Goal: Communication & Community: Ask a question

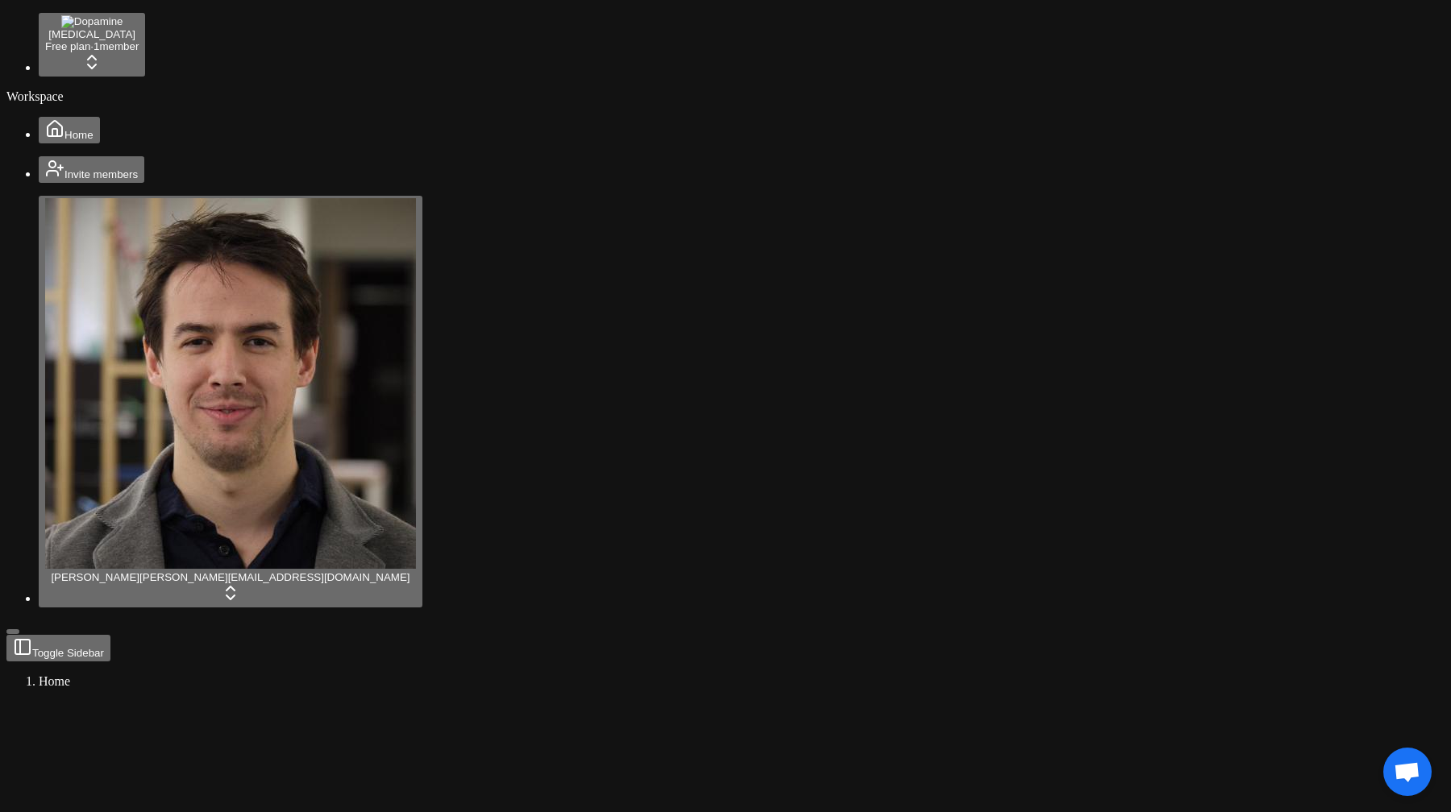
click at [1394, 753] on span "Open chat" at bounding box center [1407, 772] width 48 height 48
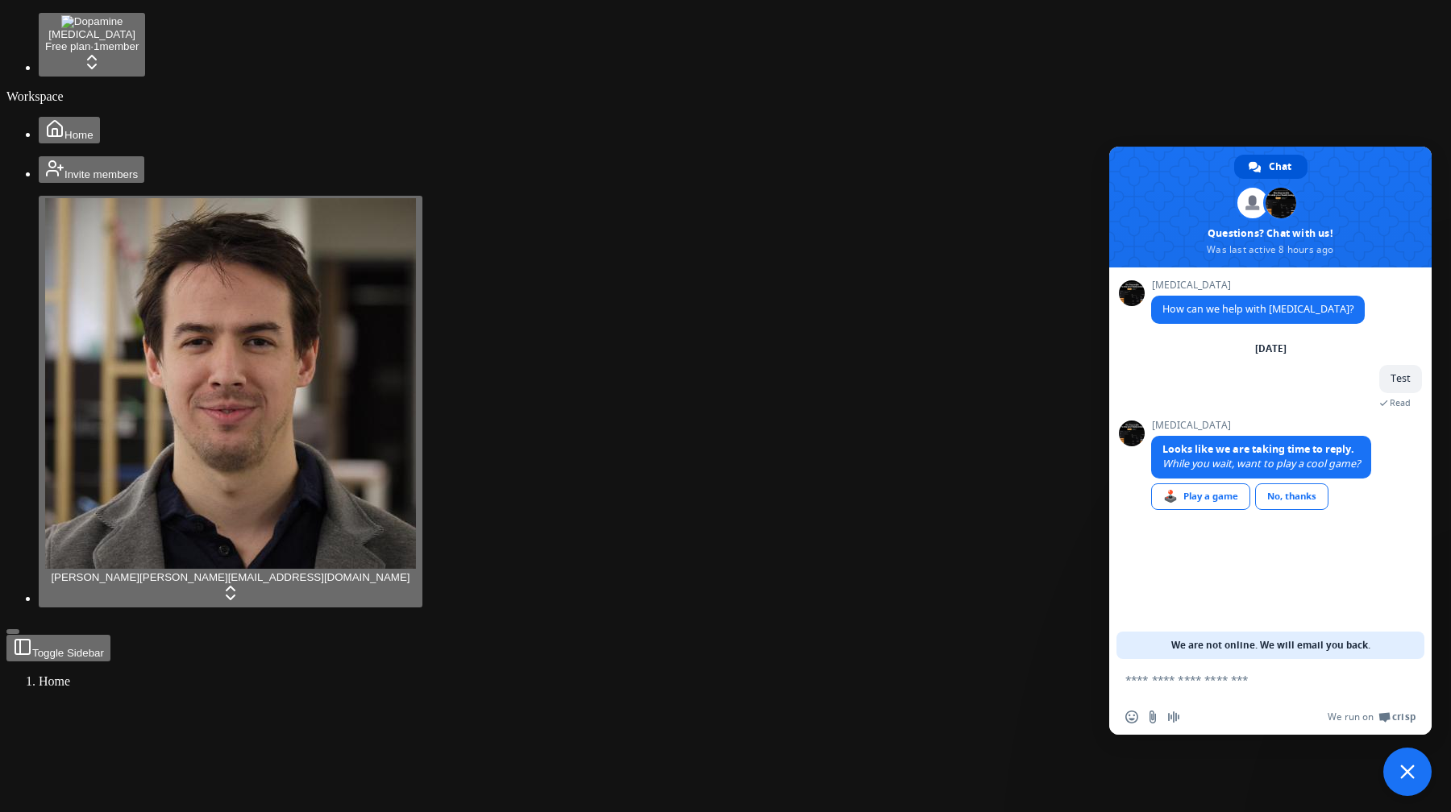
click at [1407, 780] on span "Close chat" at bounding box center [1407, 772] width 48 height 48
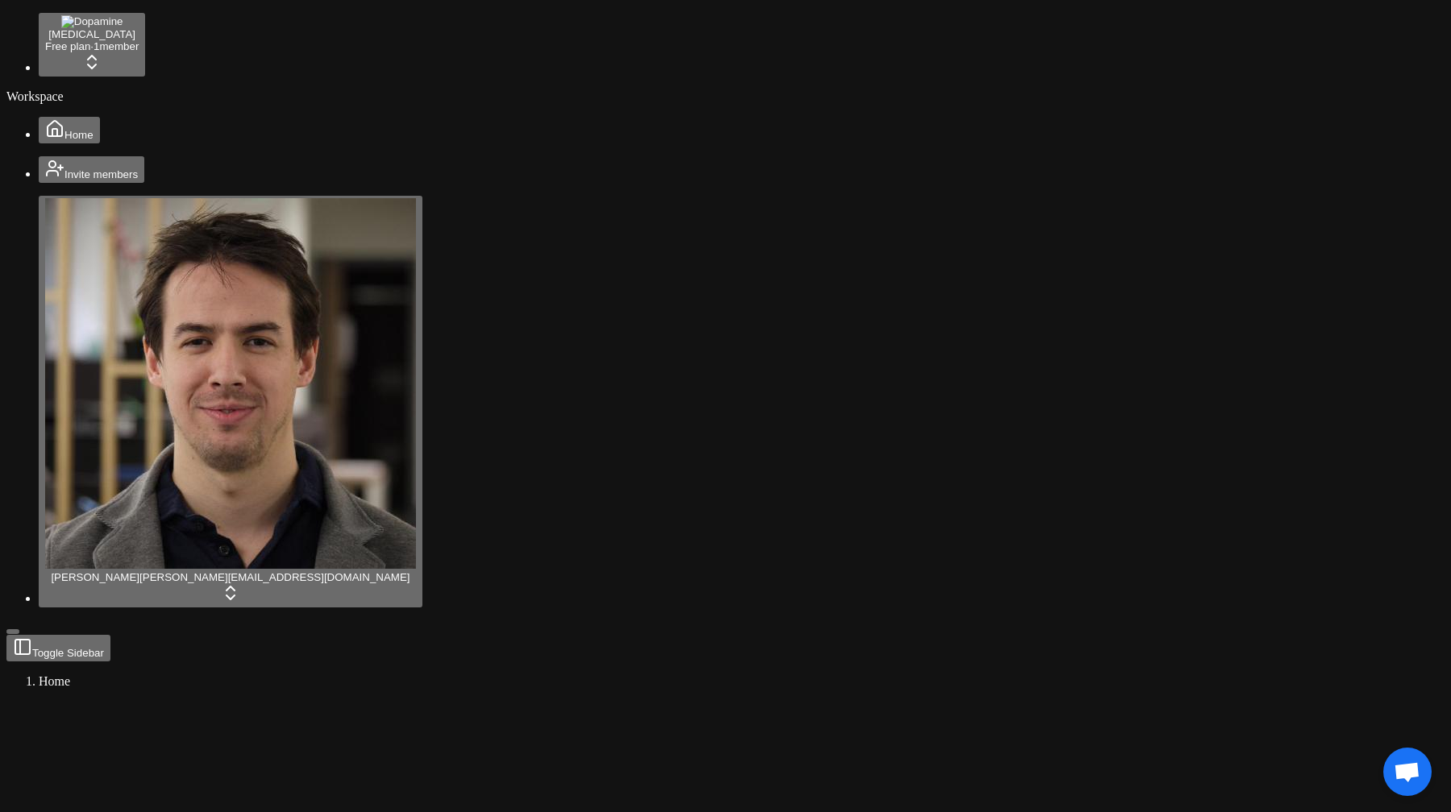
click at [1401, 780] on span "Open chat" at bounding box center [1406, 773] width 27 height 23
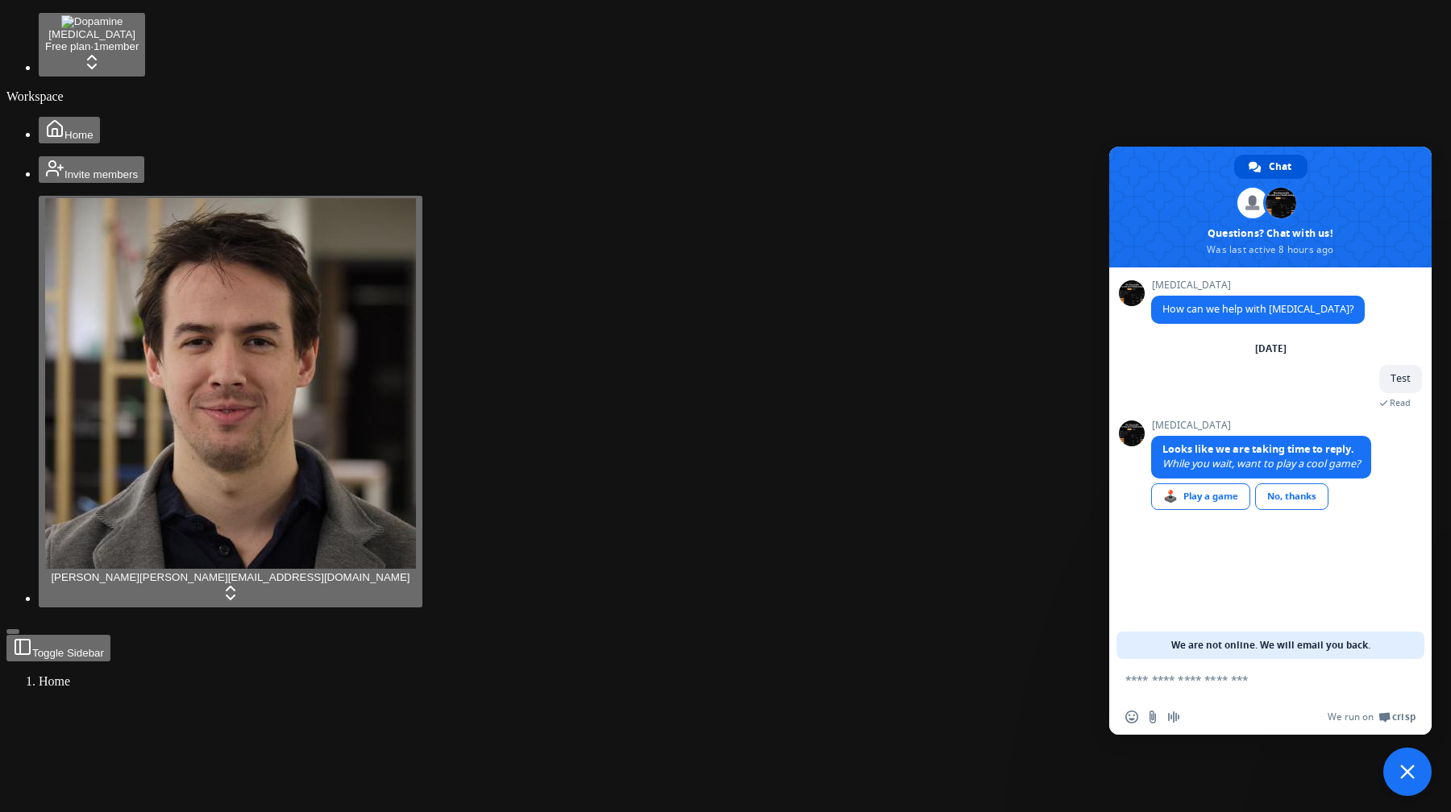
click at [1401, 780] on span "Close chat" at bounding box center [1407, 772] width 48 height 48
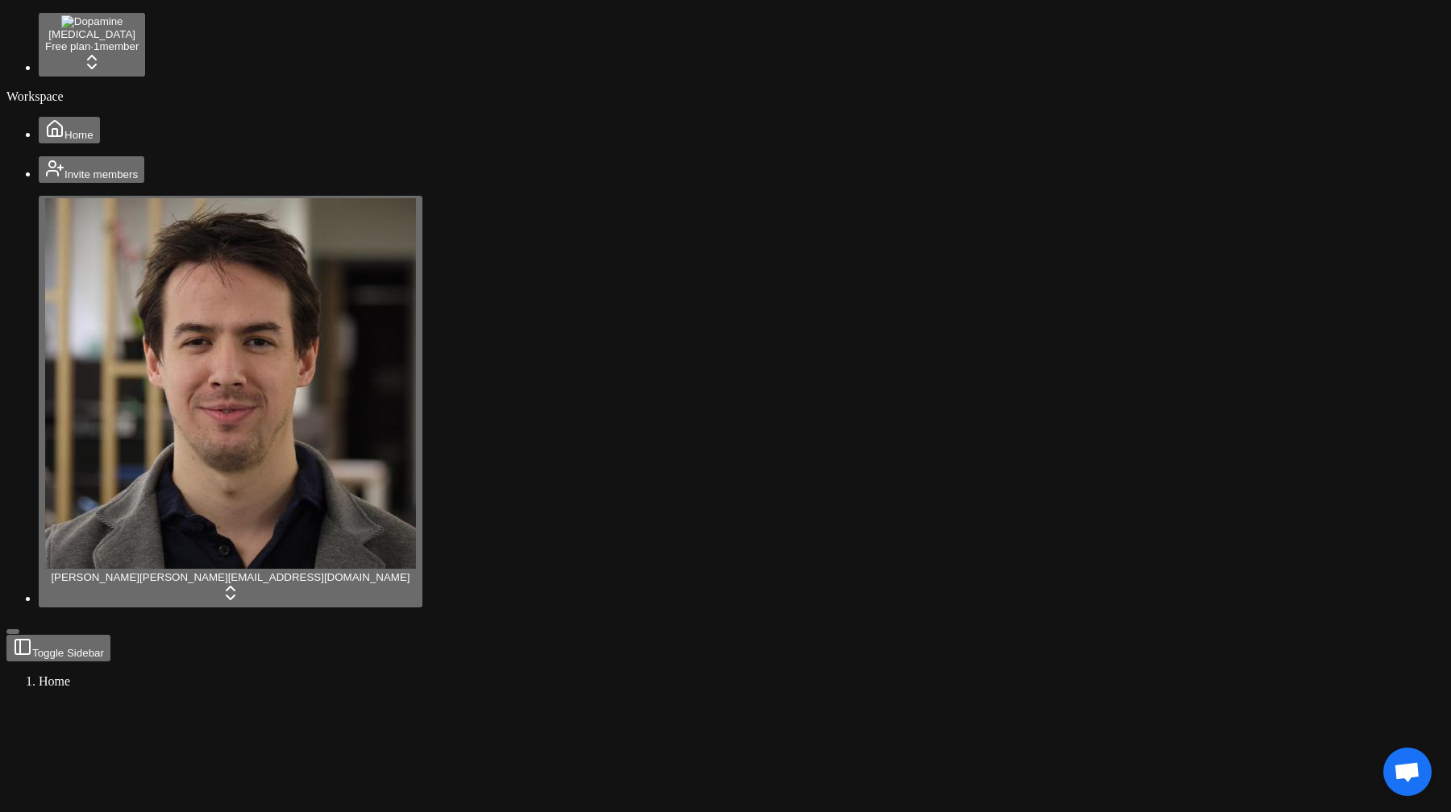
click at [1401, 780] on span "Open chat" at bounding box center [1406, 773] width 27 height 23
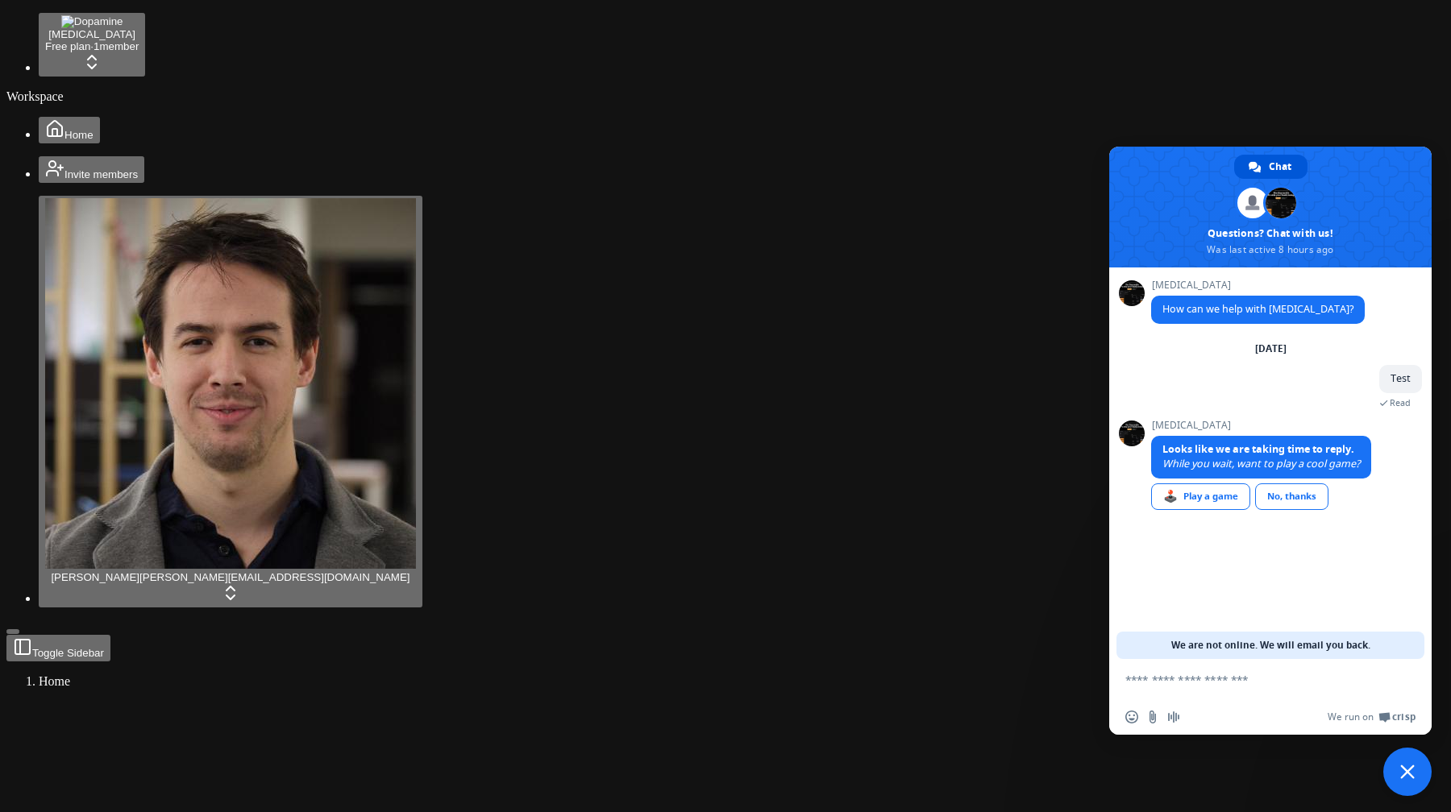
click at [1401, 780] on span "Close chat" at bounding box center [1407, 772] width 48 height 48
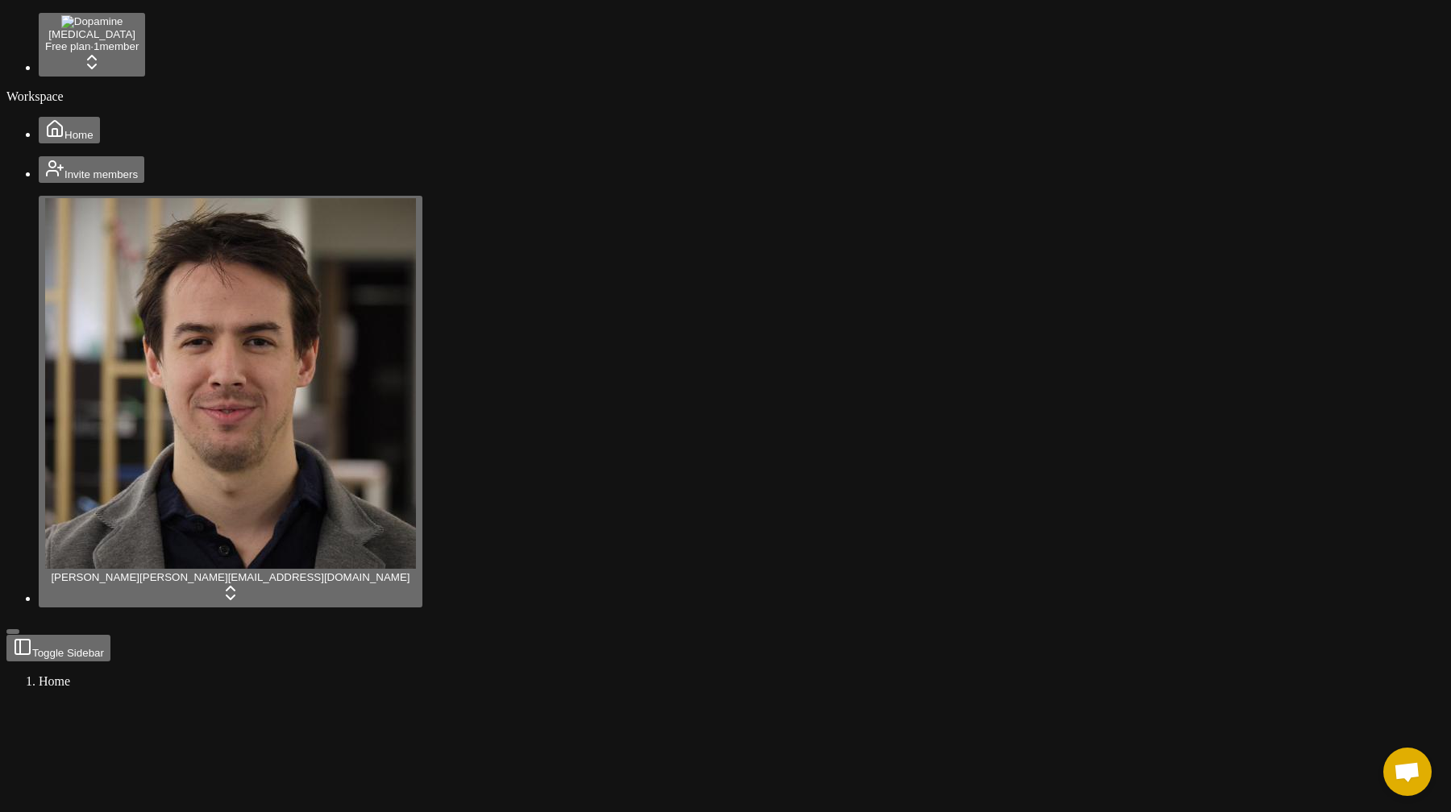
click at [1405, 765] on span "Open chat" at bounding box center [1406, 773] width 27 height 23
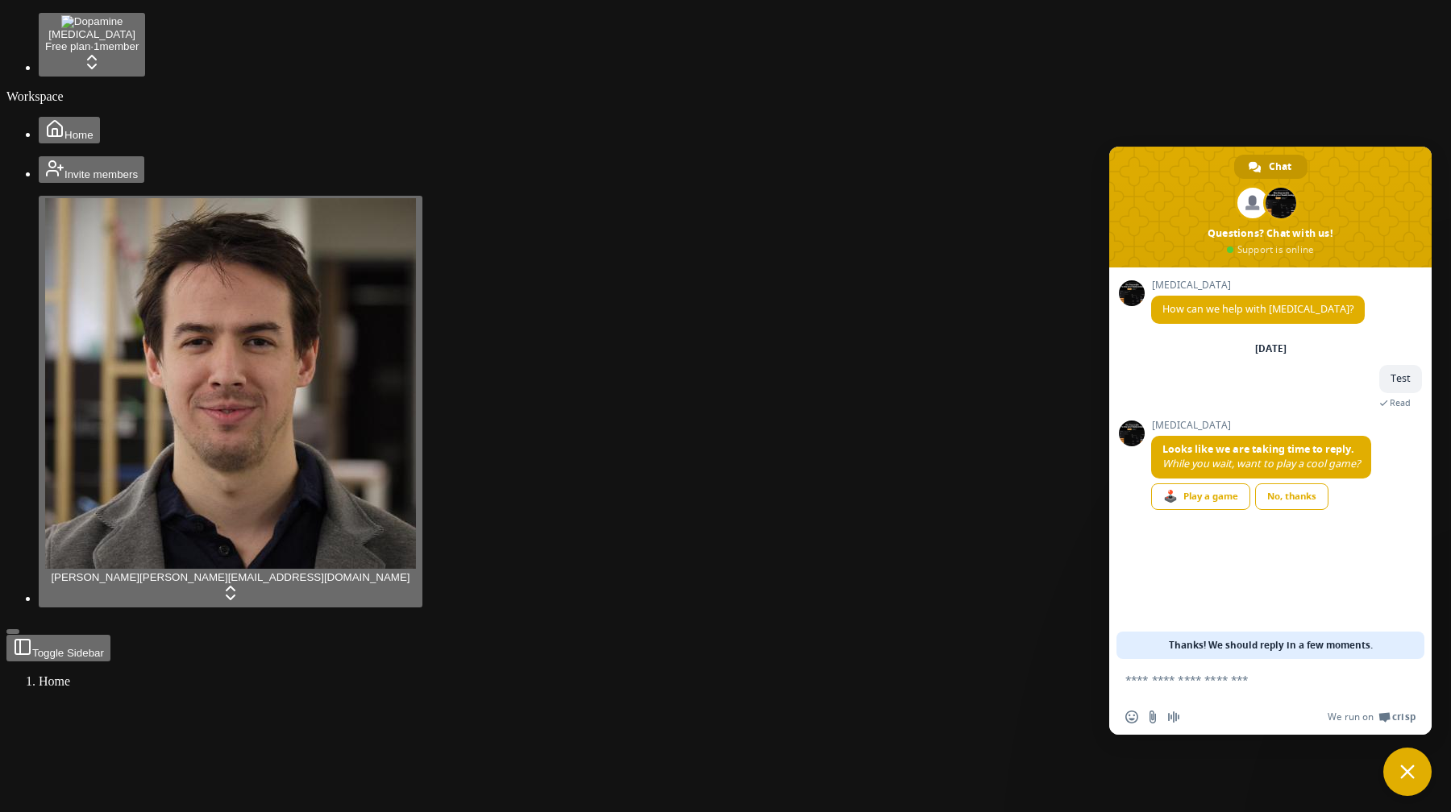
click at [1405, 765] on span "Close chat" at bounding box center [1407, 772] width 15 height 15
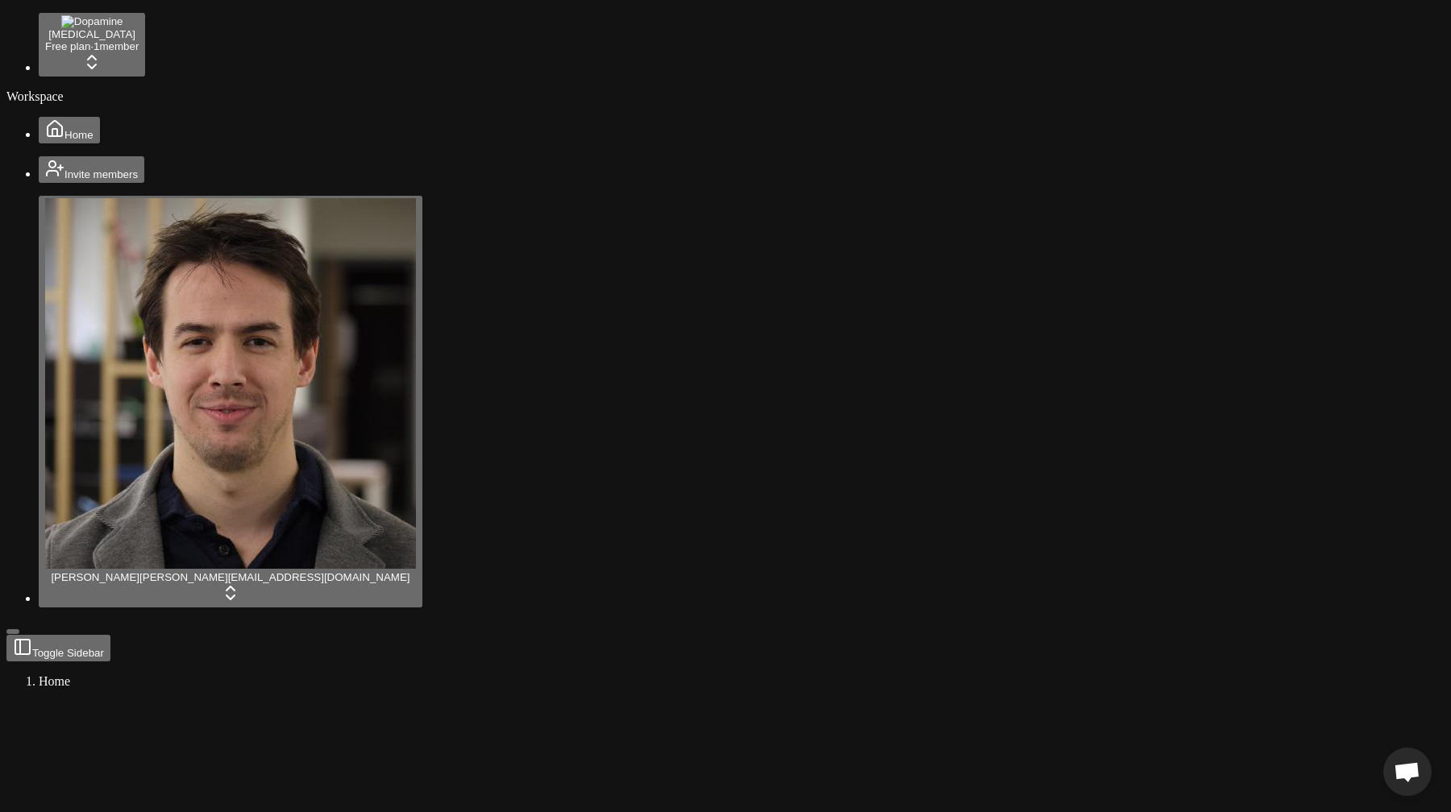
click at [1398, 773] on span "Open chat" at bounding box center [1406, 773] width 27 height 23
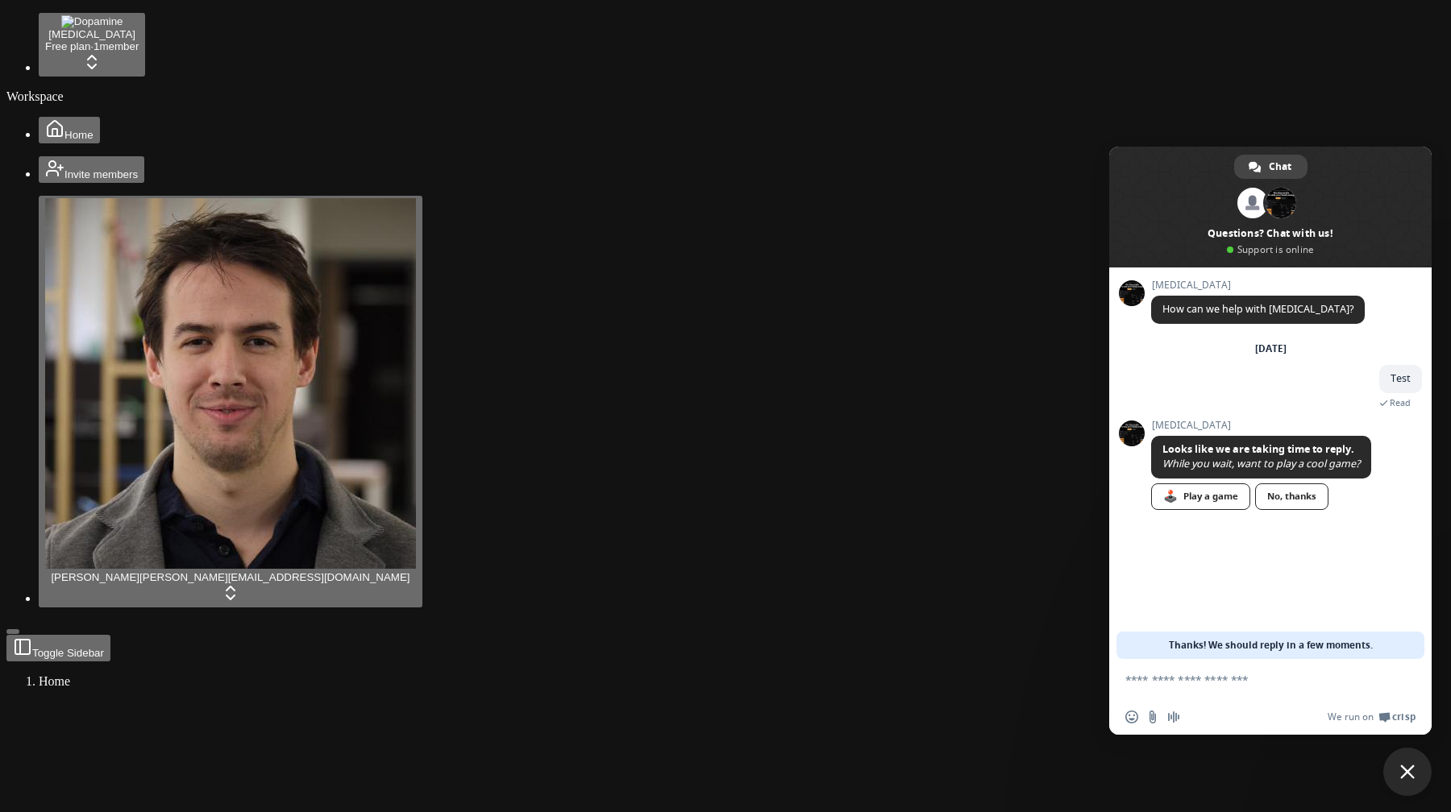
click at [1398, 773] on span "Close chat" at bounding box center [1407, 772] width 48 height 48
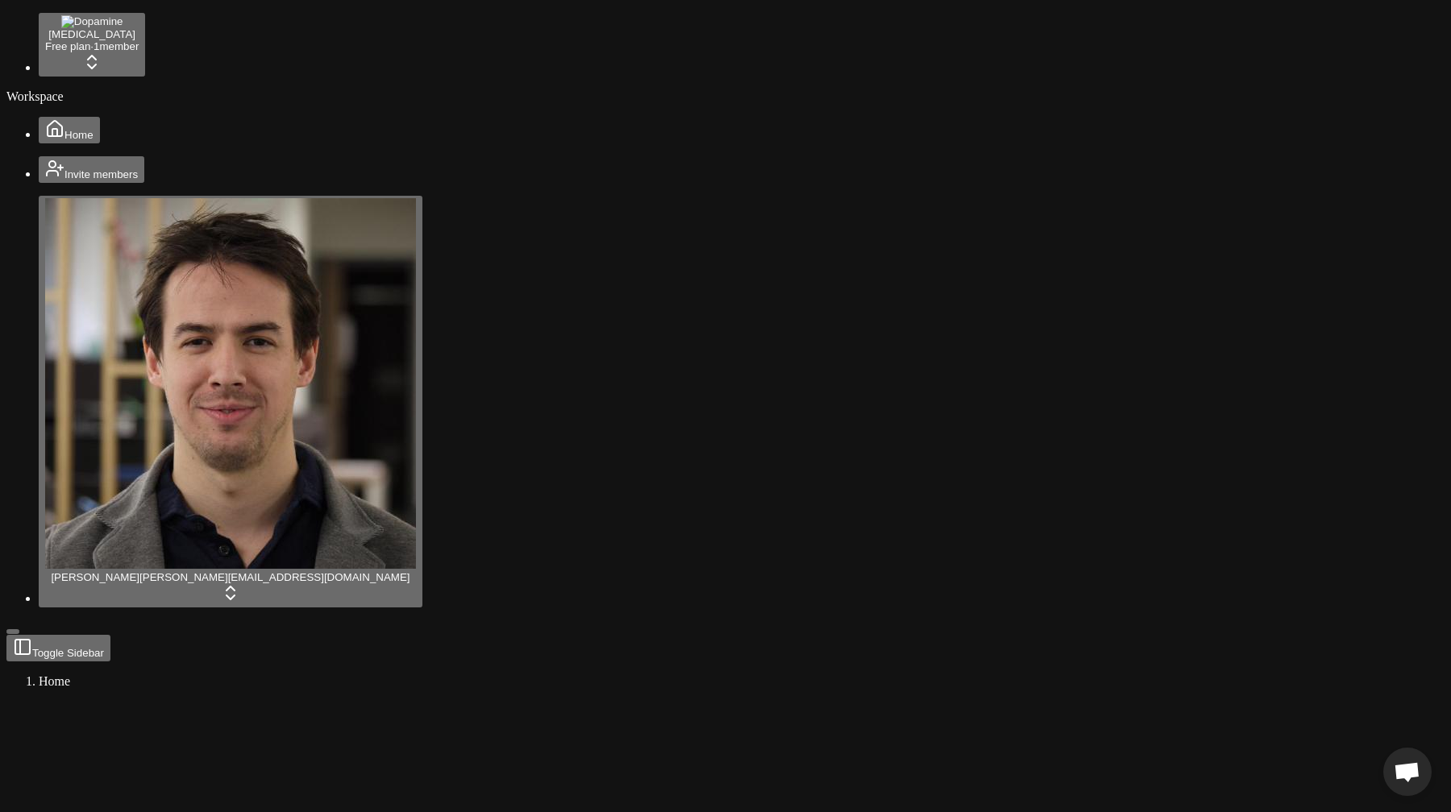
click at [1398, 773] on span "Open chat" at bounding box center [1406, 773] width 27 height 23
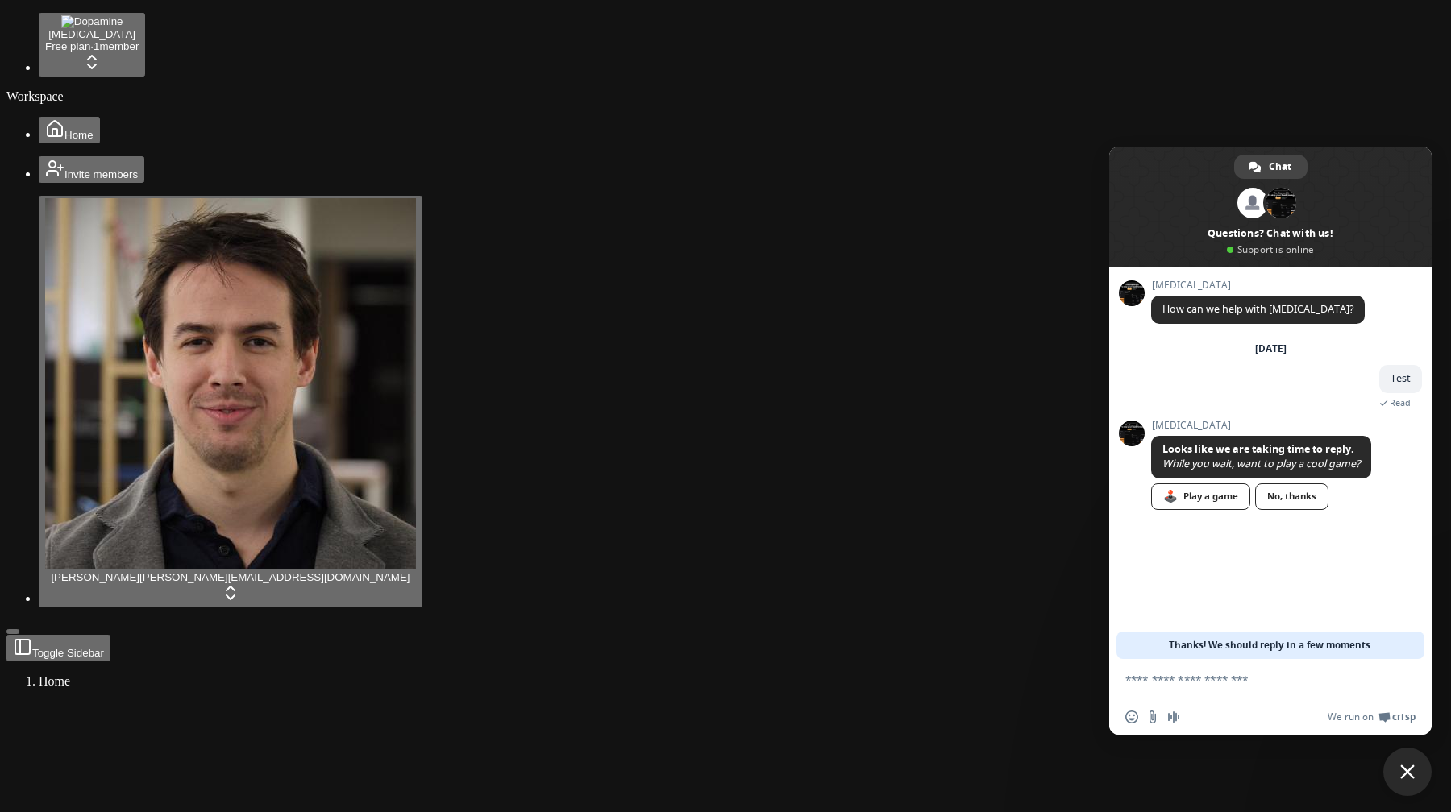
click at [1398, 773] on span "Close chat" at bounding box center [1407, 772] width 48 height 48
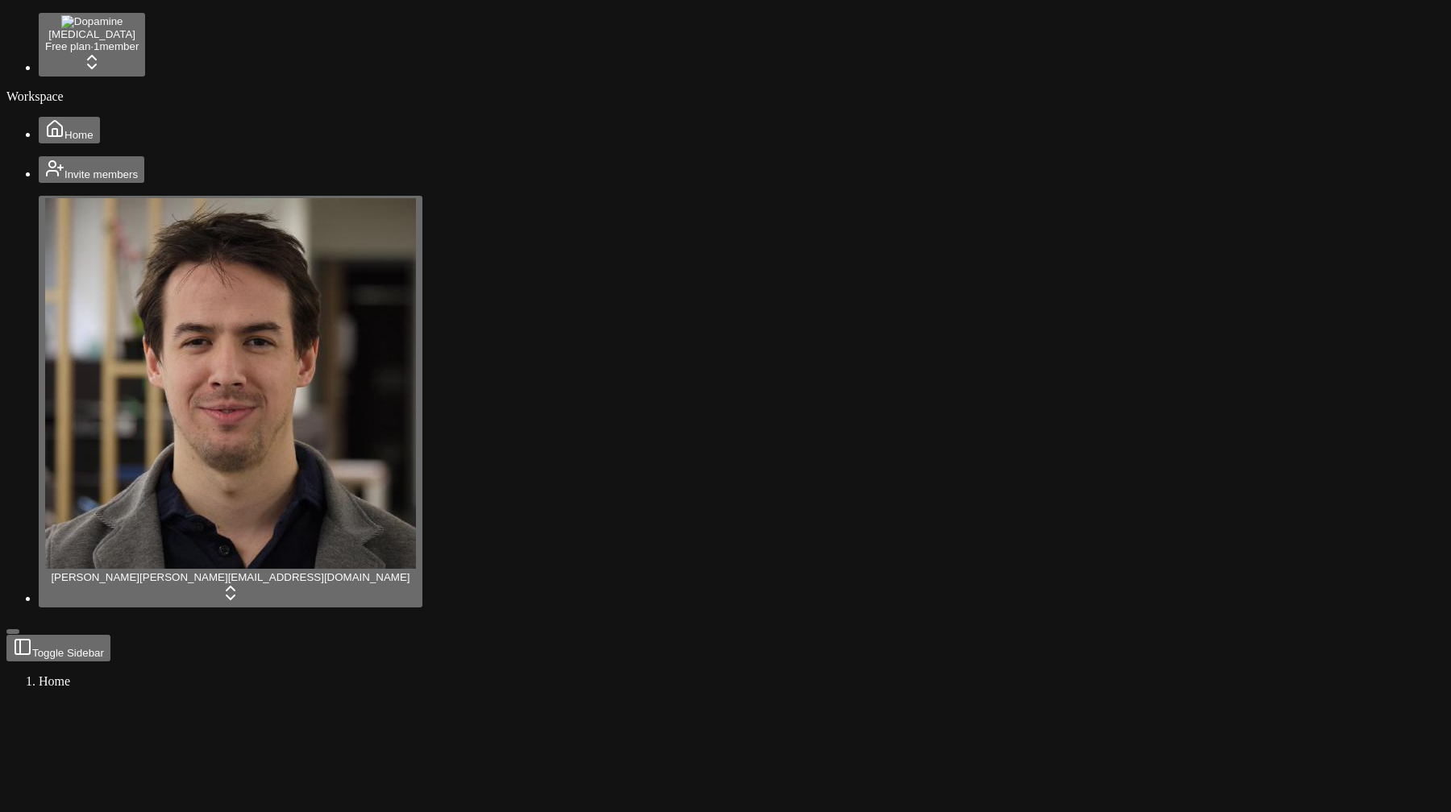
click at [248, 702] on rect at bounding box center [127, 762] width 242 height 121
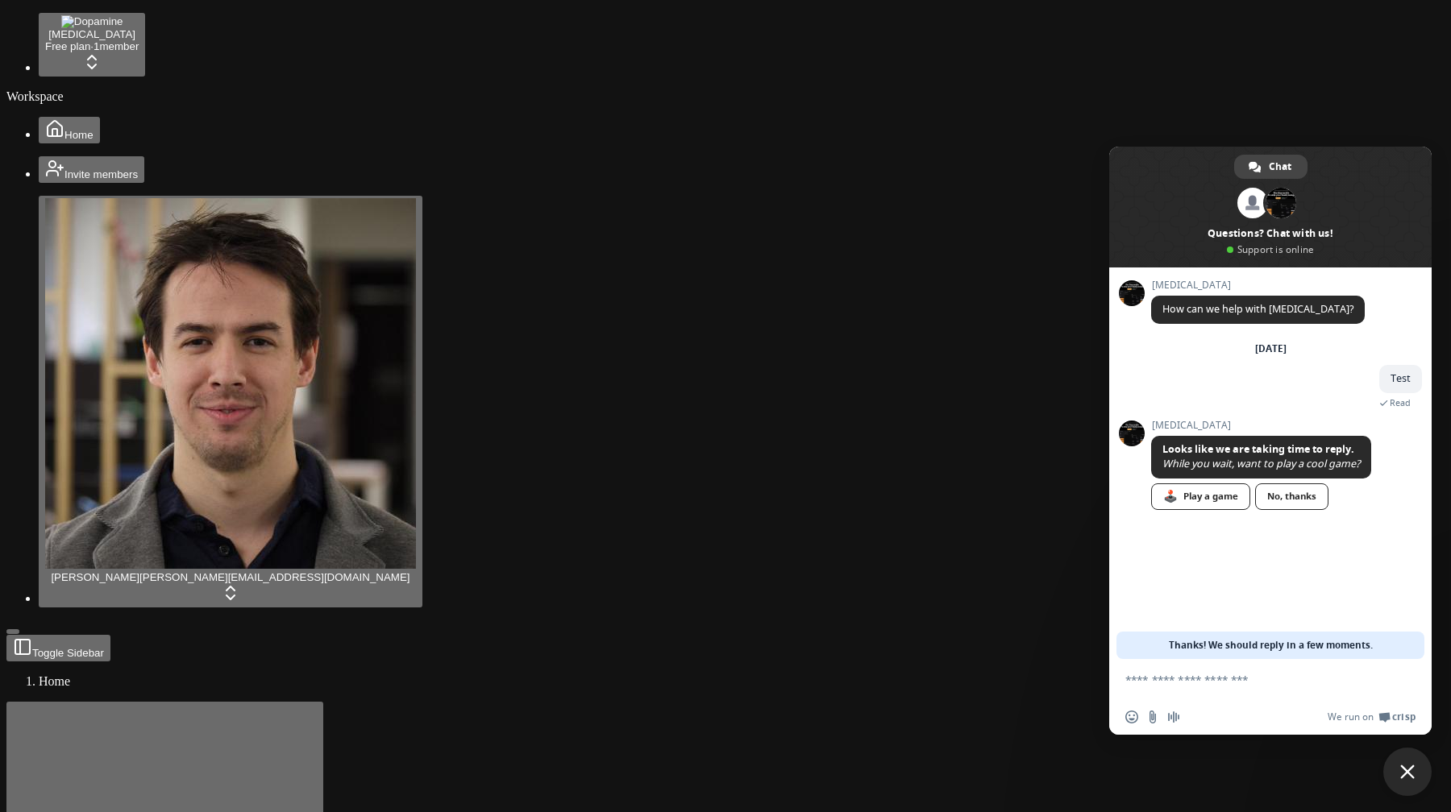
click at [1413, 770] on span "Close chat" at bounding box center [1407, 772] width 15 height 15
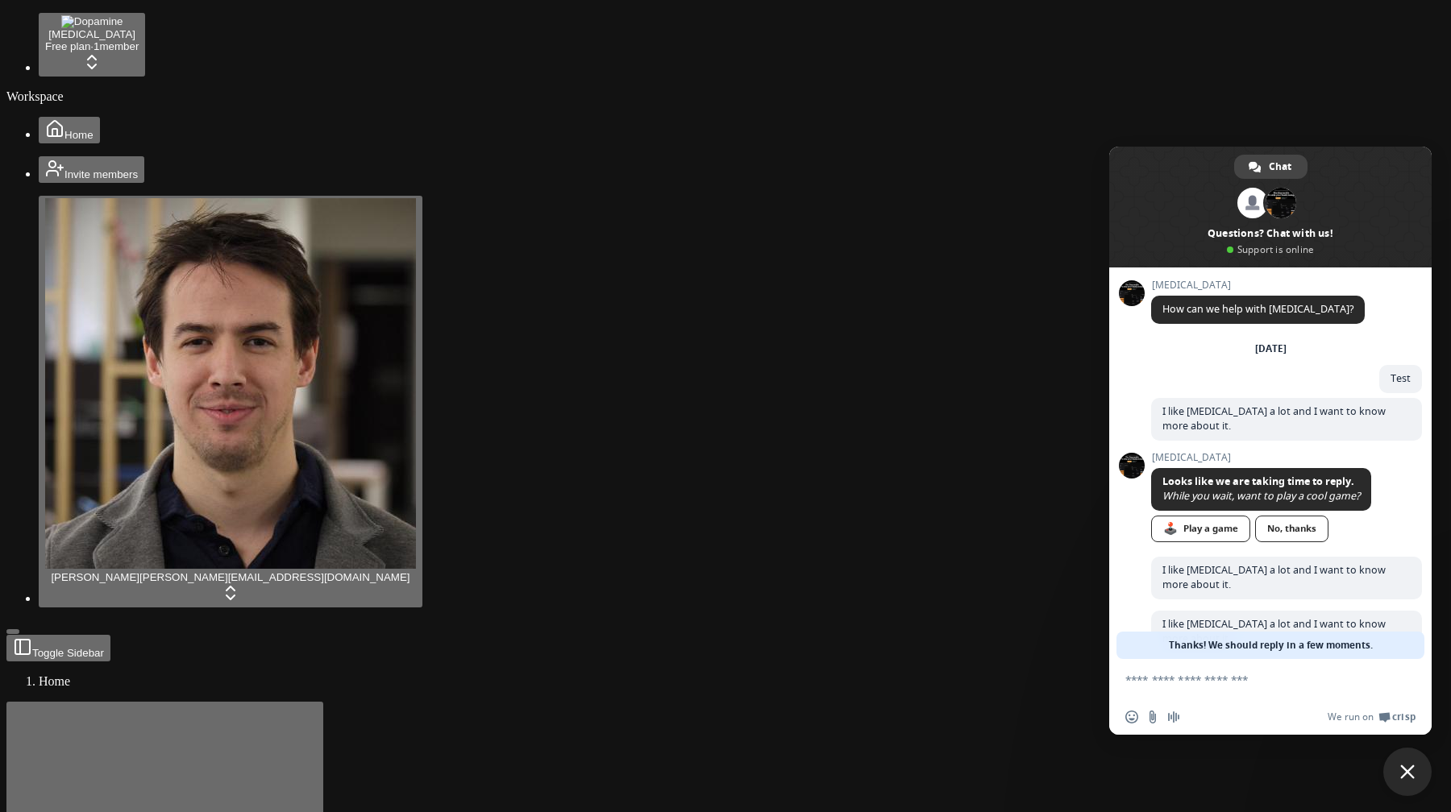
scroll to position [38, 0]
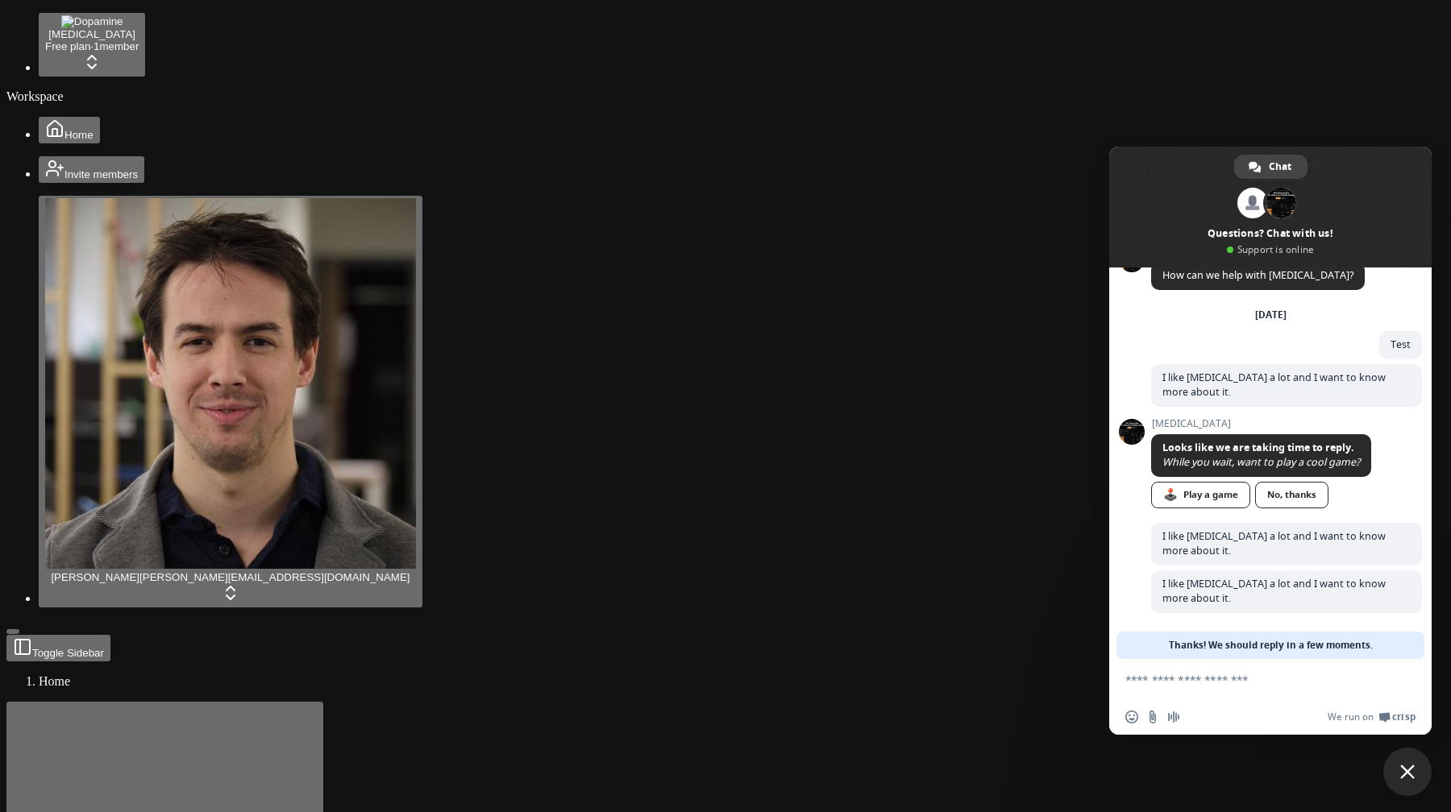
click at [1422, 787] on span "Close chat" at bounding box center [1407, 772] width 48 height 48
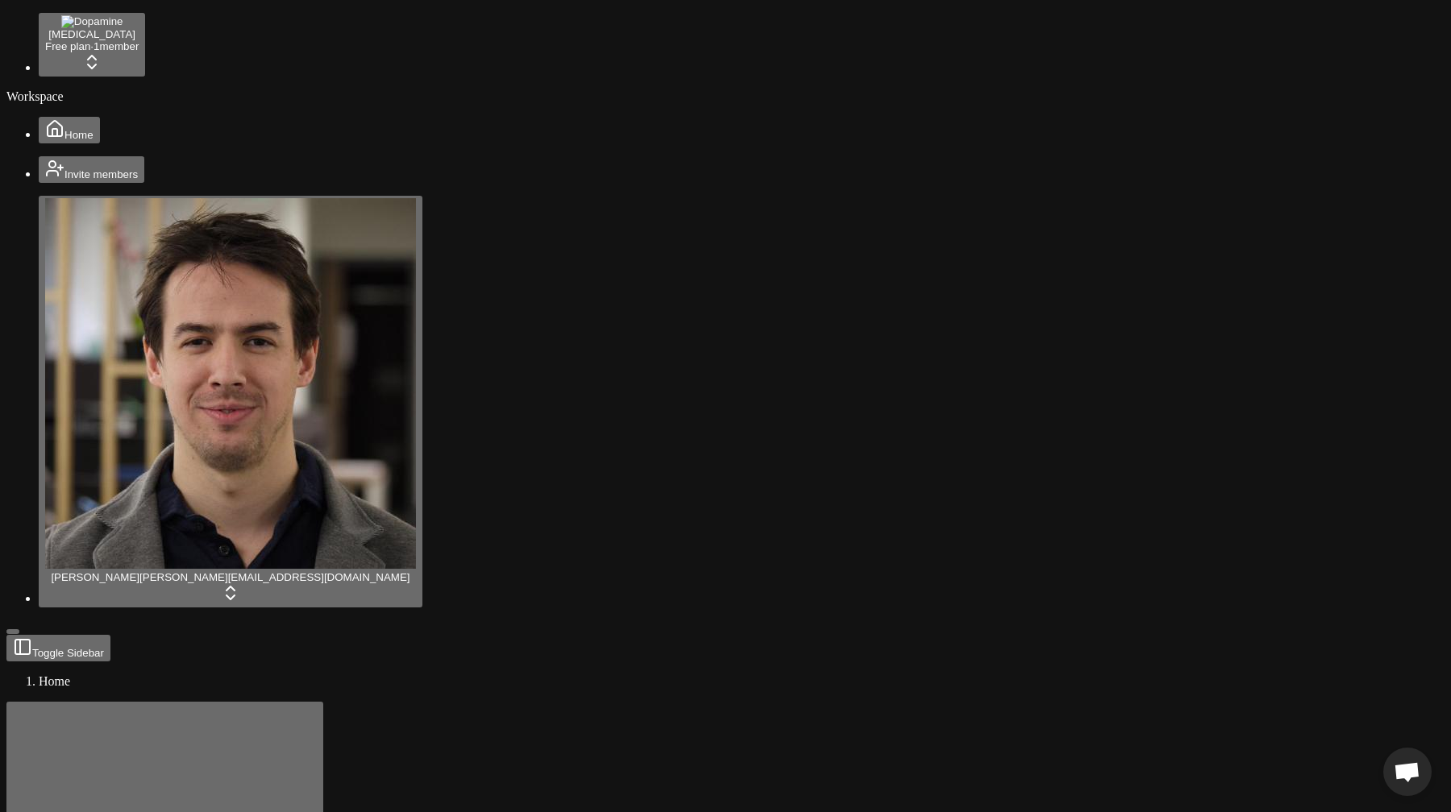
scroll to position [53, 0]
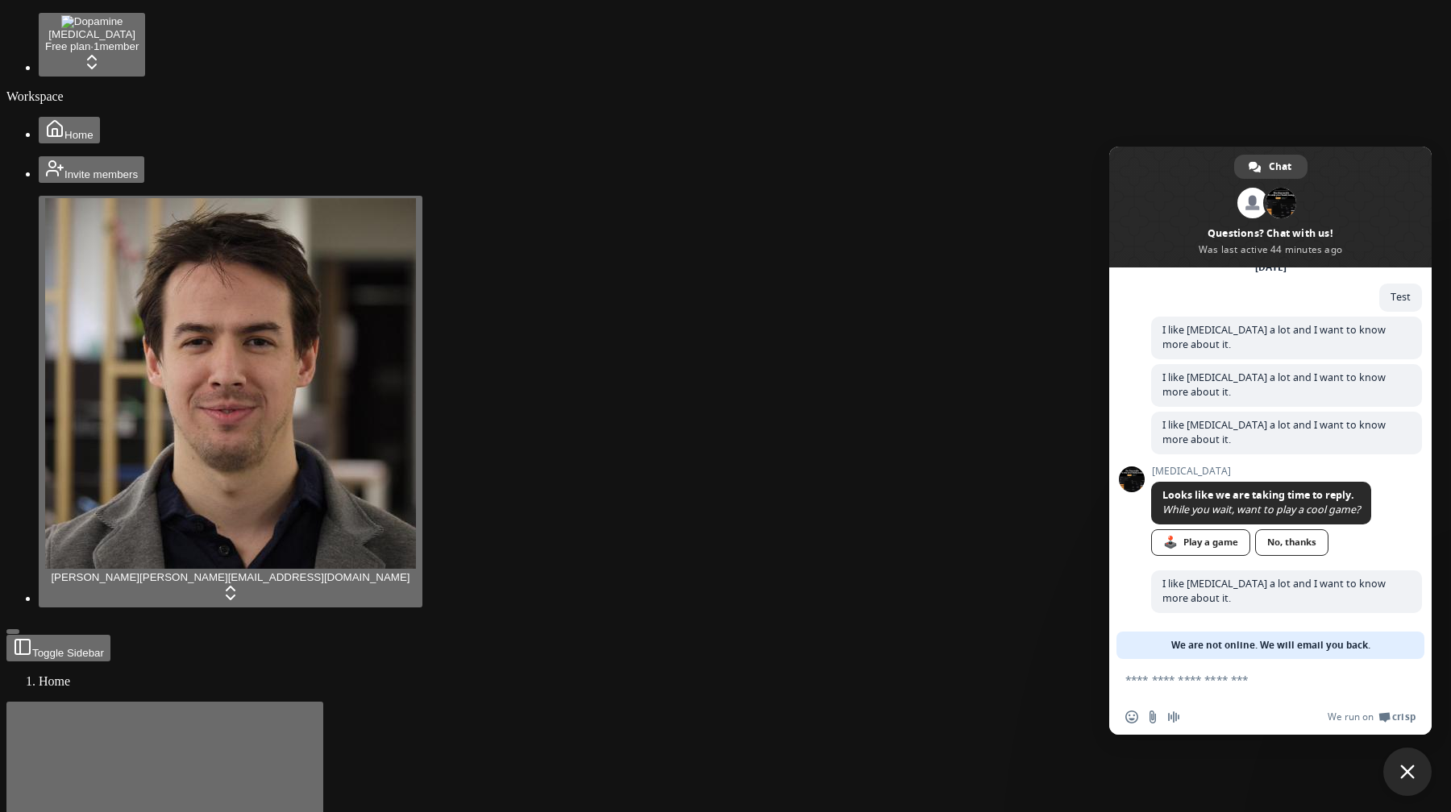
scroll to position [86, 0]
click at [1403, 767] on span "Close chat" at bounding box center [1407, 772] width 15 height 15
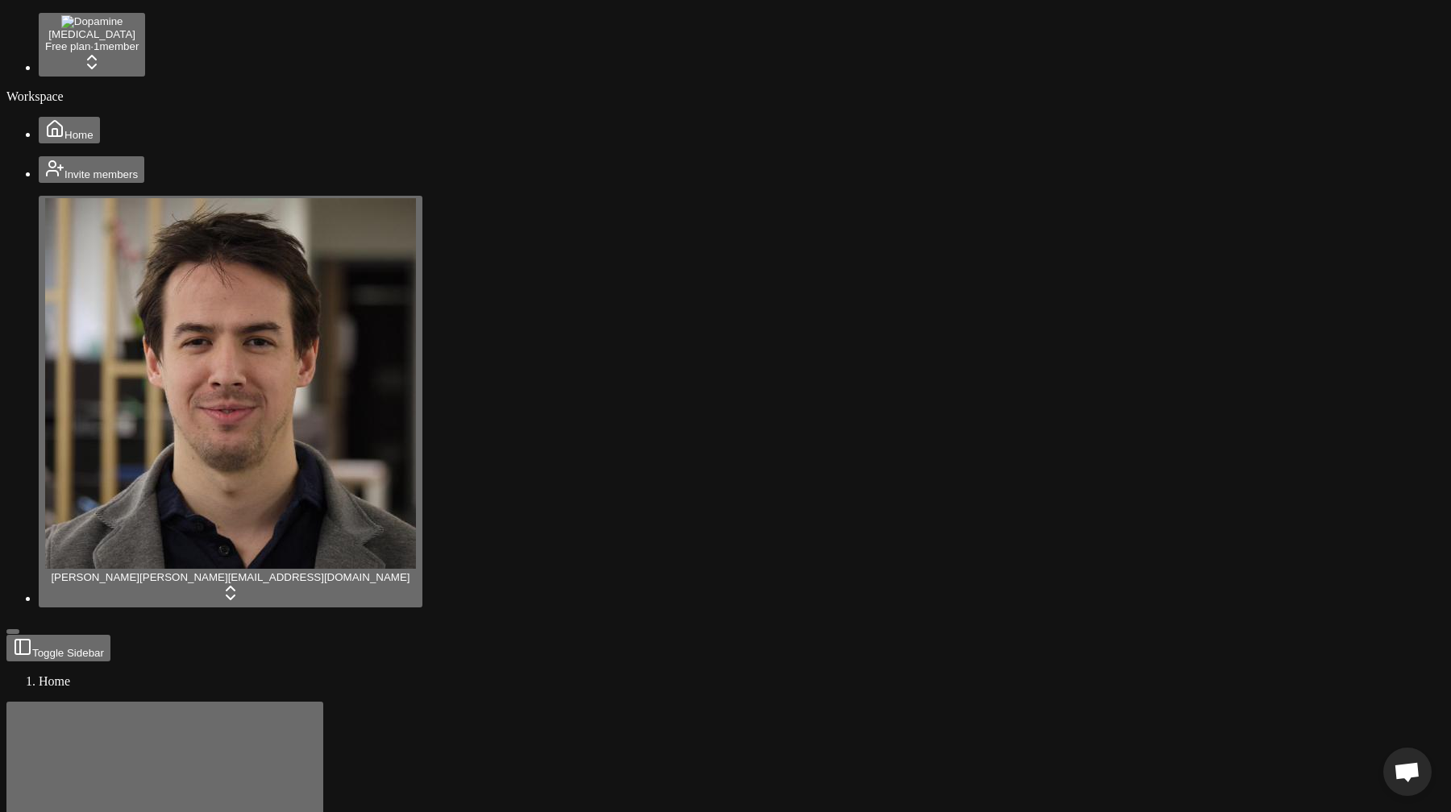
click at [1403, 767] on span "Open chat" at bounding box center [1406, 773] width 27 height 23
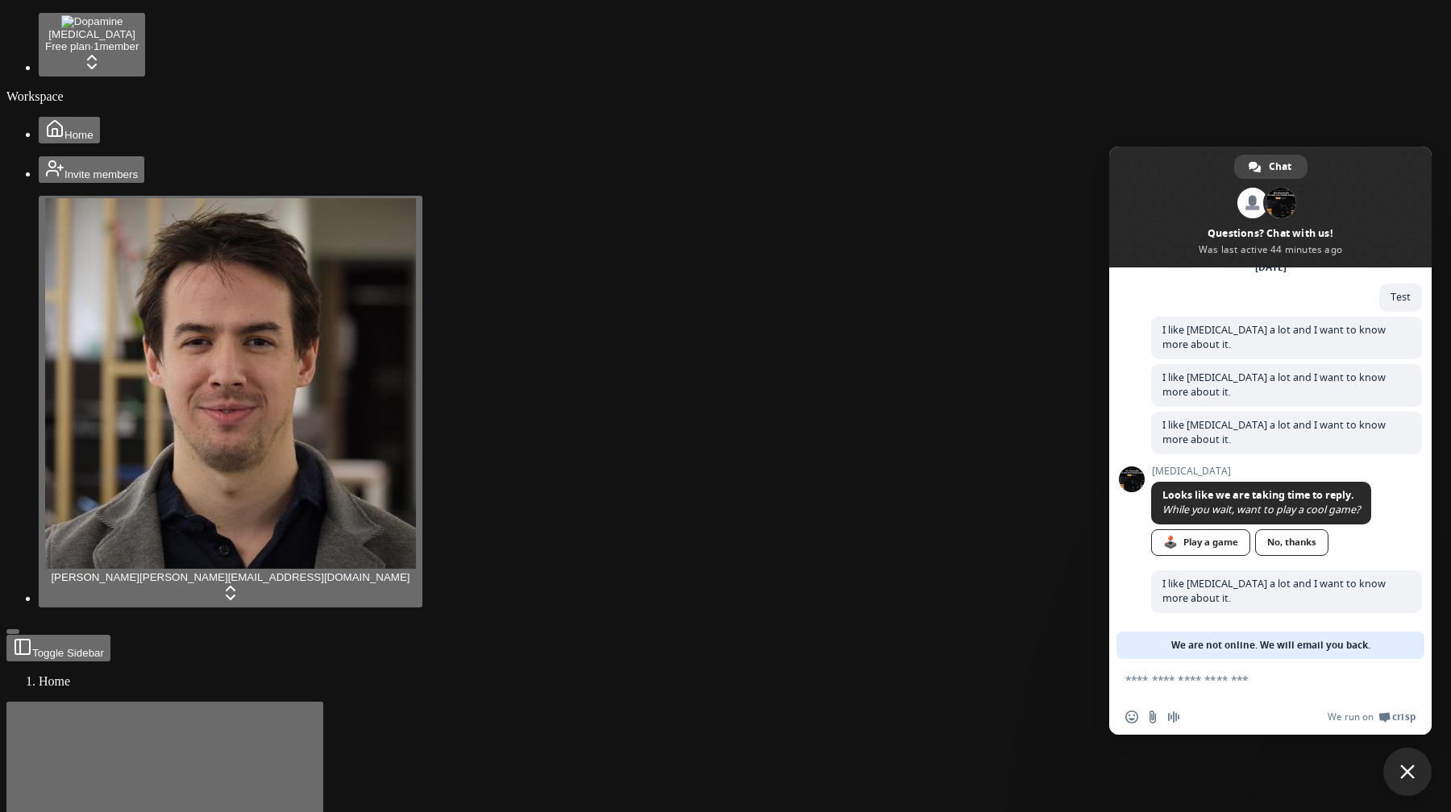
click at [1403, 767] on span "Close chat" at bounding box center [1407, 772] width 15 height 15
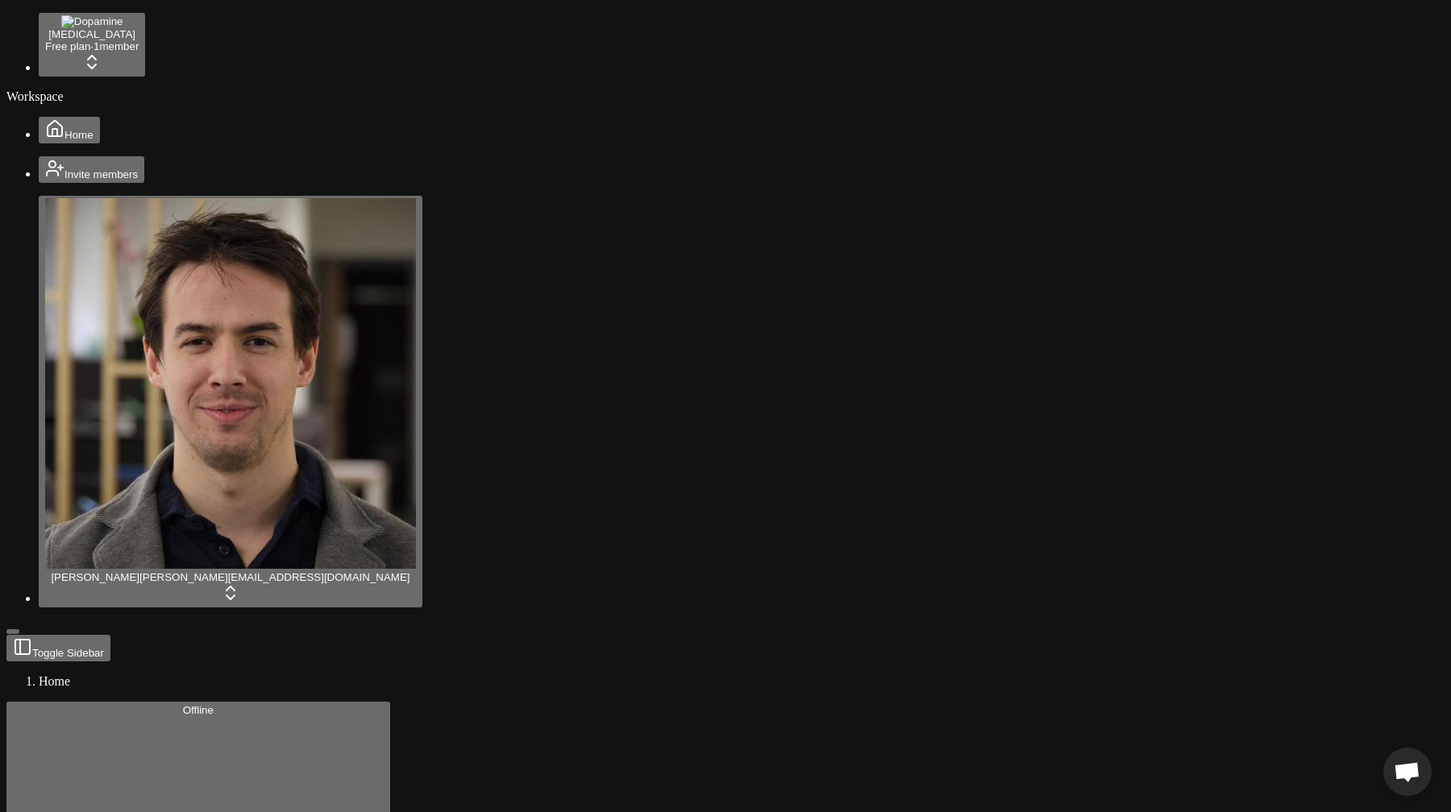
click at [1416, 782] on span "Open chat" at bounding box center [1406, 773] width 27 height 23
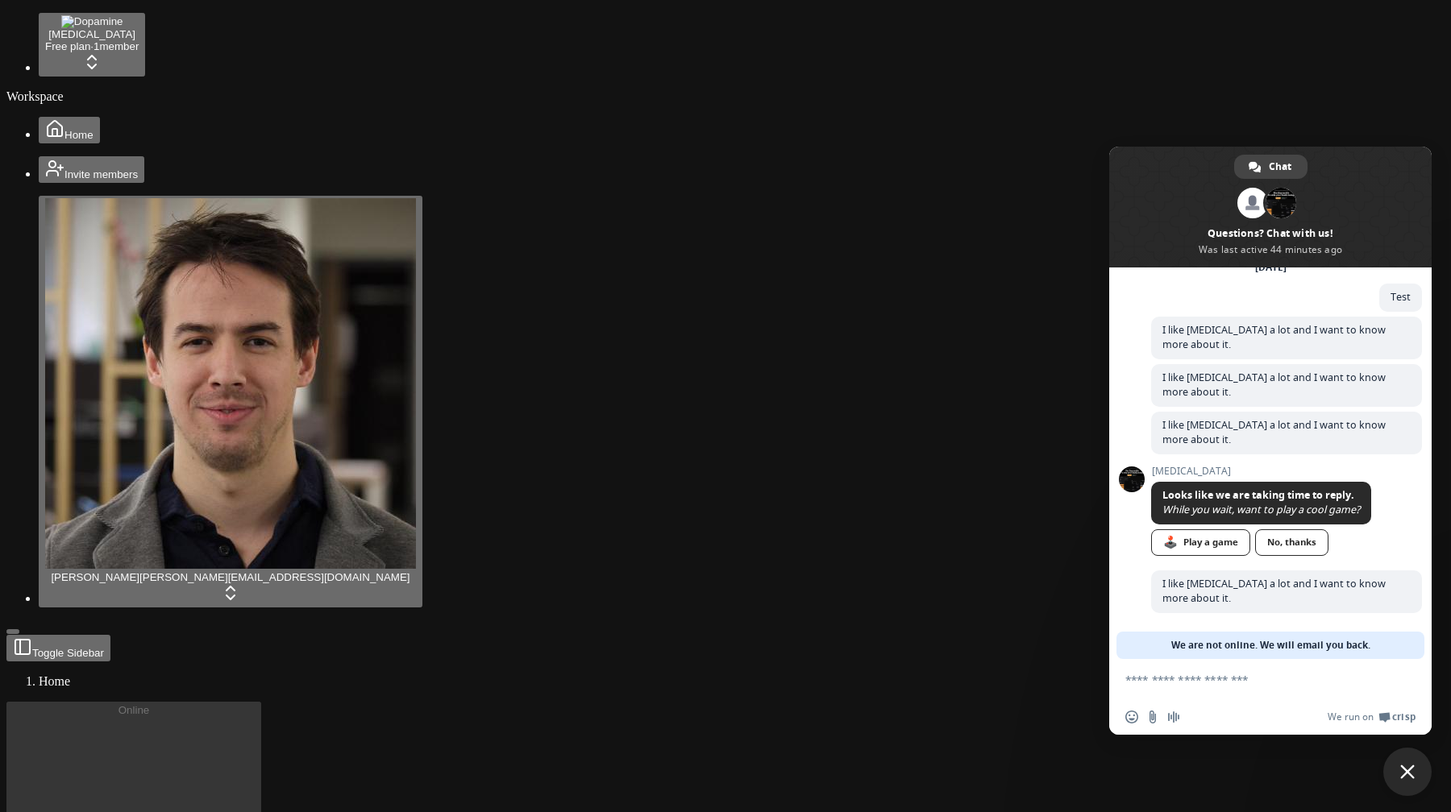
click at [1413, 779] on span "Close chat" at bounding box center [1407, 772] width 15 height 15
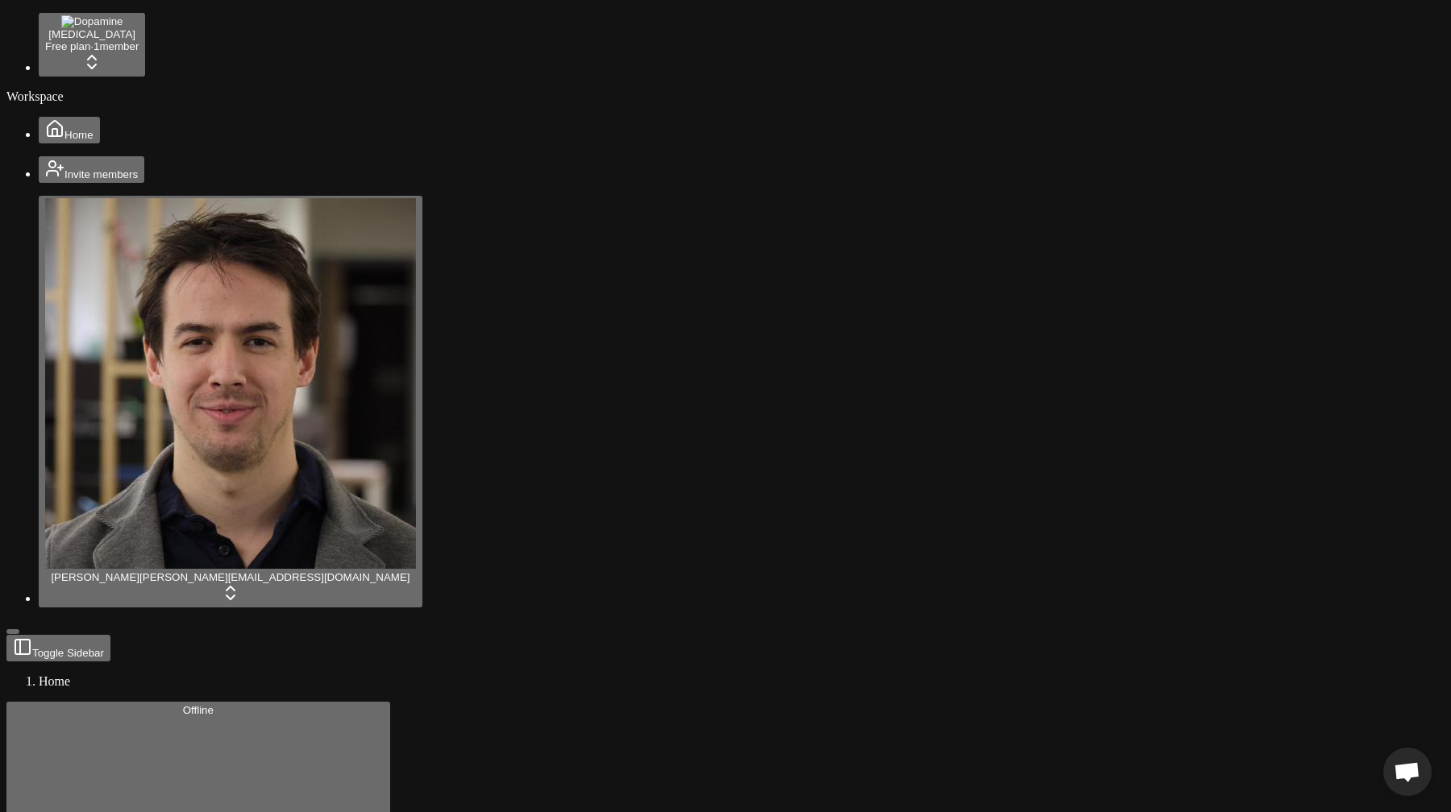
click at [1413, 779] on span "Open chat" at bounding box center [1406, 773] width 27 height 23
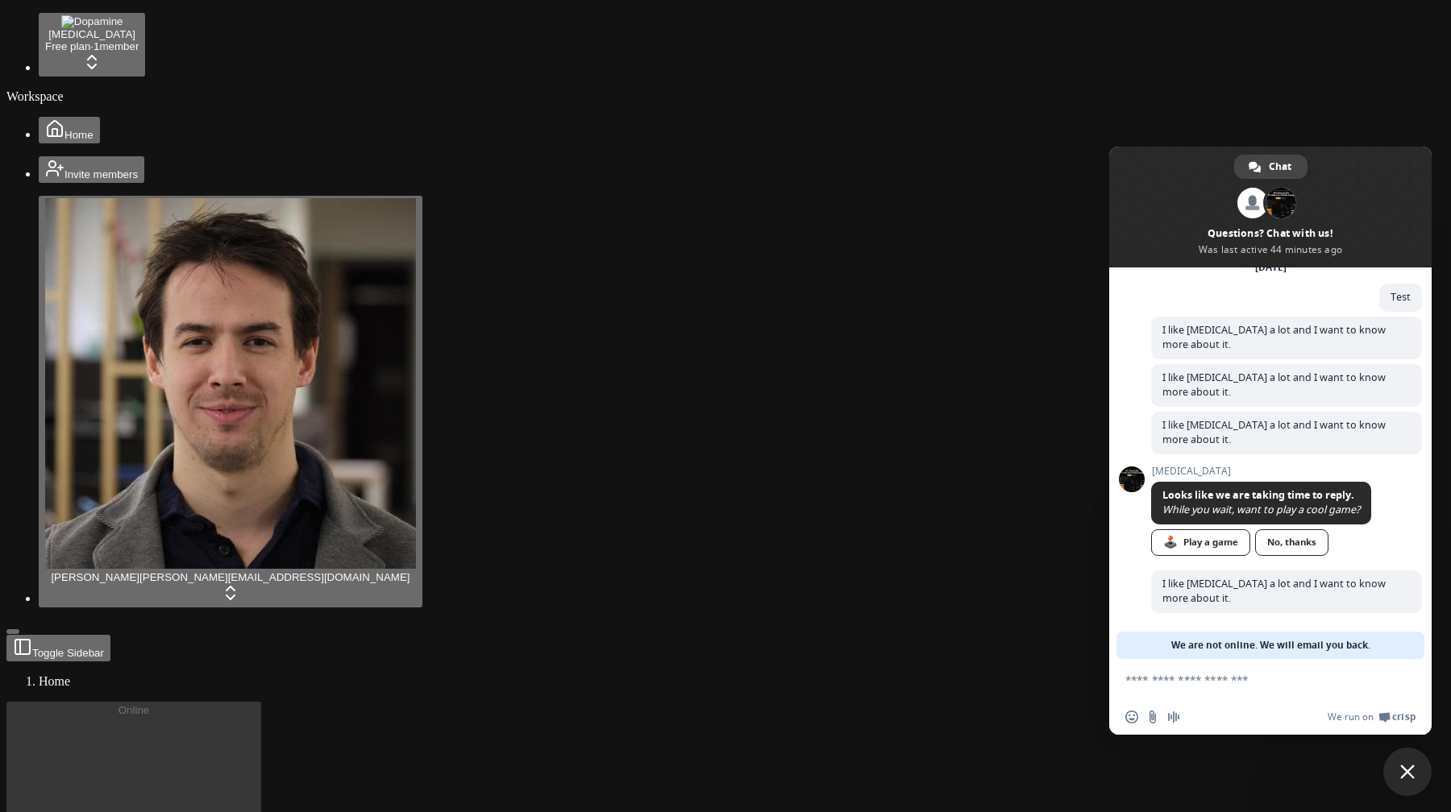
click at [1413, 779] on span "Close chat" at bounding box center [1407, 772] width 15 height 15
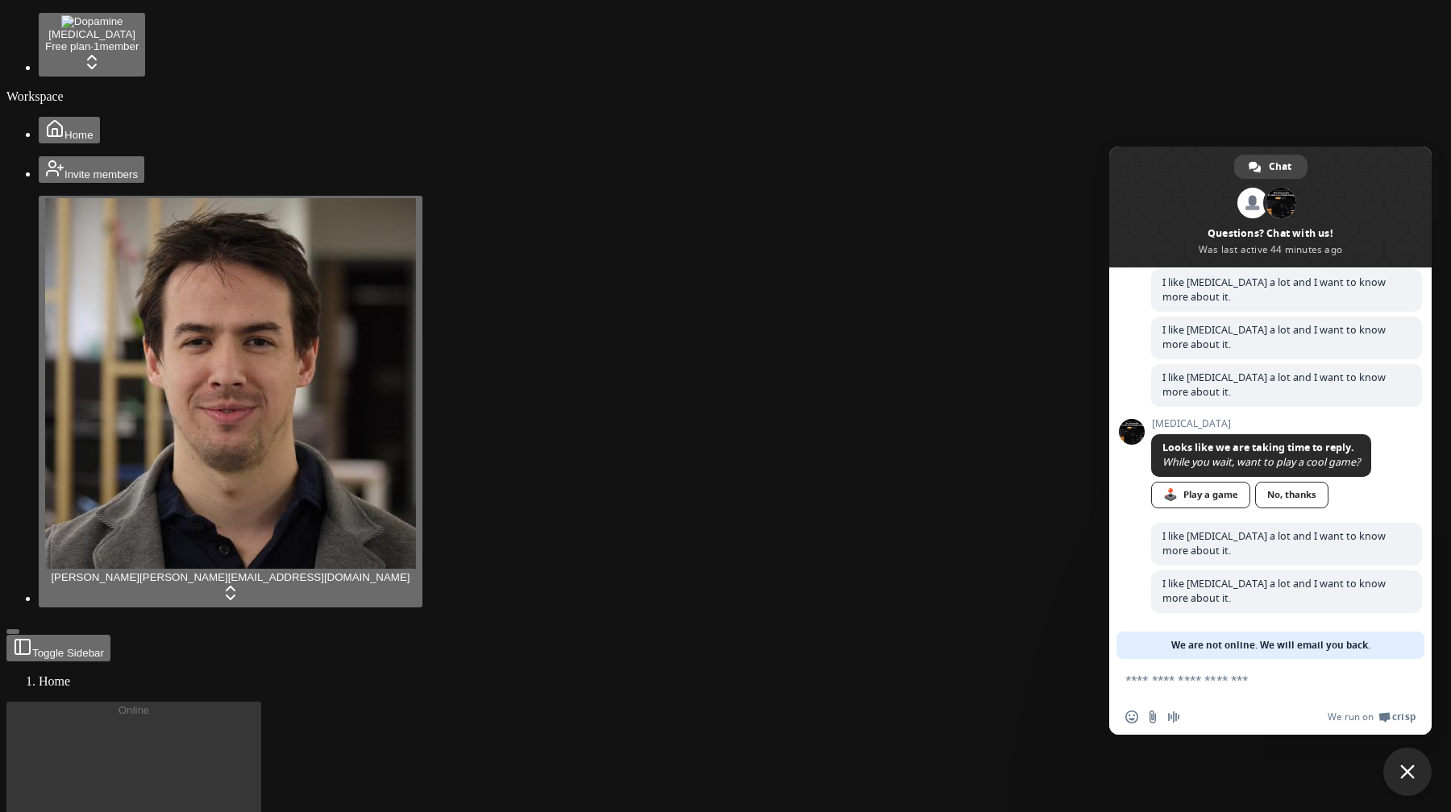
scroll to position [135, 0]
click at [1406, 765] on span "Close chat" at bounding box center [1407, 772] width 15 height 15
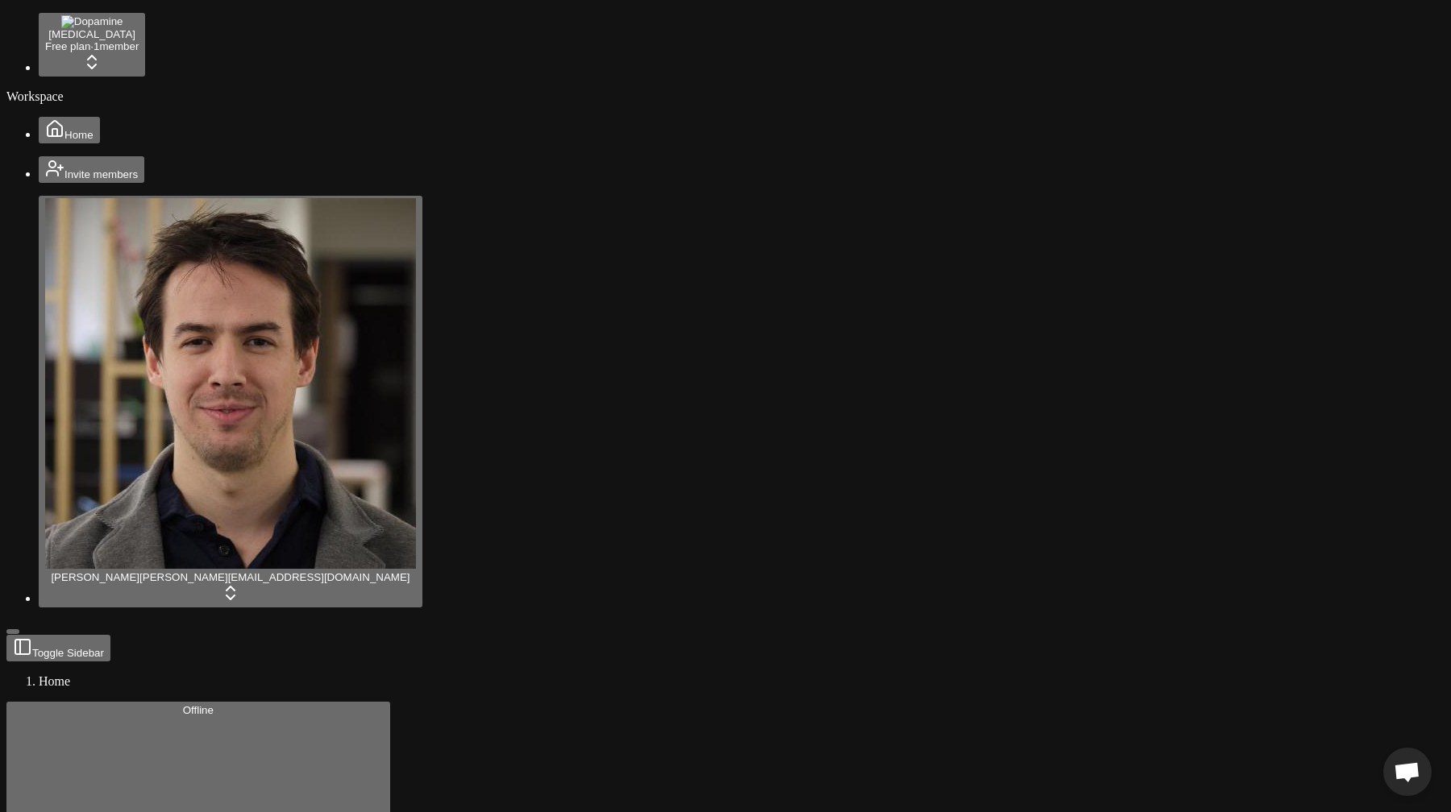
click at [1406, 764] on span "Open chat" at bounding box center [1406, 773] width 27 height 23
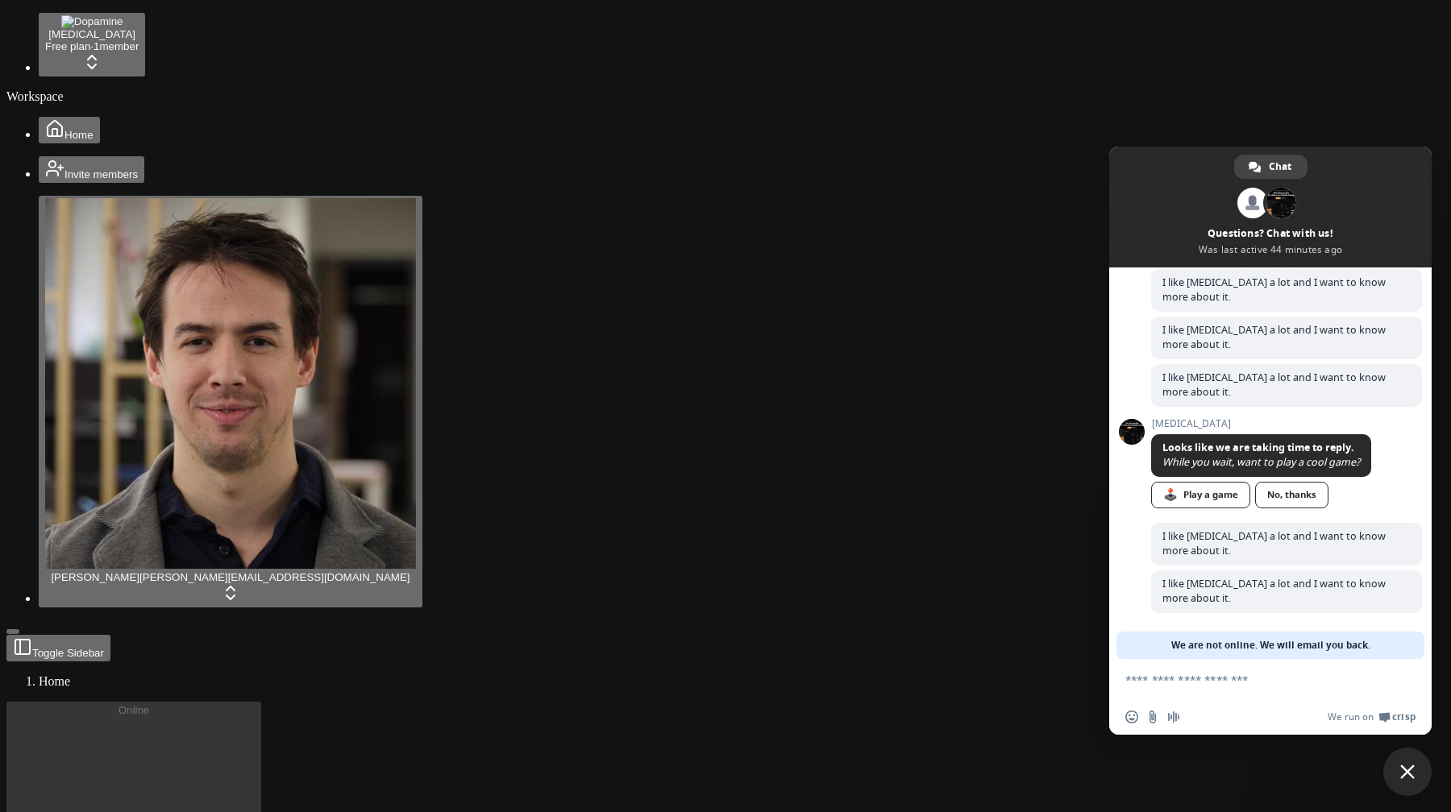
click at [1406, 765] on span "Close chat" at bounding box center [1407, 772] width 15 height 15
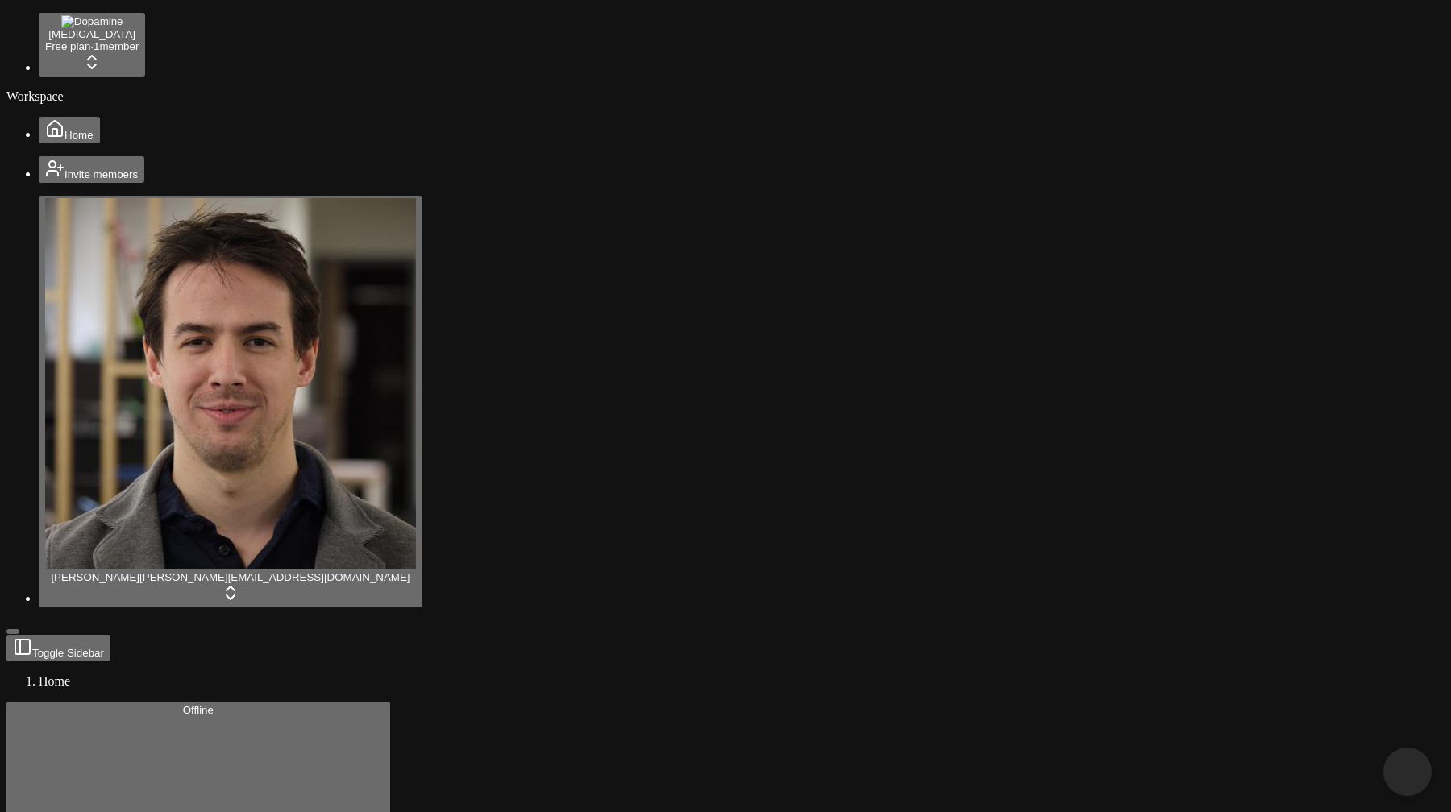
click at [1406, 765] on span "Close chat" at bounding box center [1407, 772] width 17 height 17
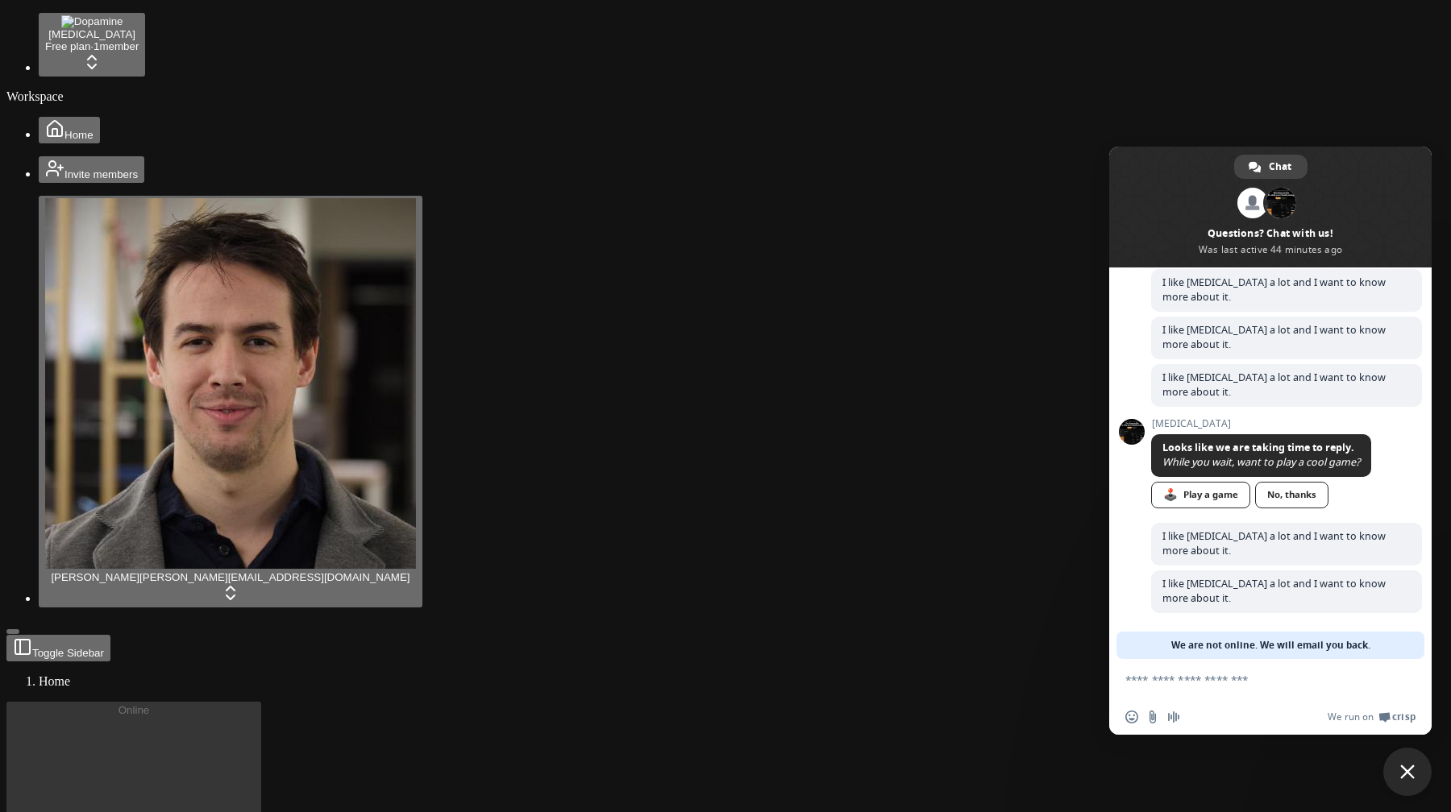
click at [1406, 765] on span "Close chat" at bounding box center [1407, 772] width 15 height 15
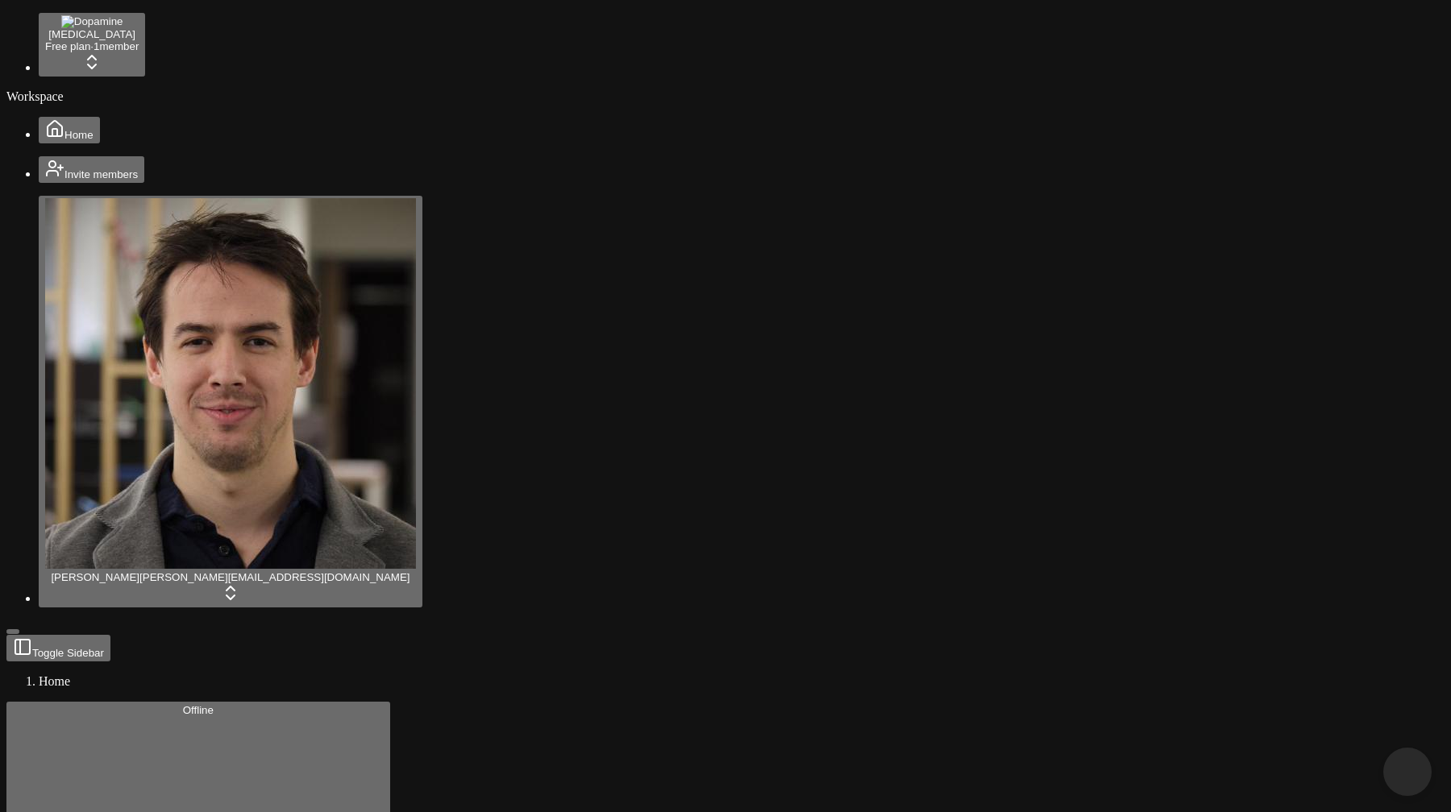
click at [1406, 765] on span "Close chat" at bounding box center [1407, 772] width 17 height 17
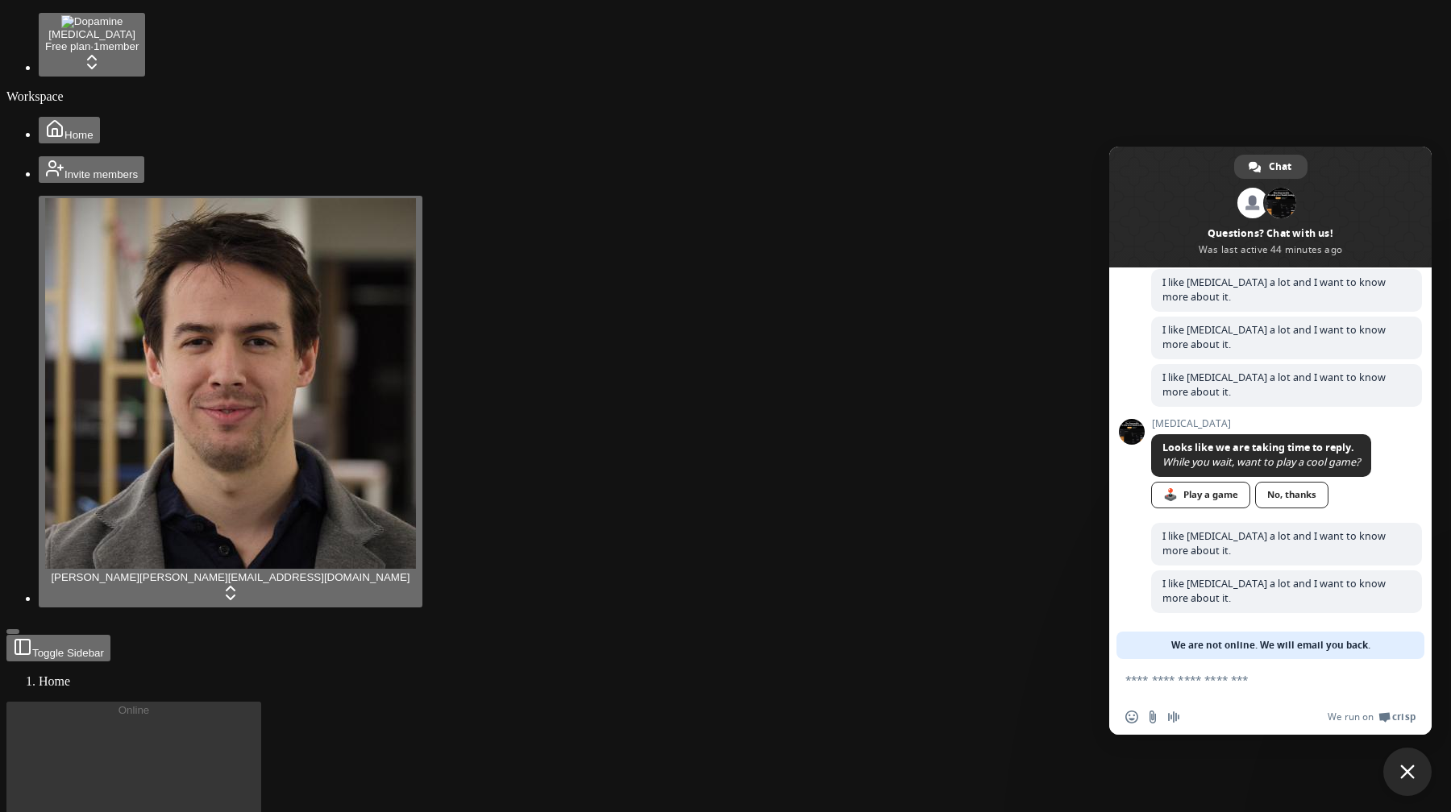
click at [1406, 765] on span "Close chat" at bounding box center [1407, 772] width 15 height 15
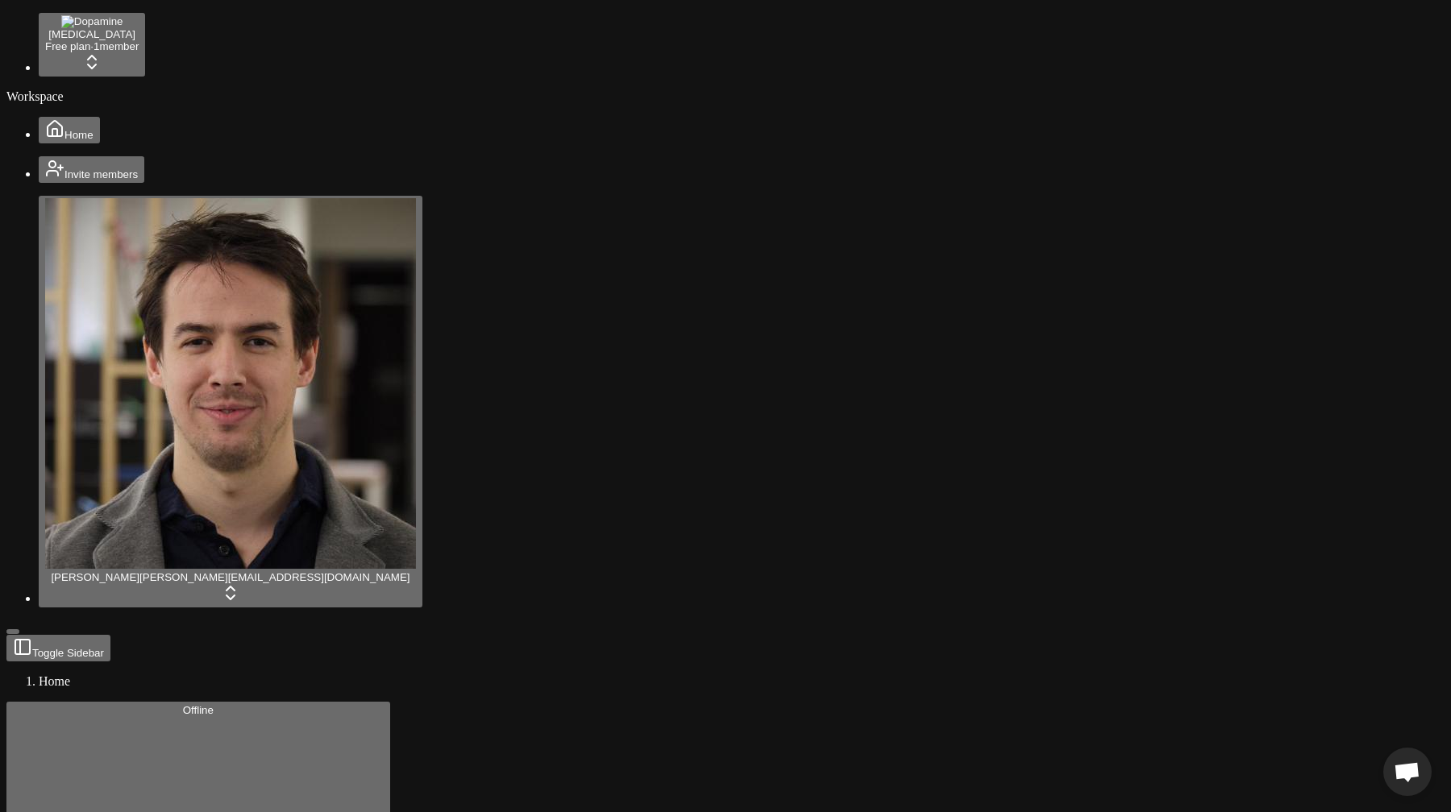
click at [1406, 765] on span "Open chat" at bounding box center [1406, 773] width 27 height 23
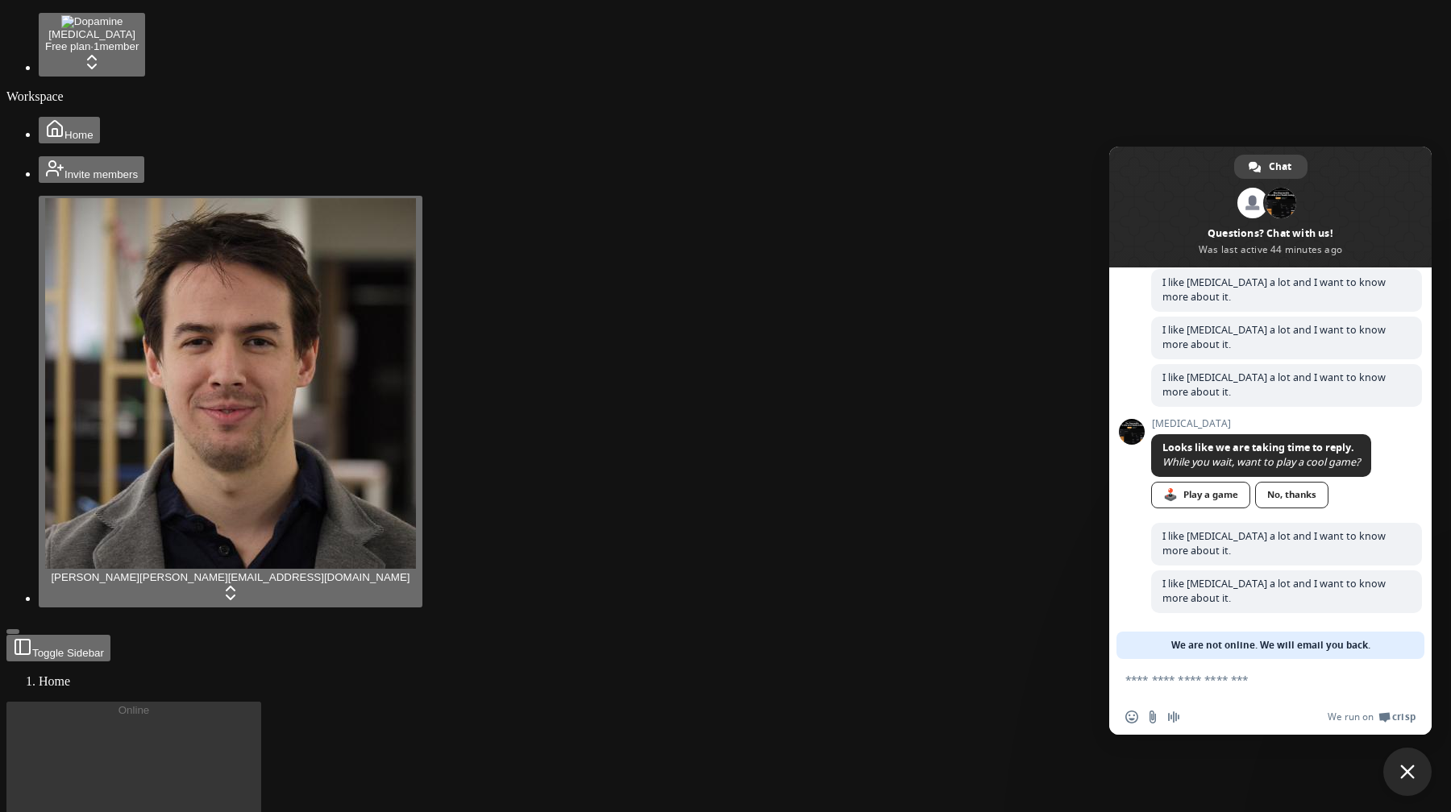
click at [1406, 765] on span "Close chat" at bounding box center [1407, 772] width 15 height 15
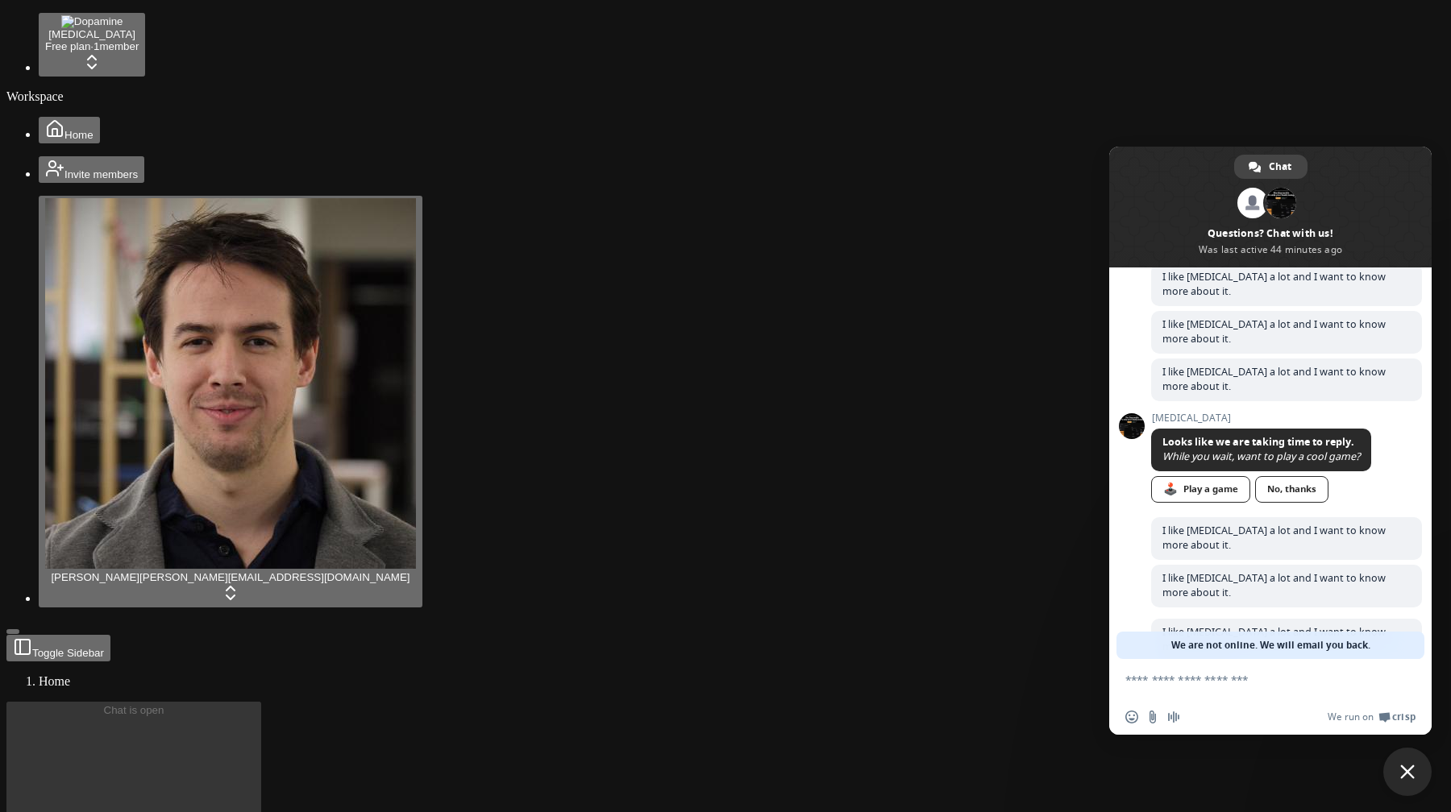
scroll to position [183, 0]
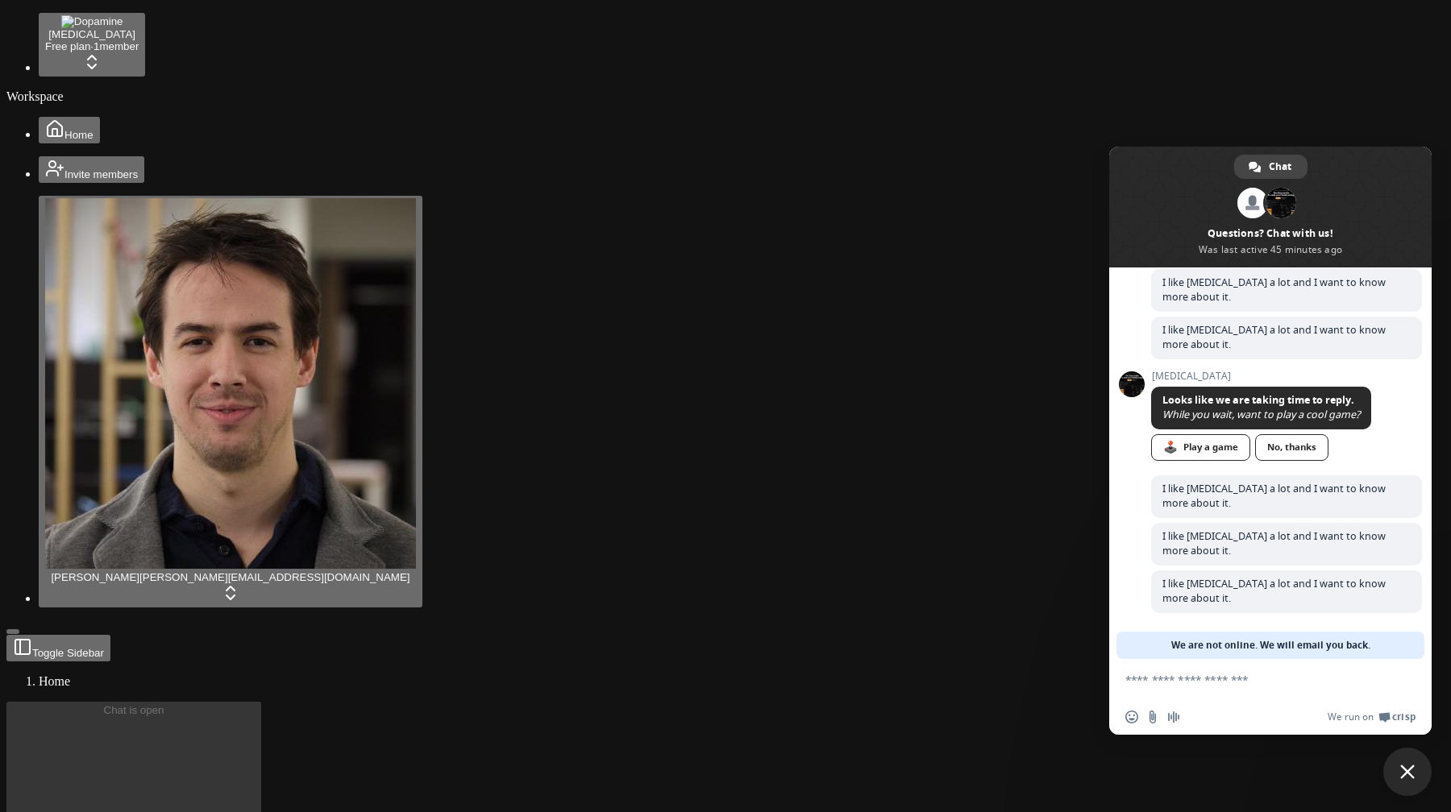
click at [1399, 769] on span "Close chat" at bounding box center [1407, 772] width 48 height 48
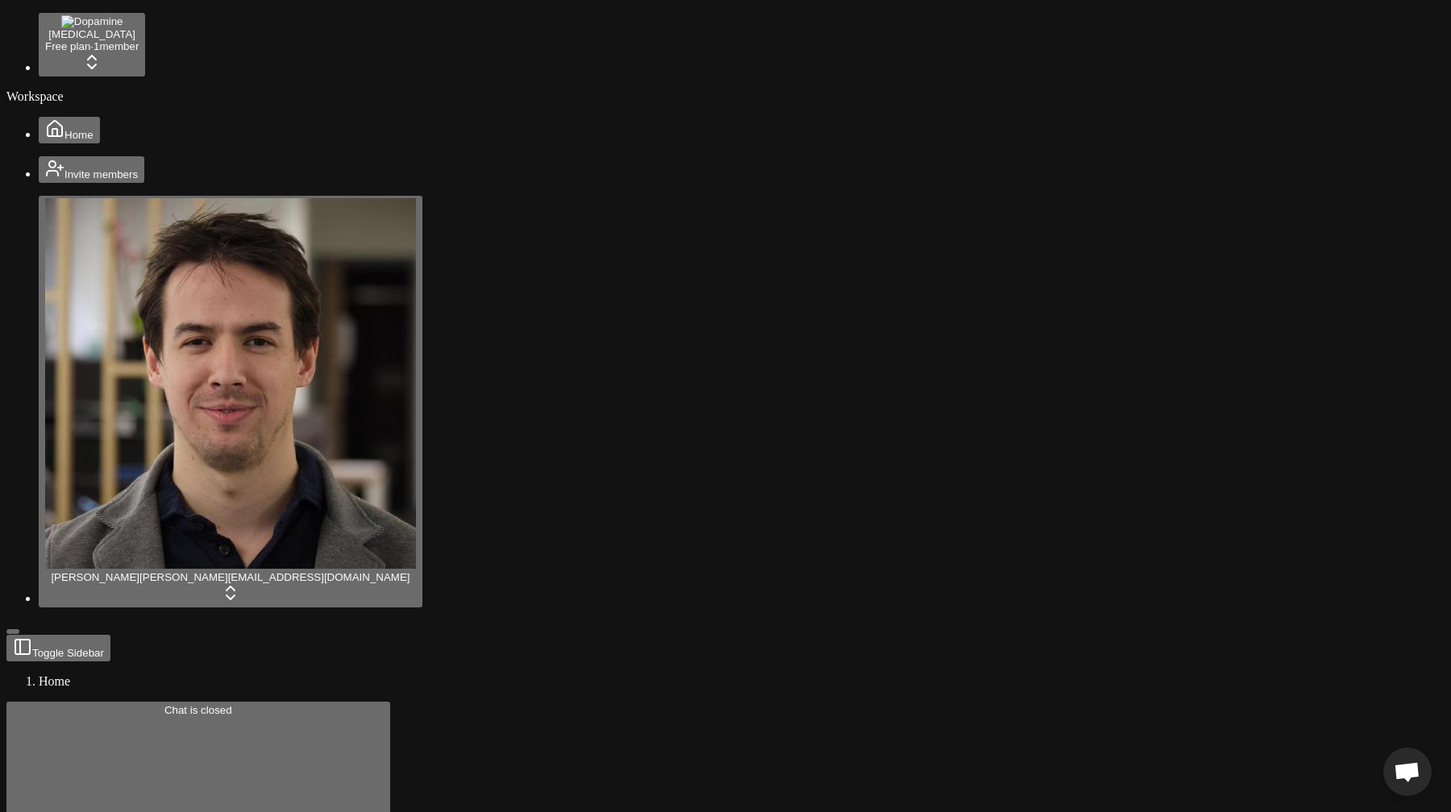
click at [1399, 769] on span "Open chat" at bounding box center [1406, 773] width 27 height 23
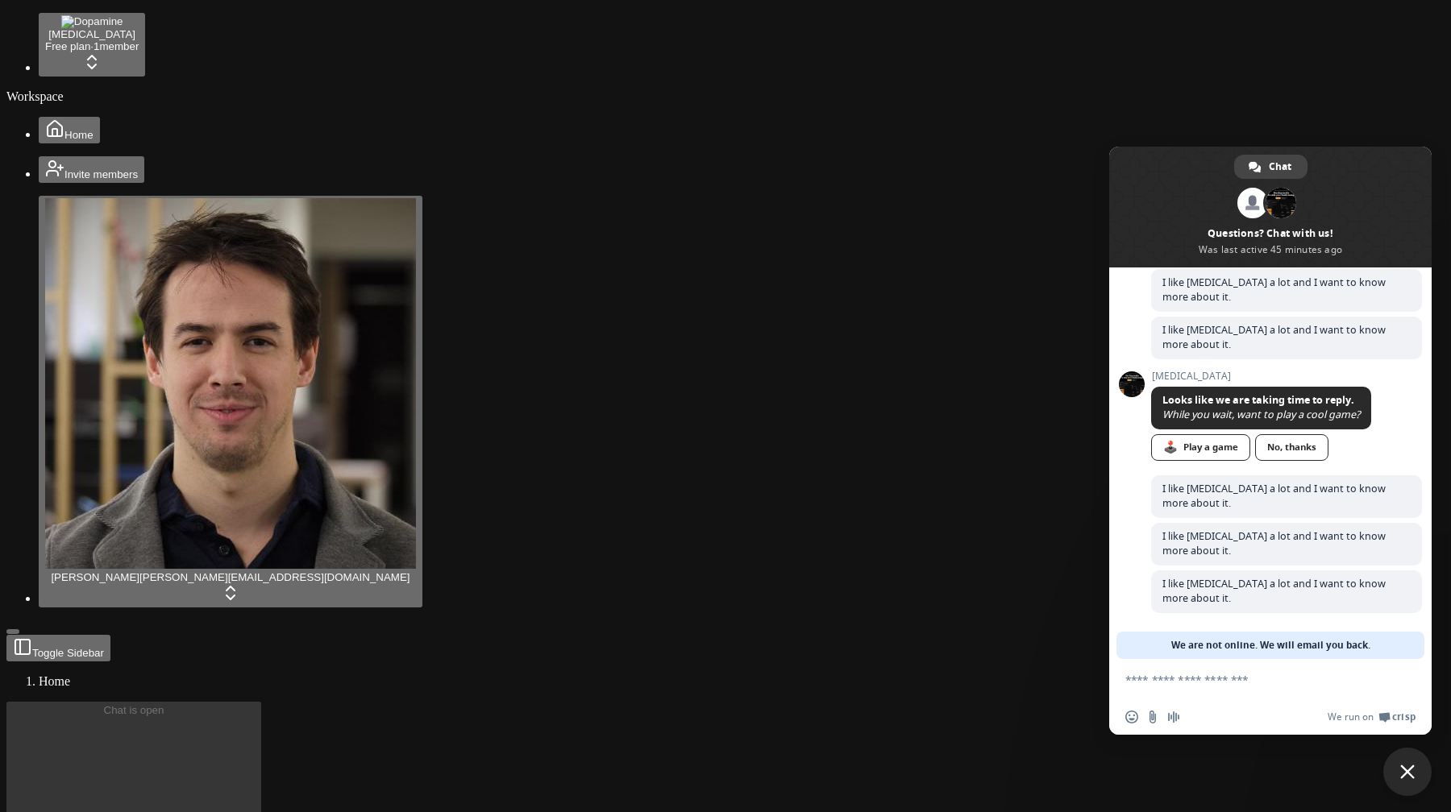
click at [1399, 770] on span "Close chat" at bounding box center [1407, 772] width 48 height 48
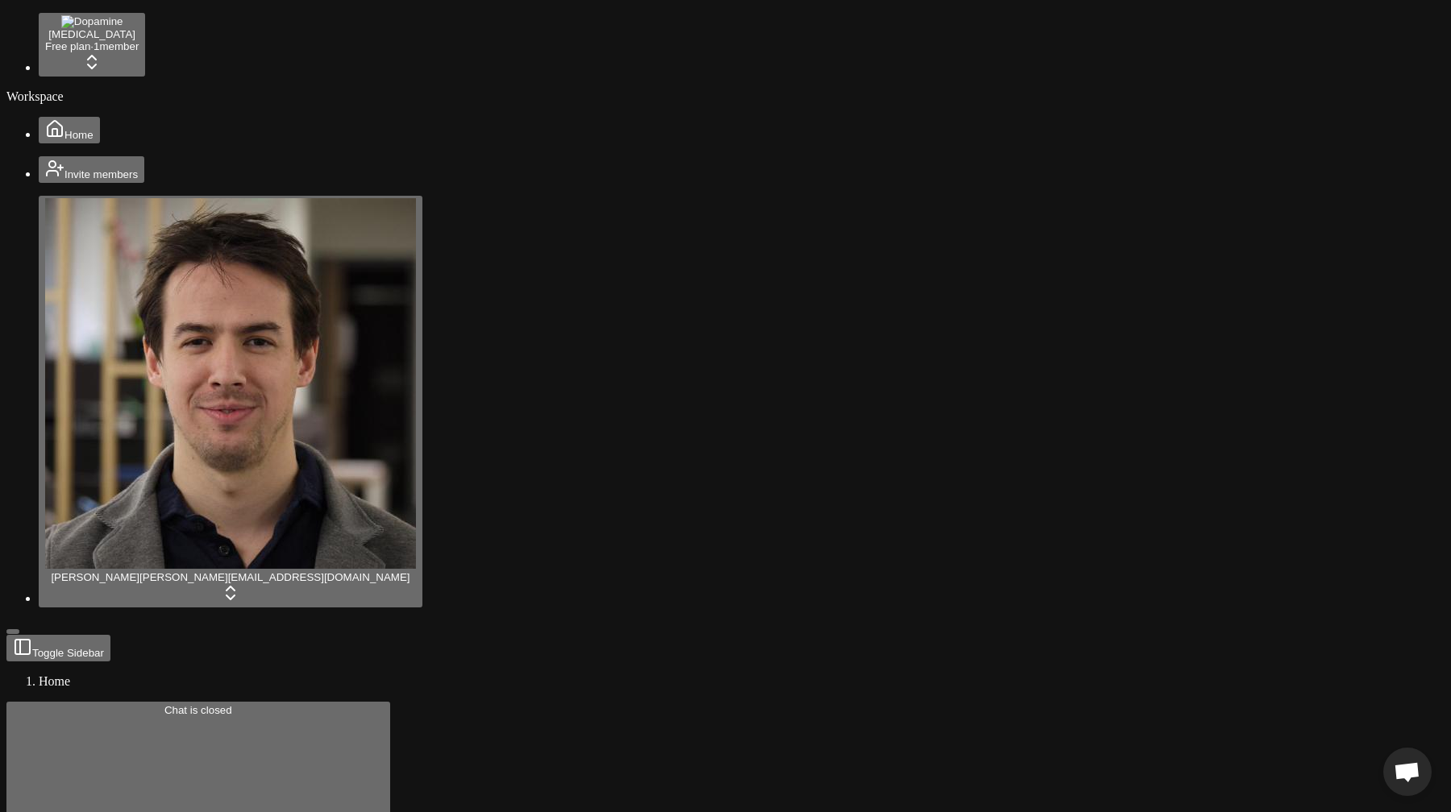
click at [1399, 770] on span "Open chat" at bounding box center [1406, 773] width 27 height 23
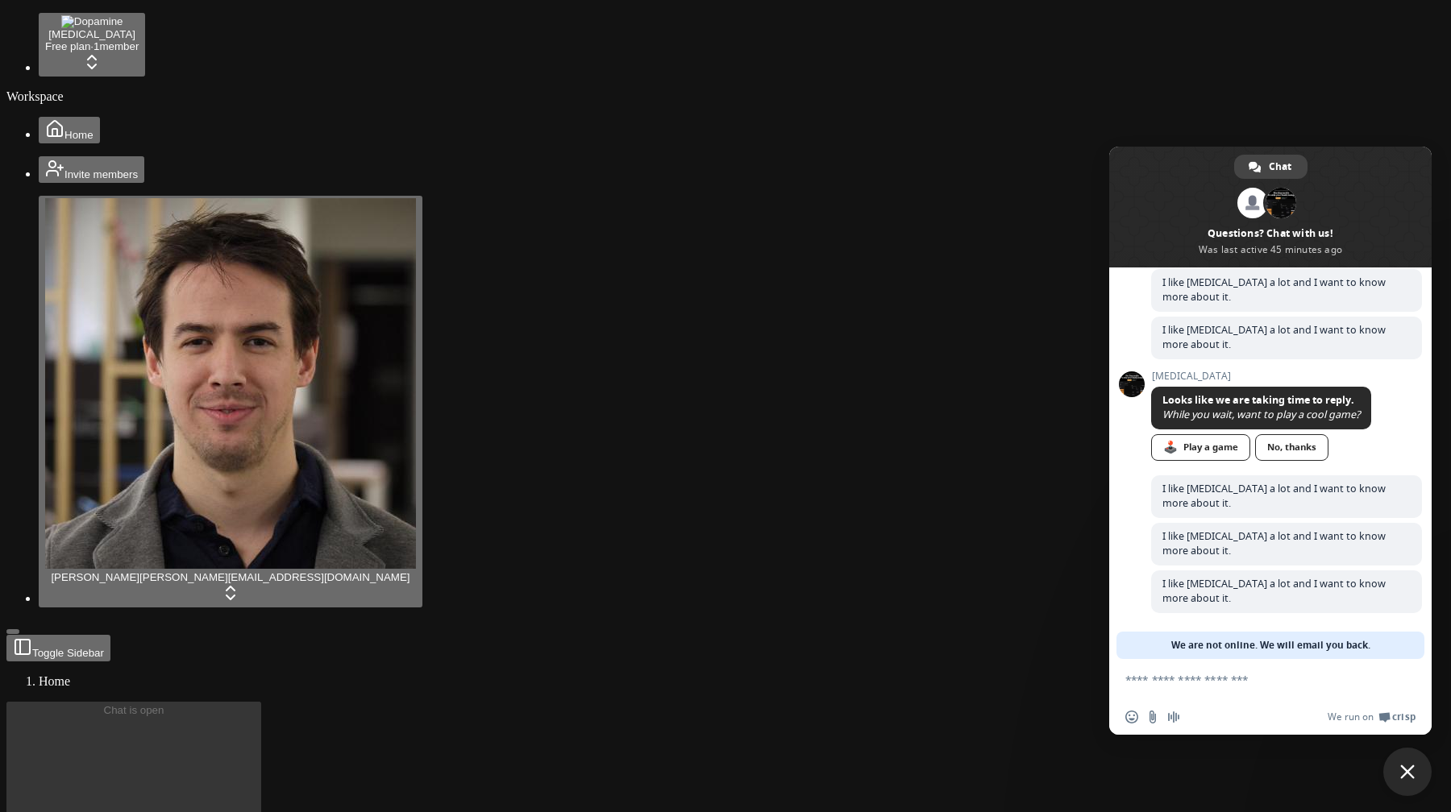
click at [1399, 770] on span "Close chat" at bounding box center [1407, 772] width 48 height 48
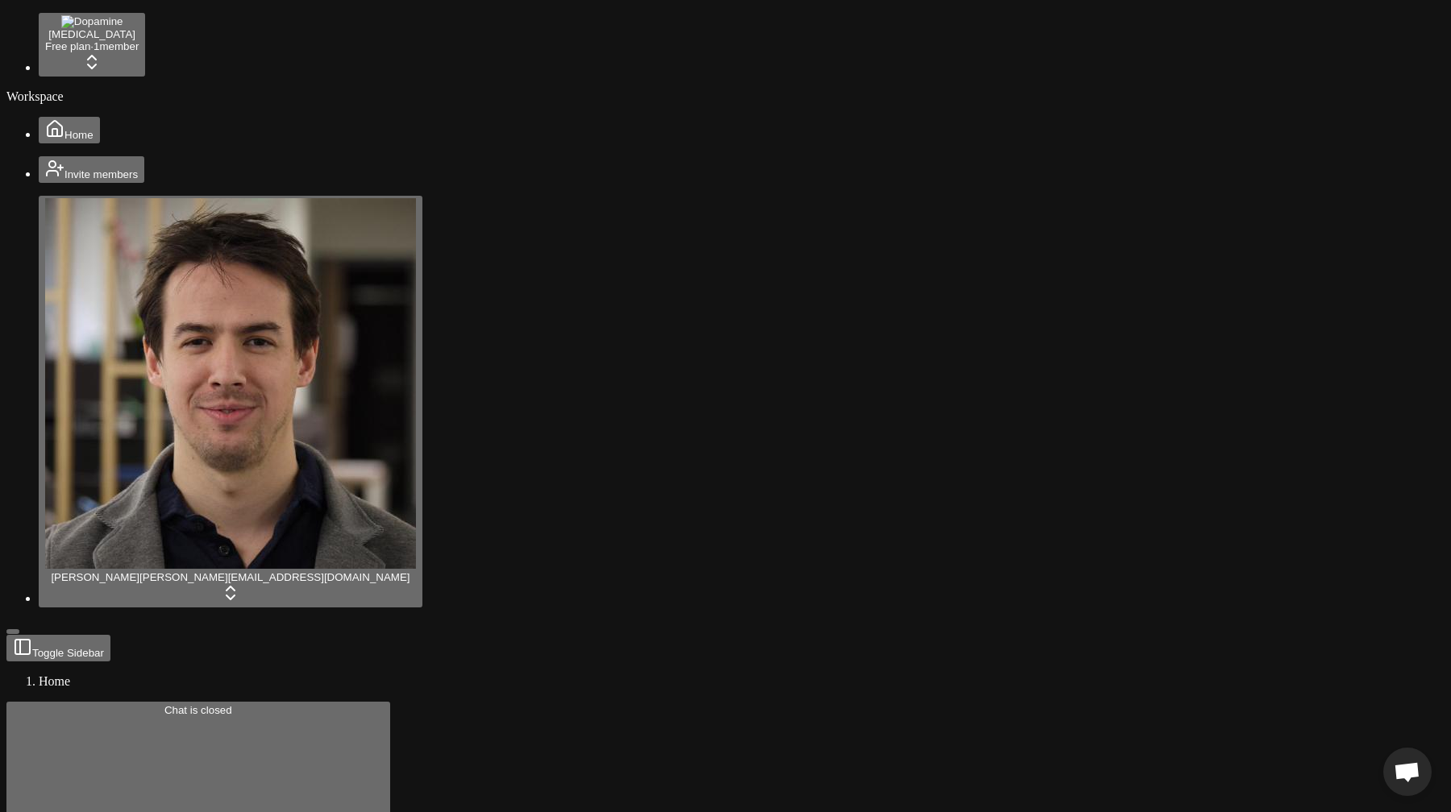
click at [1399, 770] on span "Open chat" at bounding box center [1406, 773] width 27 height 23
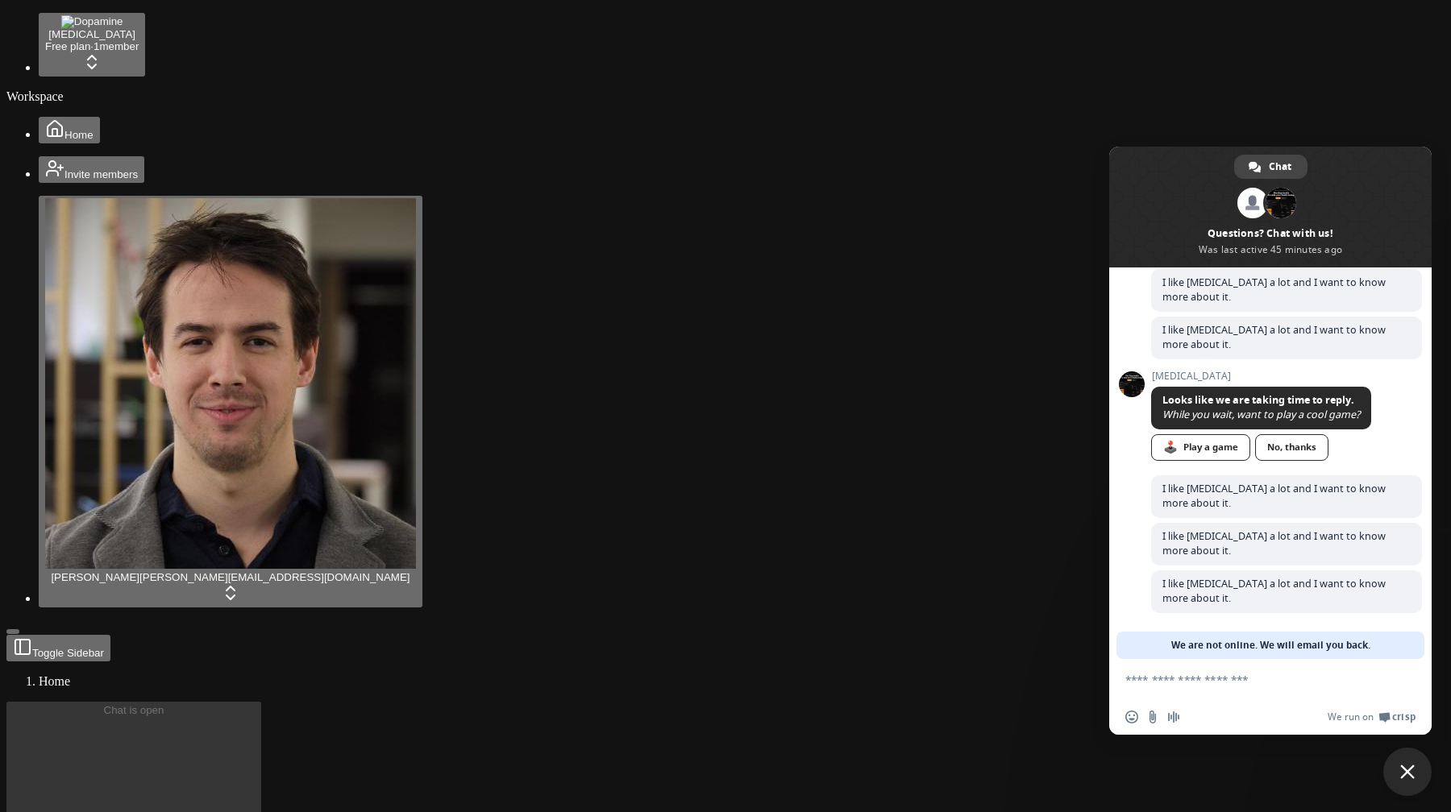
click at [1399, 770] on span "Close chat" at bounding box center [1407, 772] width 48 height 48
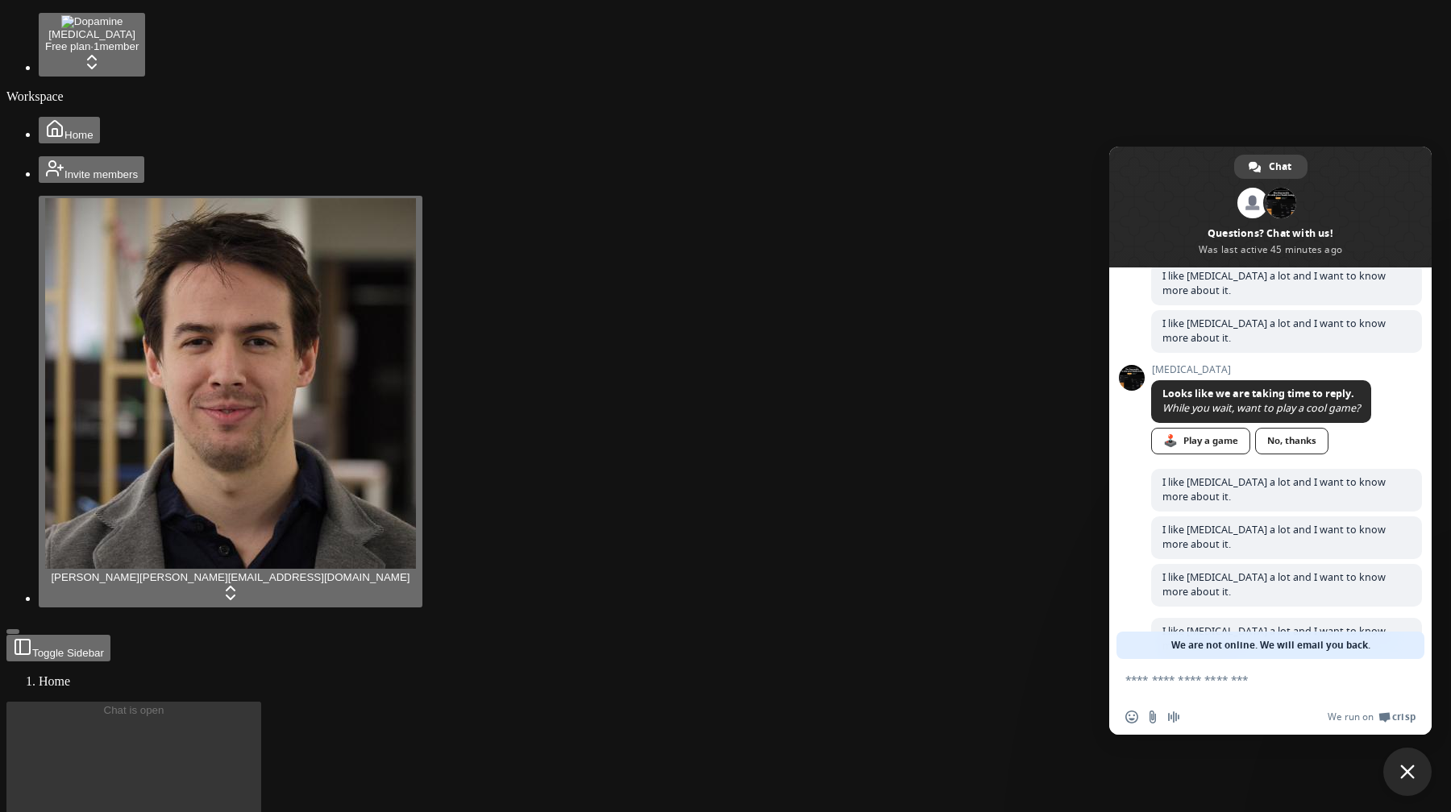
scroll to position [231, 0]
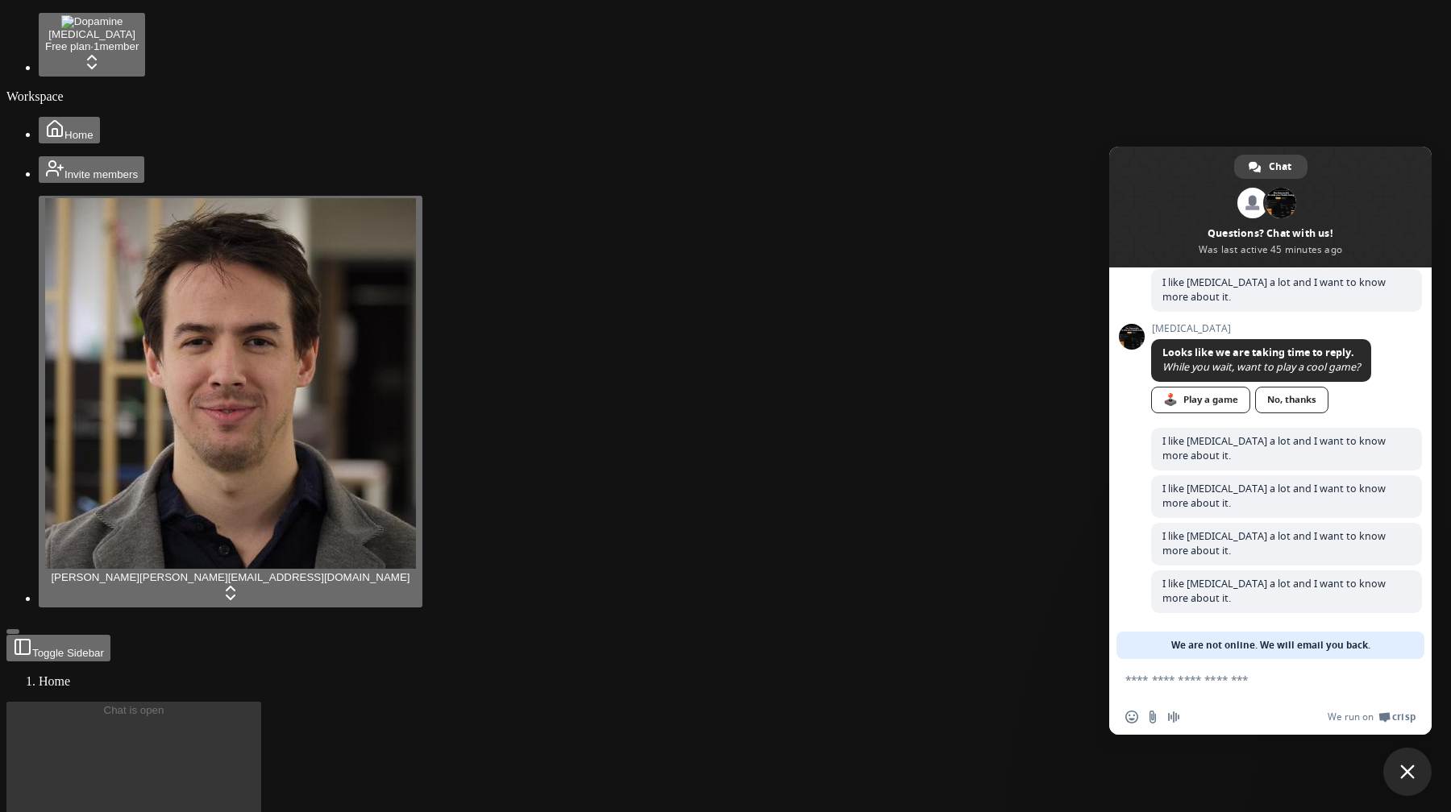
click at [1399, 770] on span "Close chat" at bounding box center [1407, 772] width 48 height 48
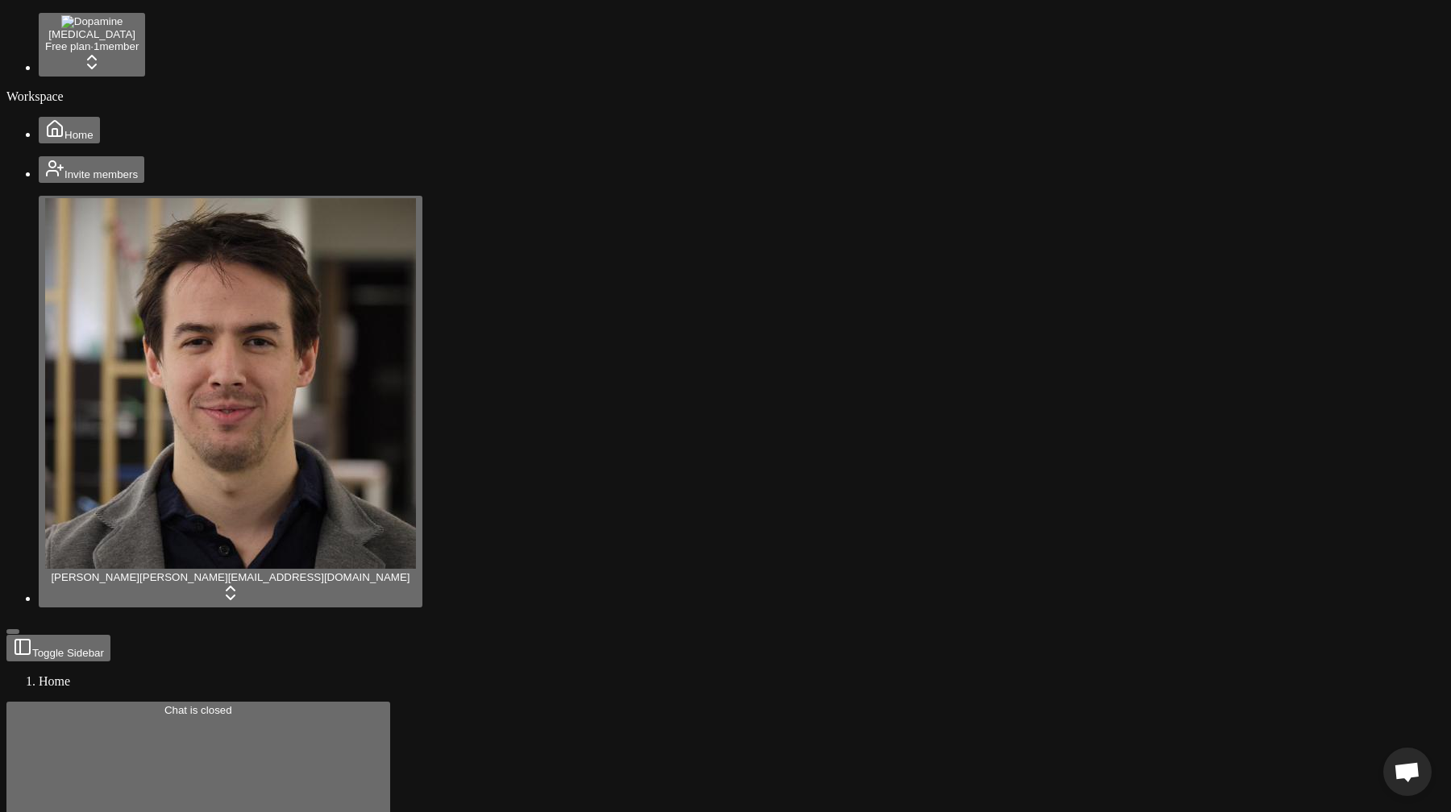
click at [1414, 773] on span "Open chat" at bounding box center [1406, 773] width 27 height 23
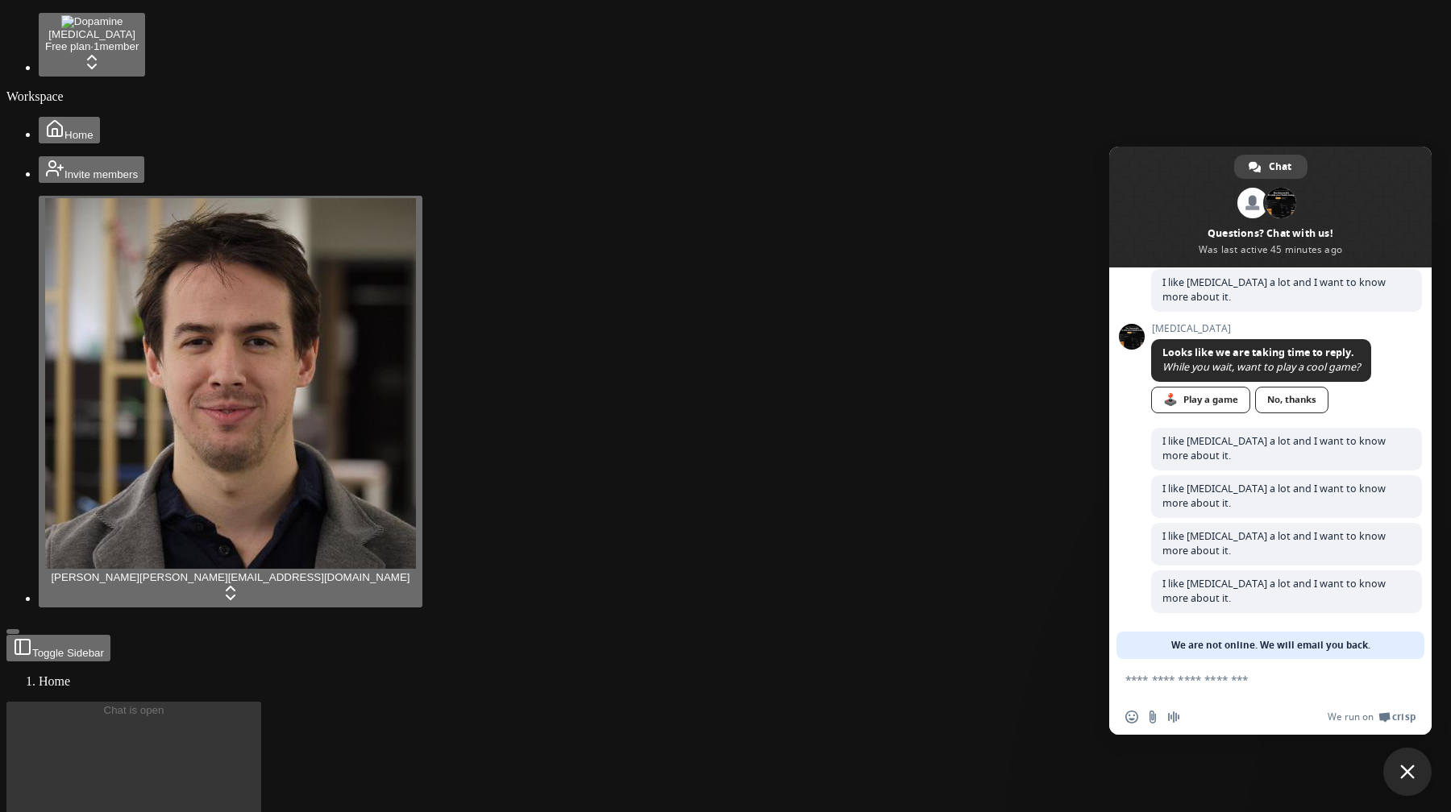
click at [1414, 773] on span "Close chat" at bounding box center [1407, 772] width 15 height 15
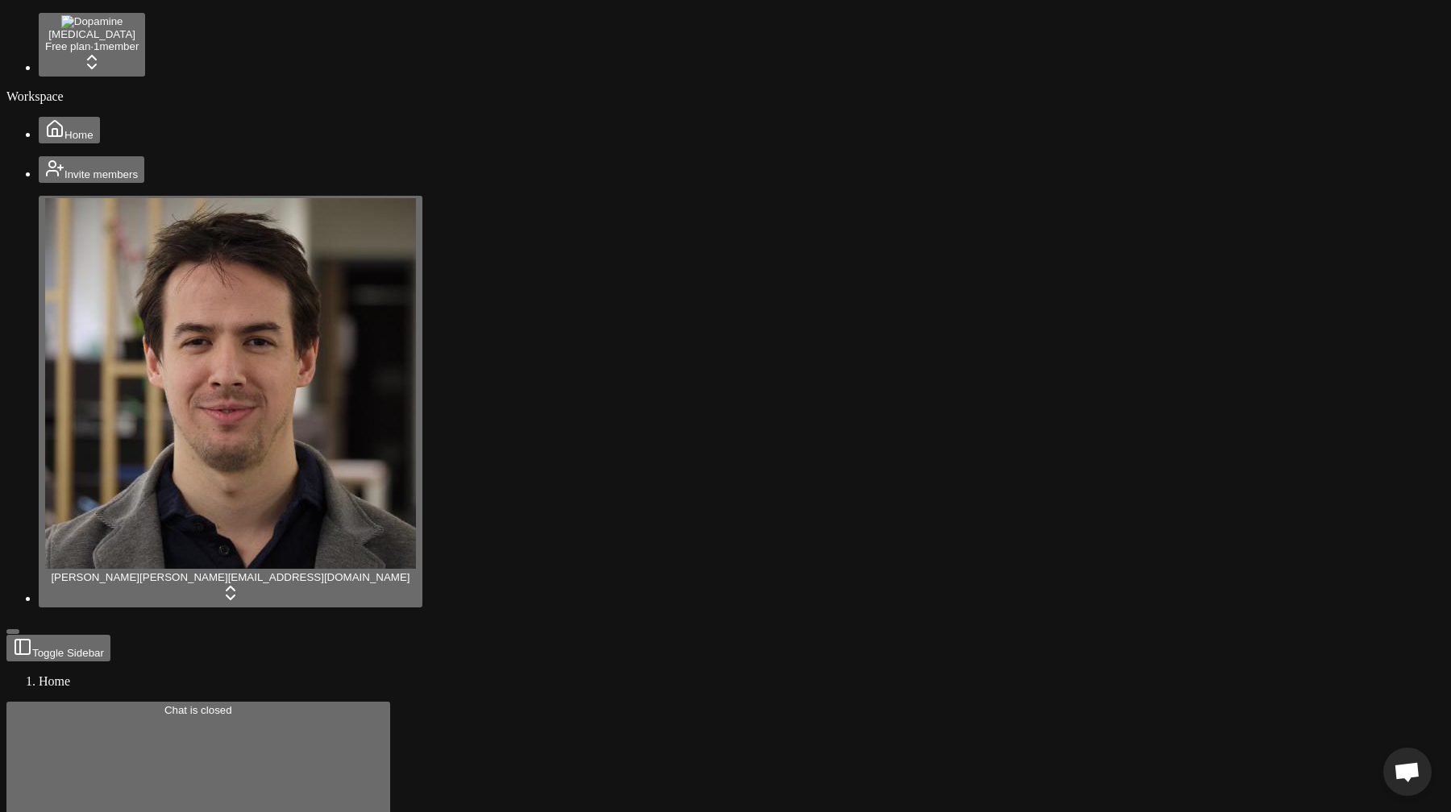
click at [1414, 773] on span "Open chat" at bounding box center [1406, 773] width 27 height 23
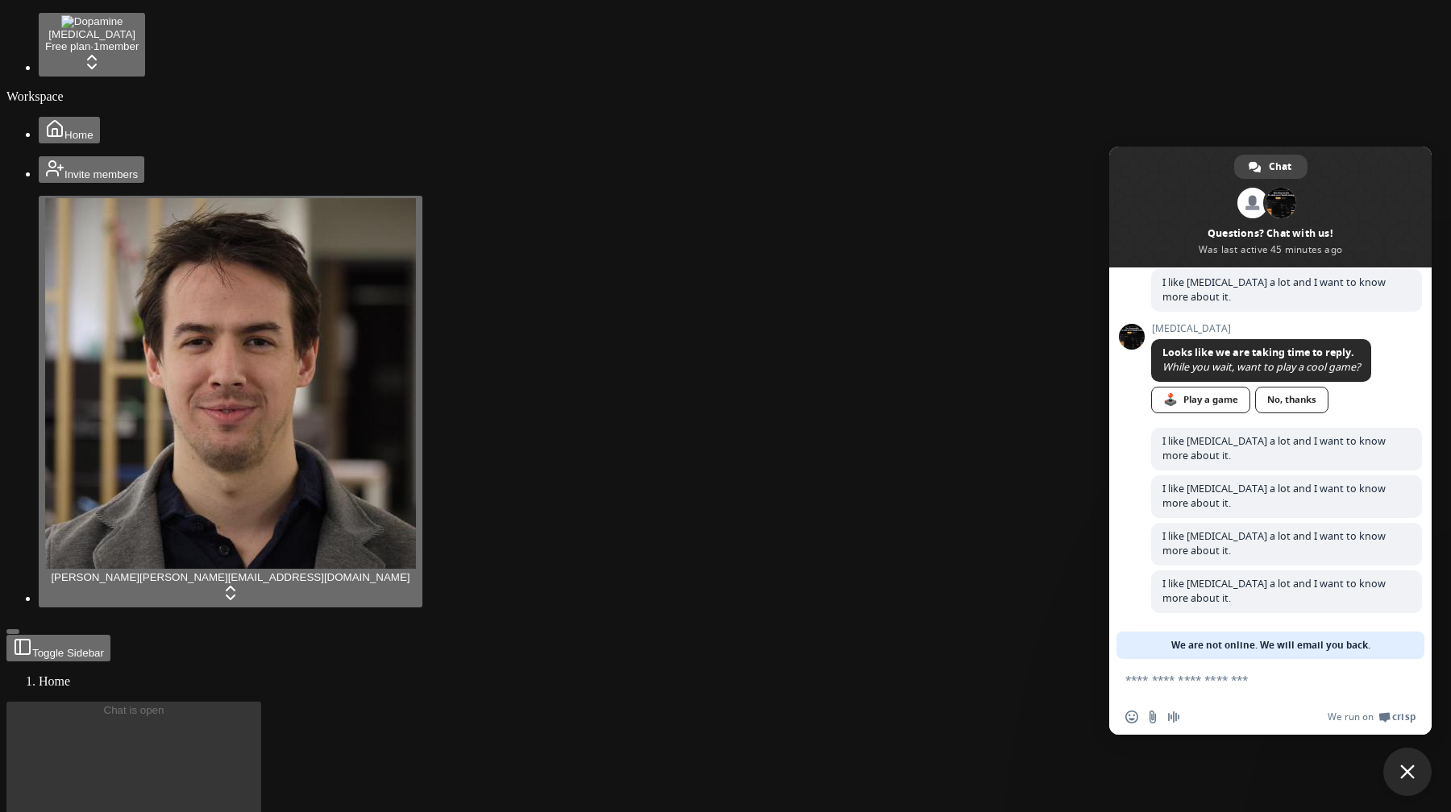
click at [1414, 773] on span "Close chat" at bounding box center [1407, 772] width 15 height 15
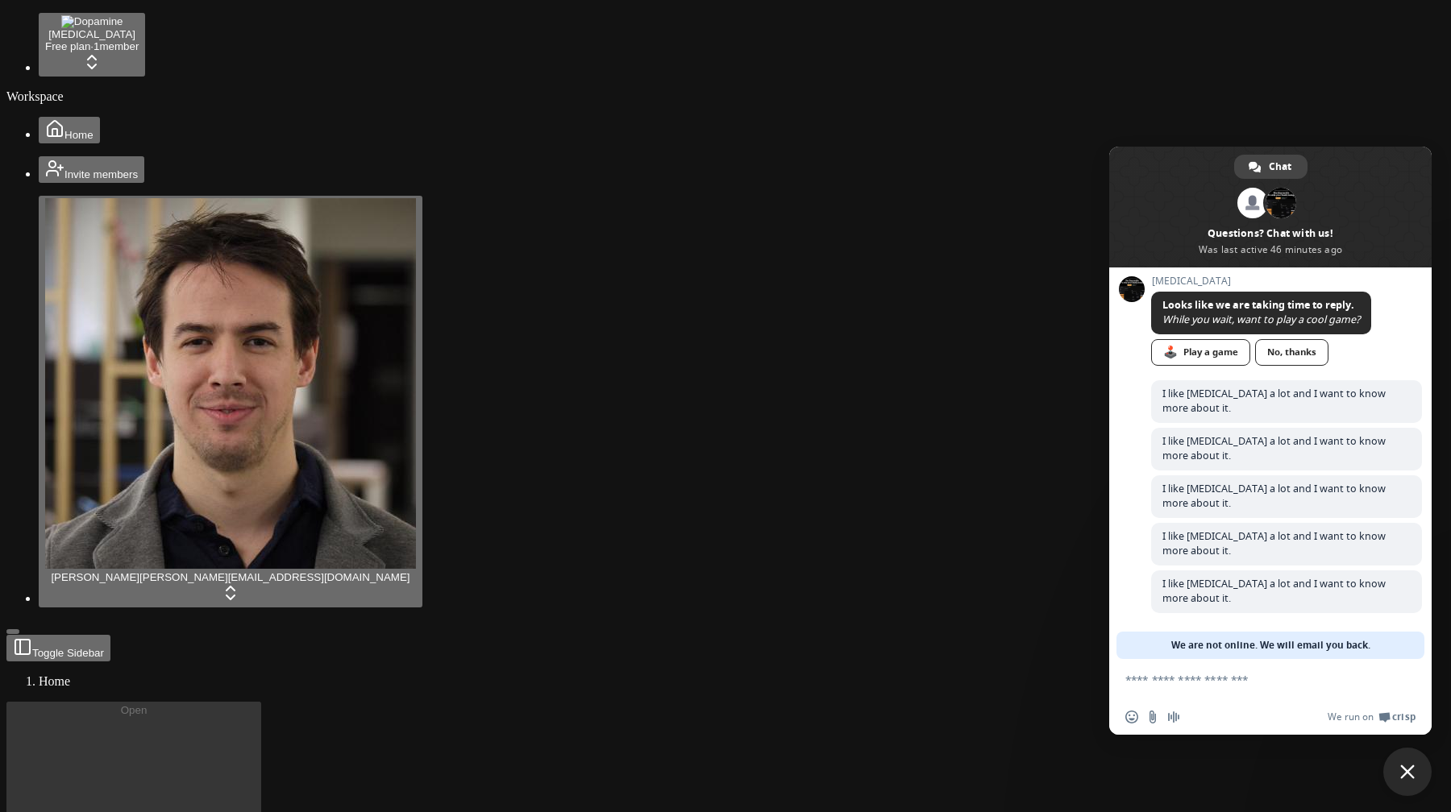
scroll to position [280, 0]
click at [1397, 770] on span "Close chat" at bounding box center [1407, 772] width 48 height 48
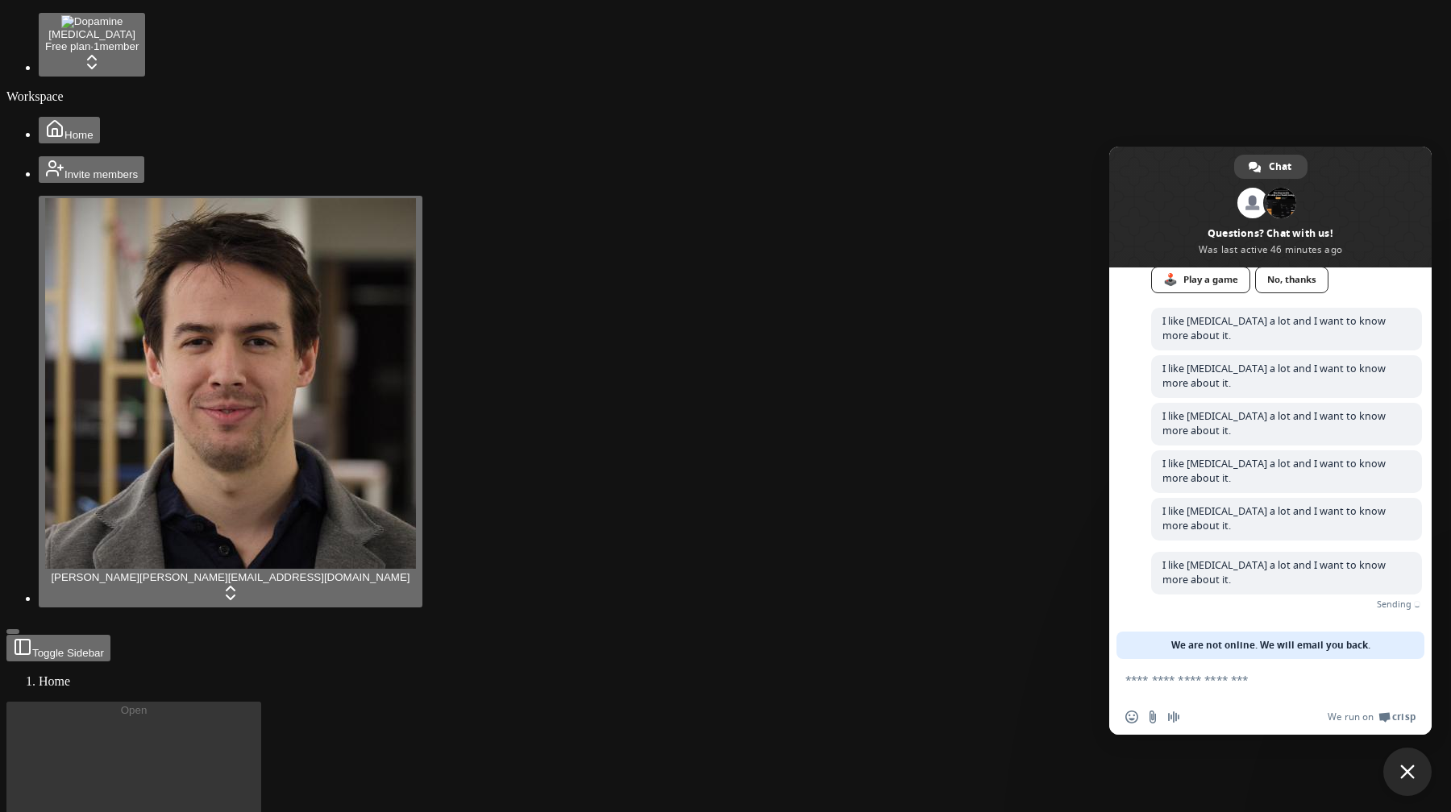
scroll to position [328, 0]
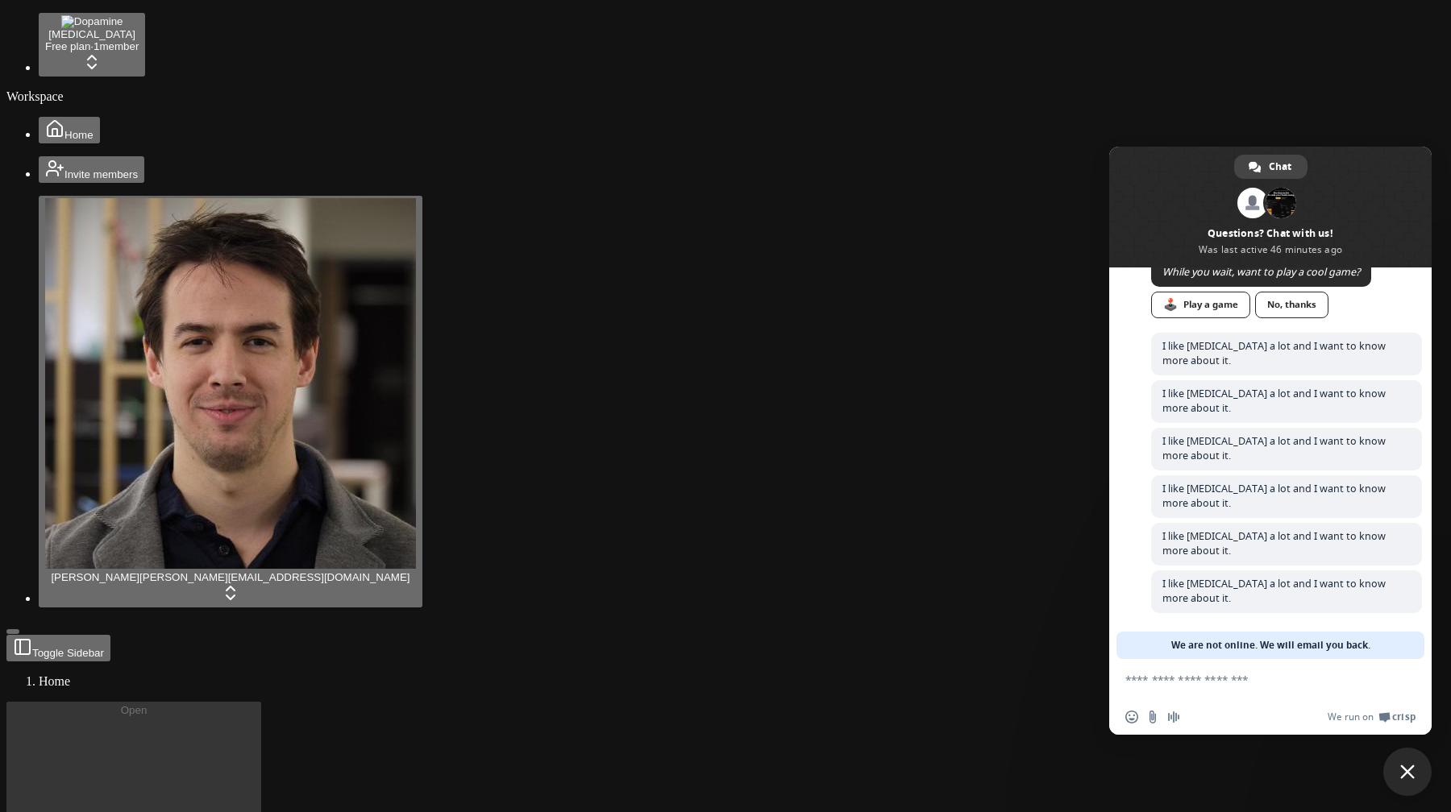
click at [1405, 772] on span "Close chat" at bounding box center [1407, 772] width 15 height 15
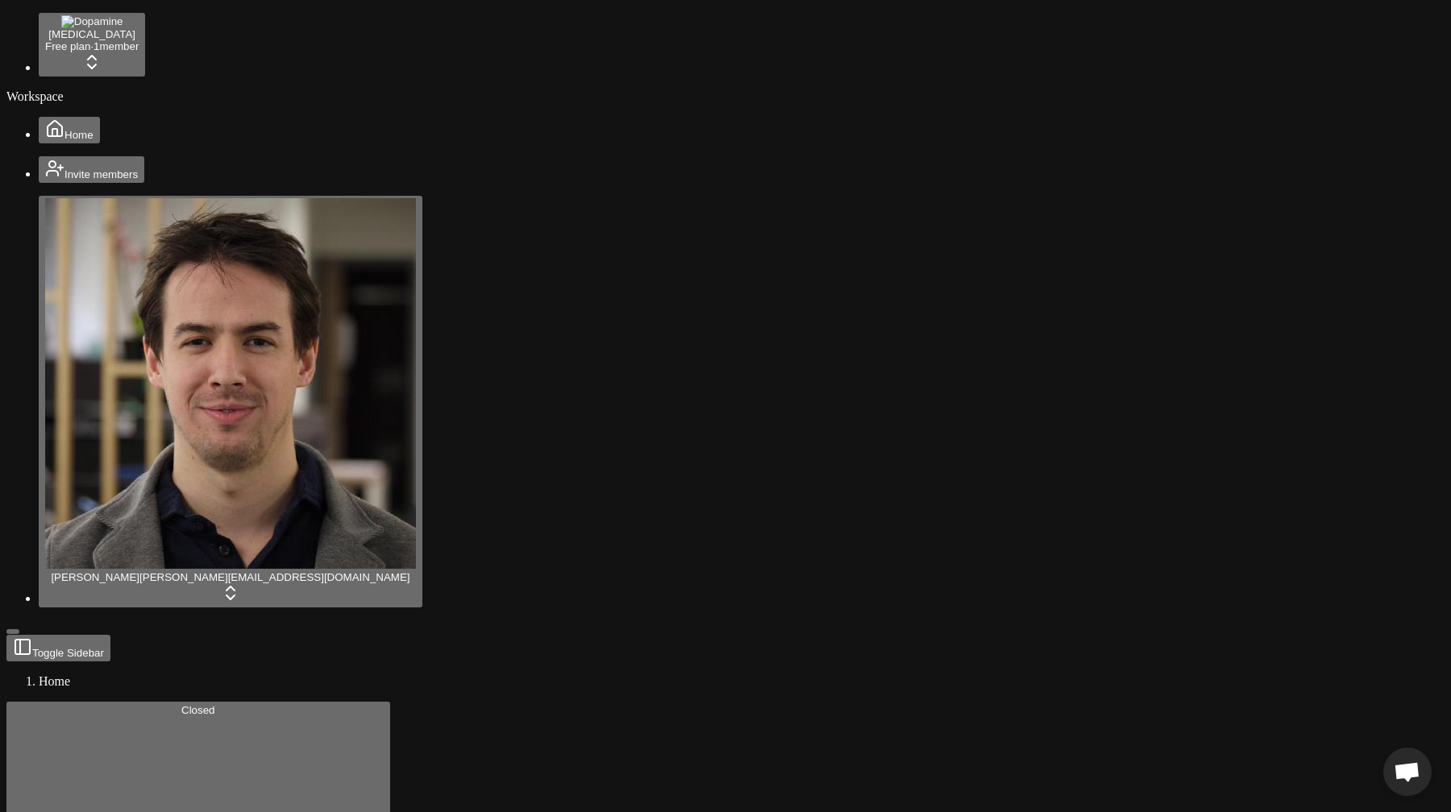
click at [1405, 772] on span "Open chat" at bounding box center [1406, 773] width 27 height 23
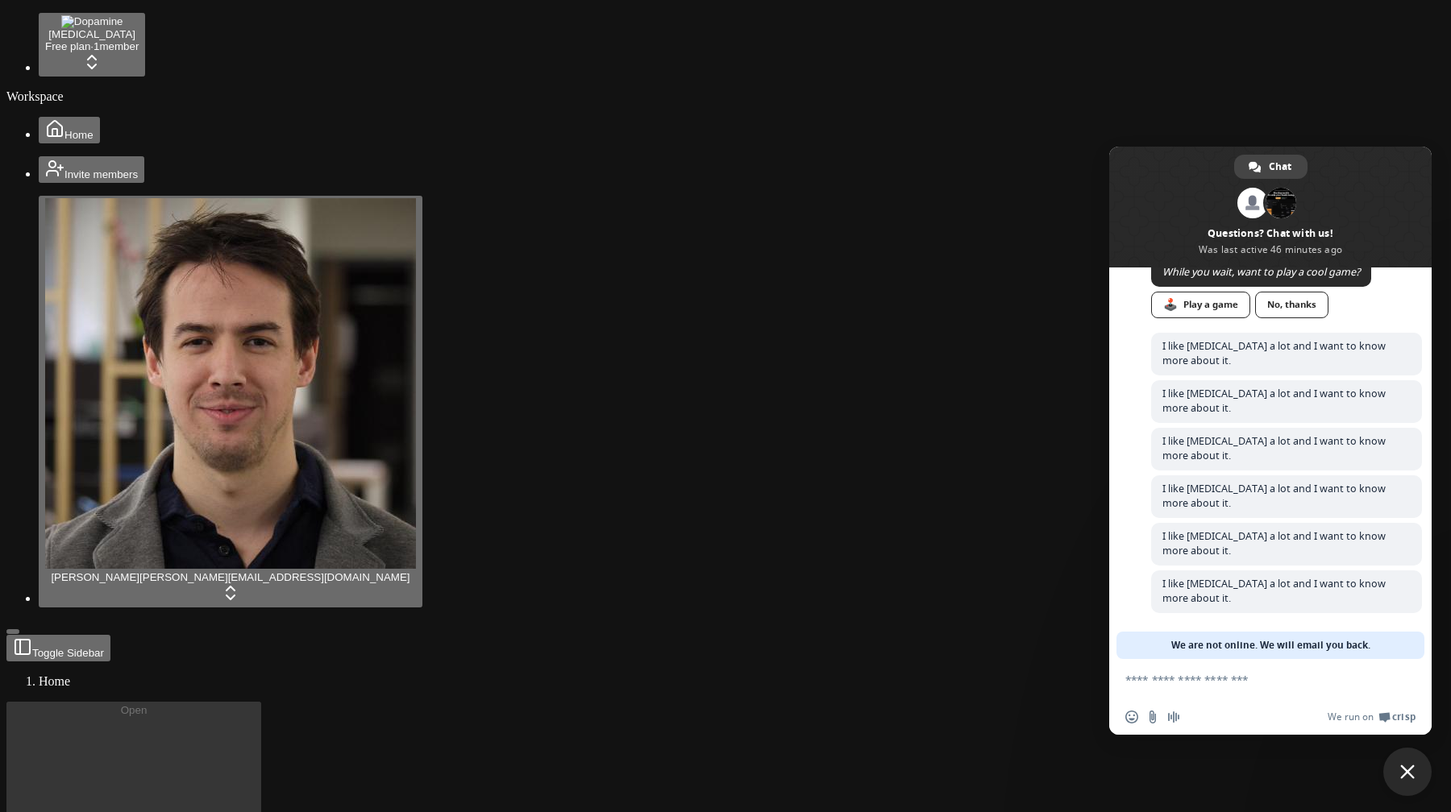
click at [1405, 772] on span "Close chat" at bounding box center [1407, 772] width 15 height 15
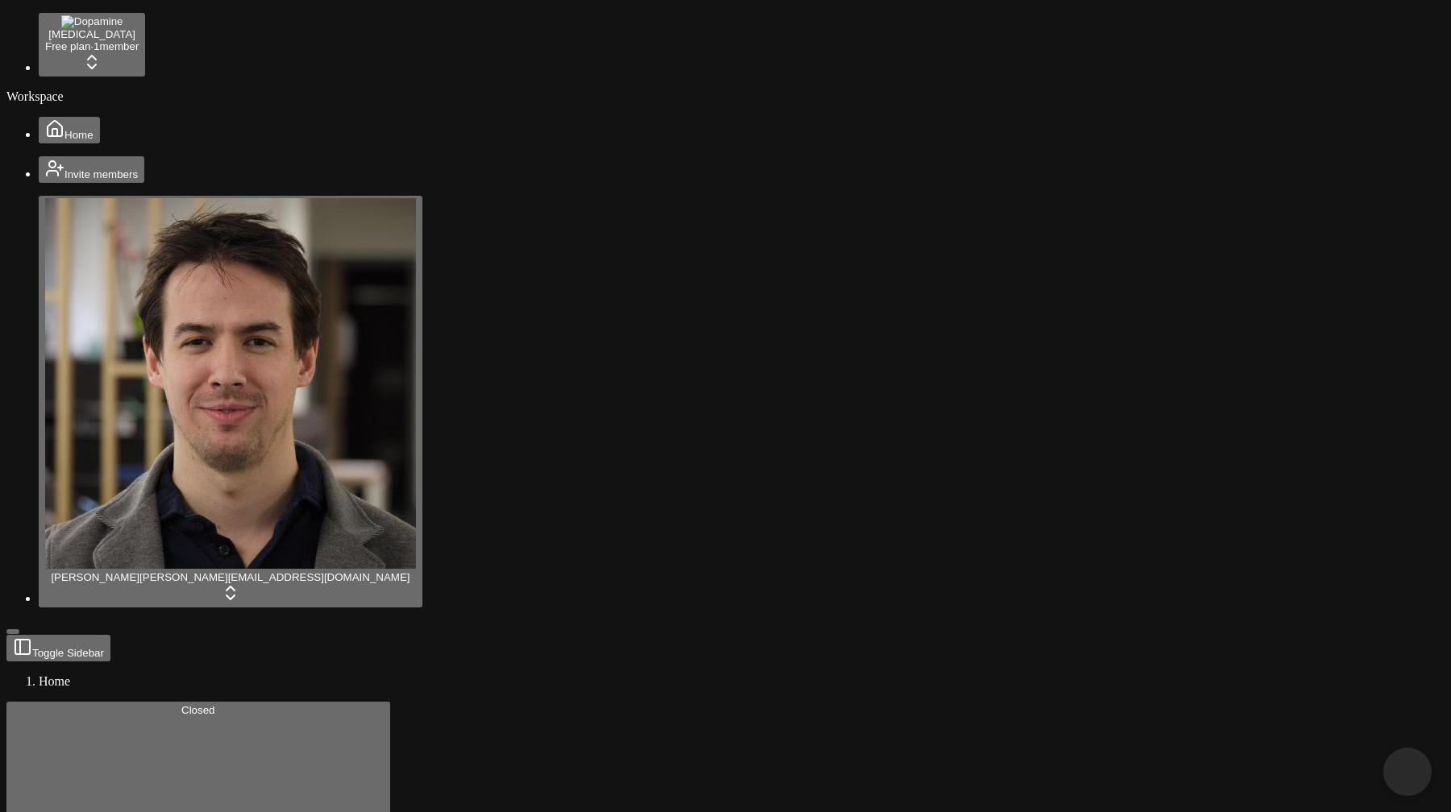
click at [1405, 772] on span "Close chat" at bounding box center [1407, 772] width 17 height 17
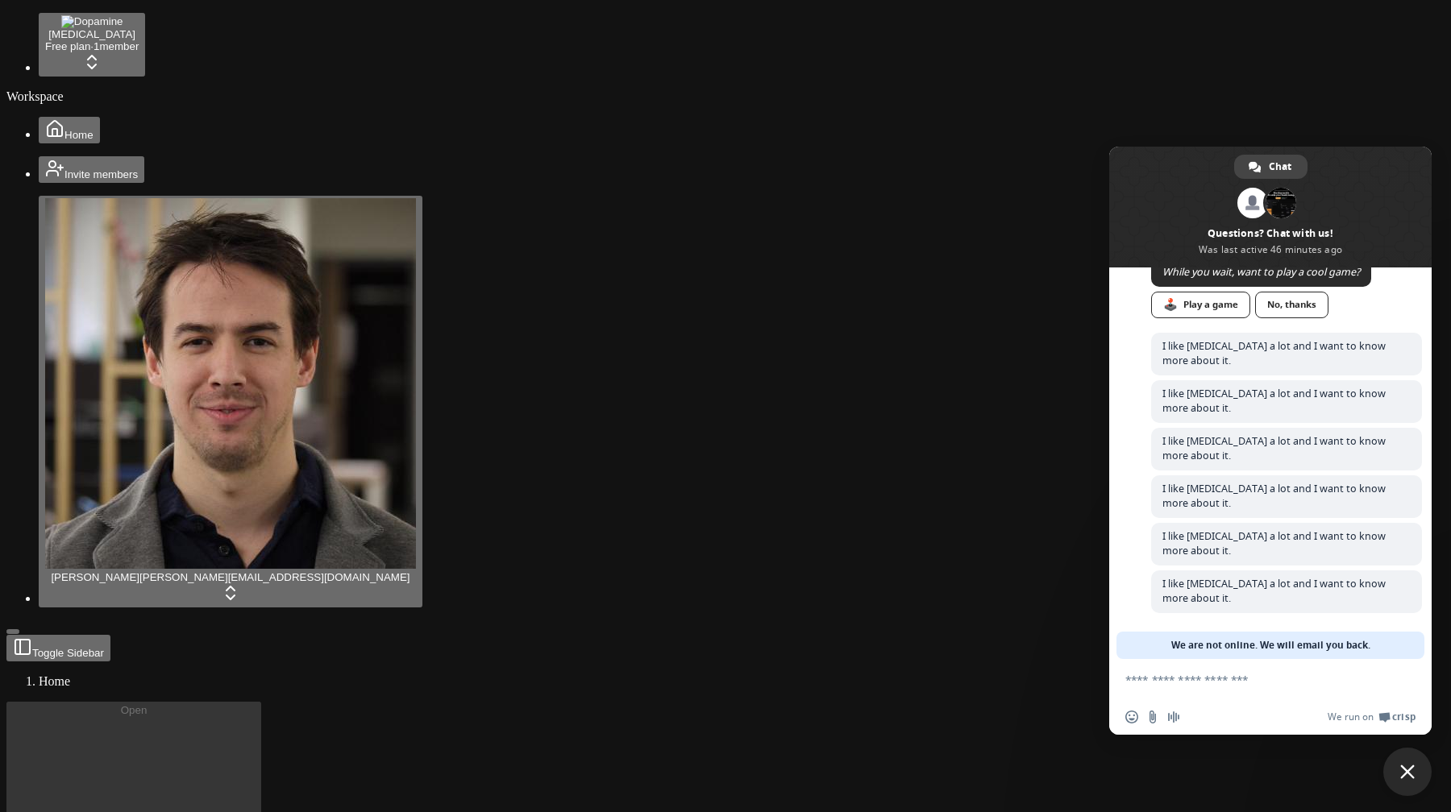
click at [1405, 772] on span "Close chat" at bounding box center [1407, 772] width 15 height 15
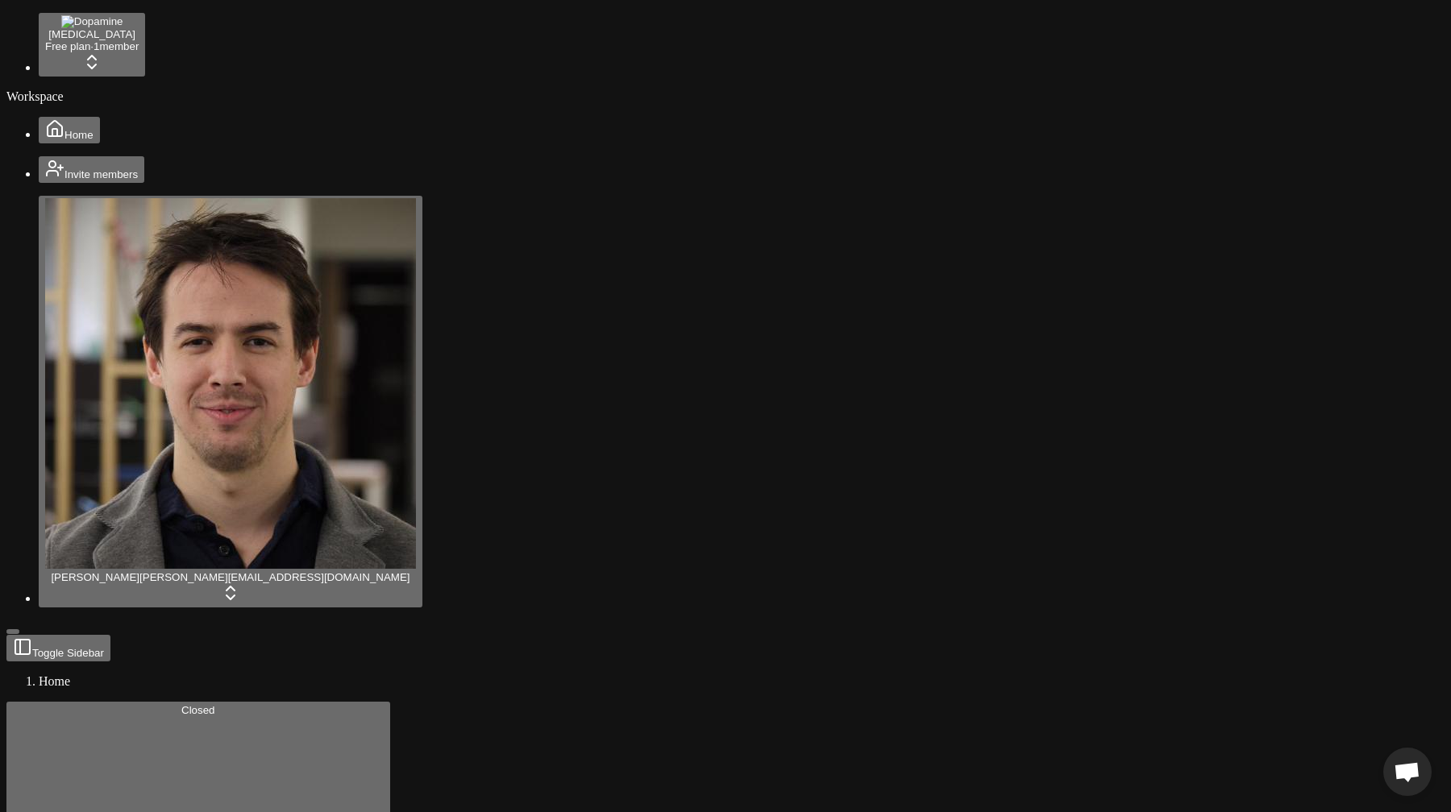
click at [1405, 772] on span "Open chat" at bounding box center [1406, 773] width 27 height 23
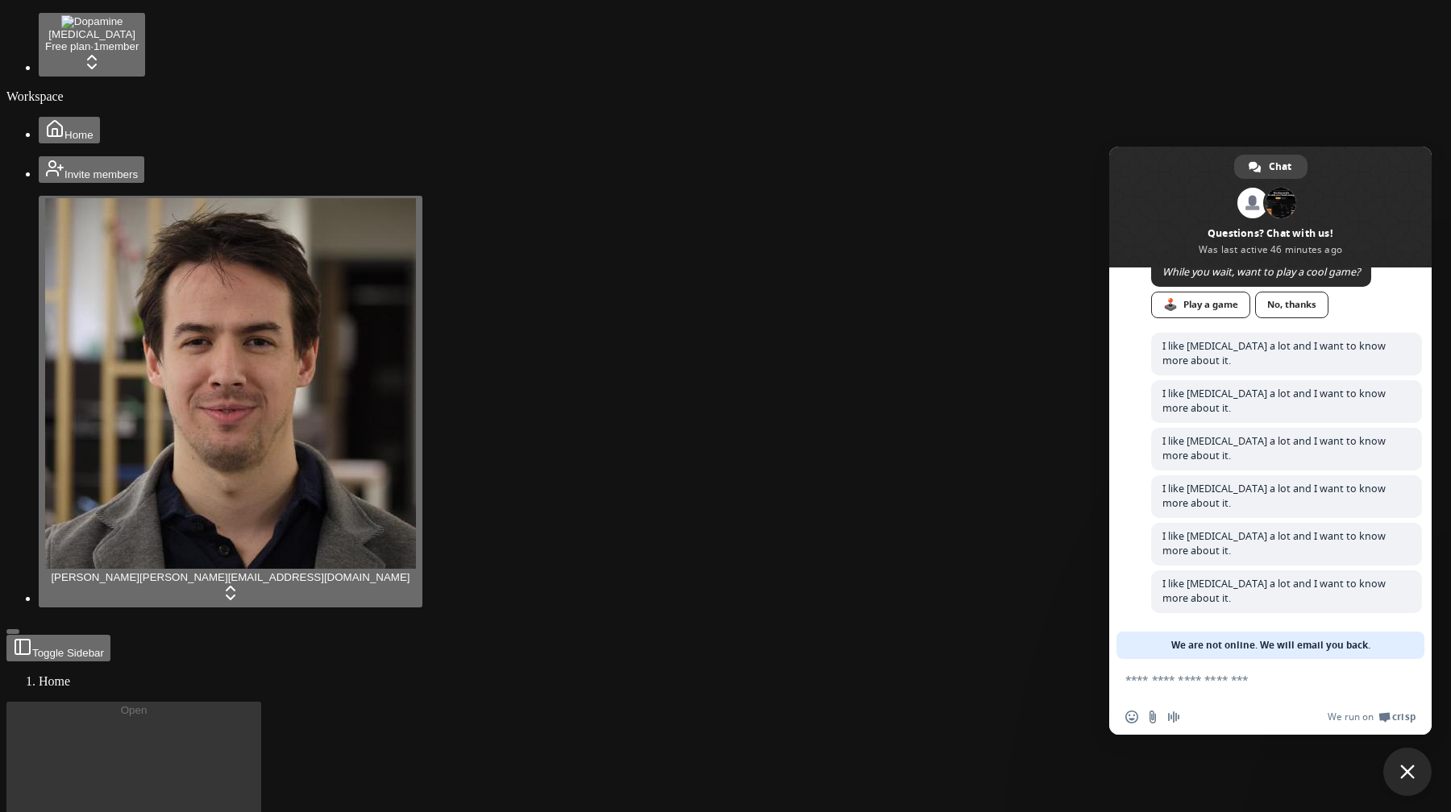
click at [1405, 772] on span "Close chat" at bounding box center [1407, 772] width 15 height 15
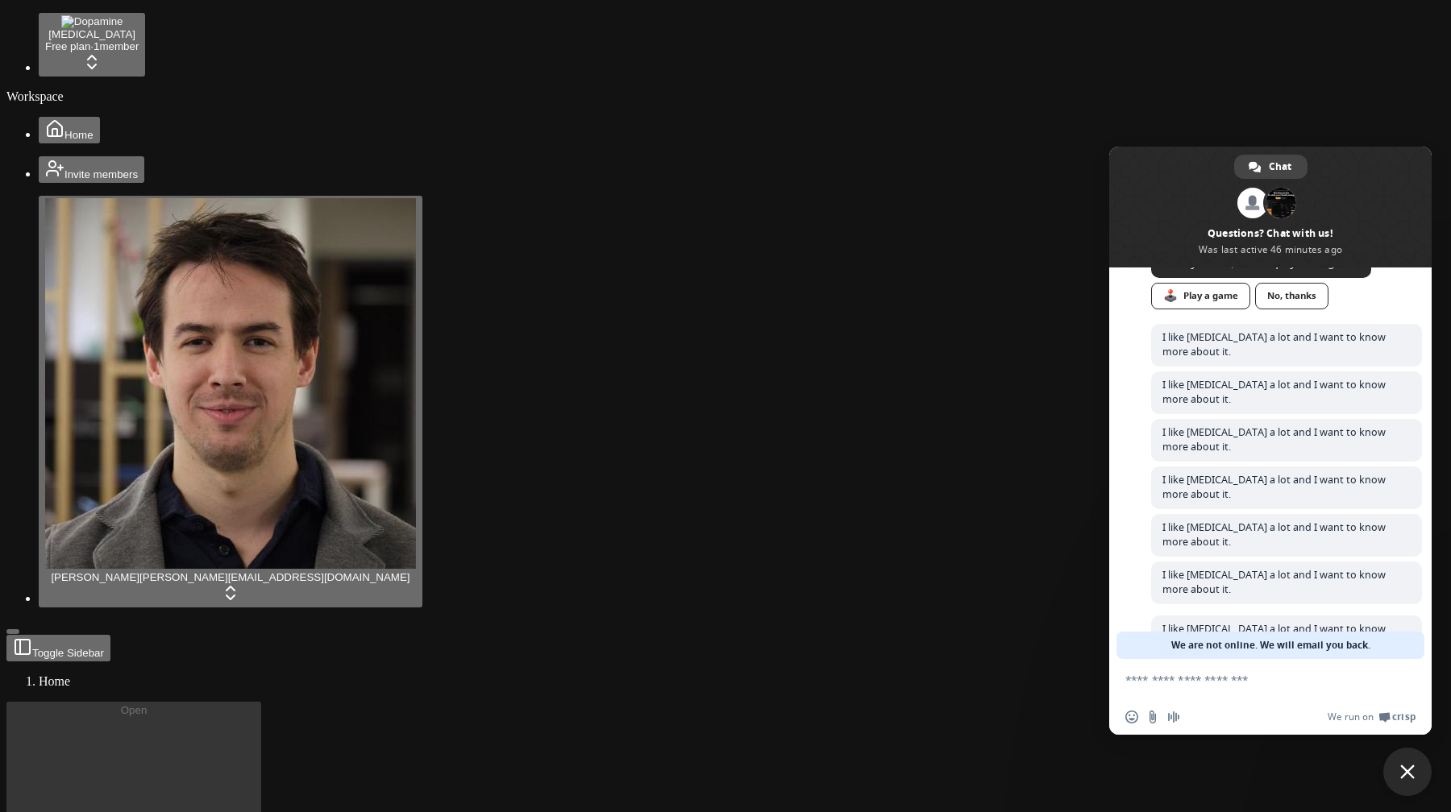
scroll to position [376, 0]
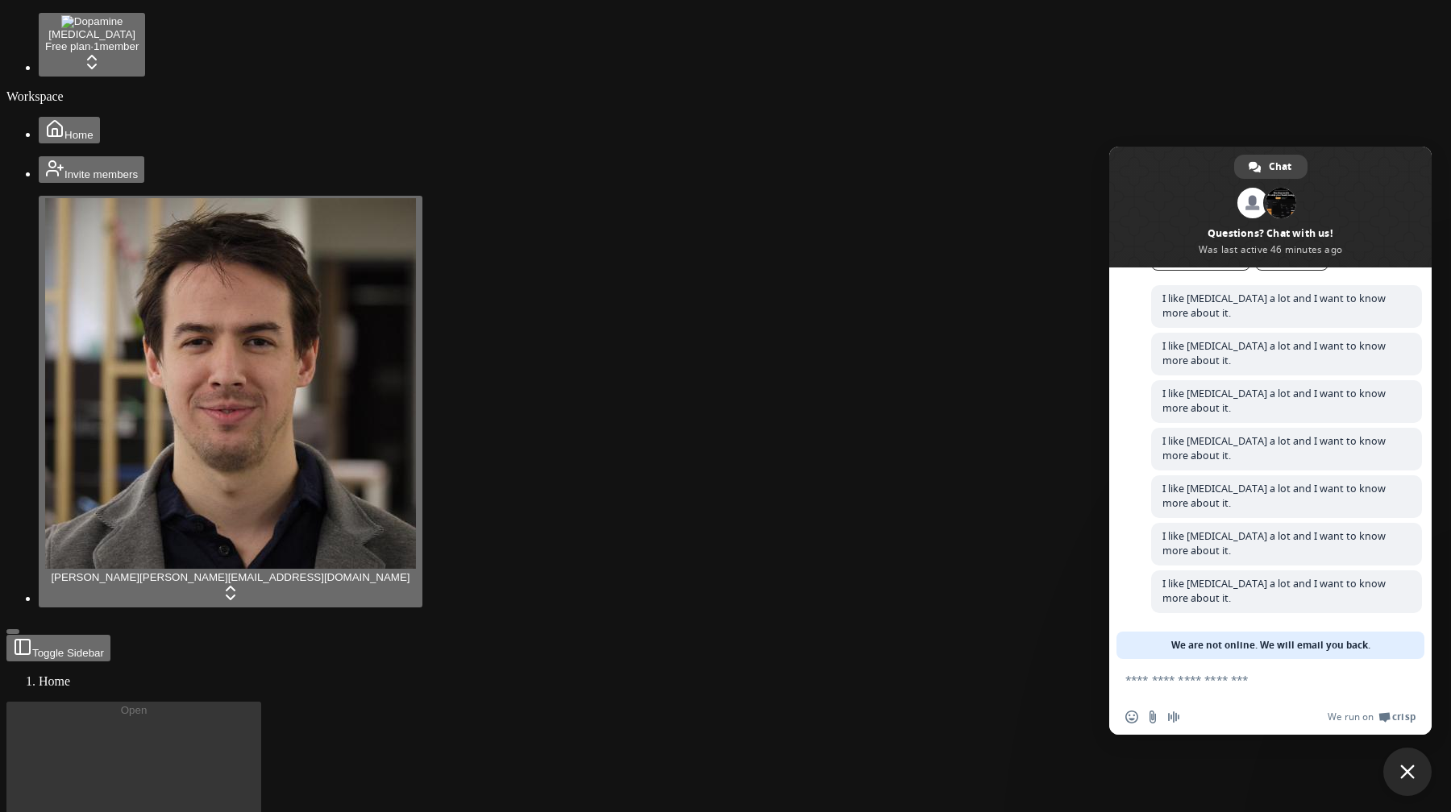
click at [1400, 776] on span "Close chat" at bounding box center [1407, 772] width 15 height 15
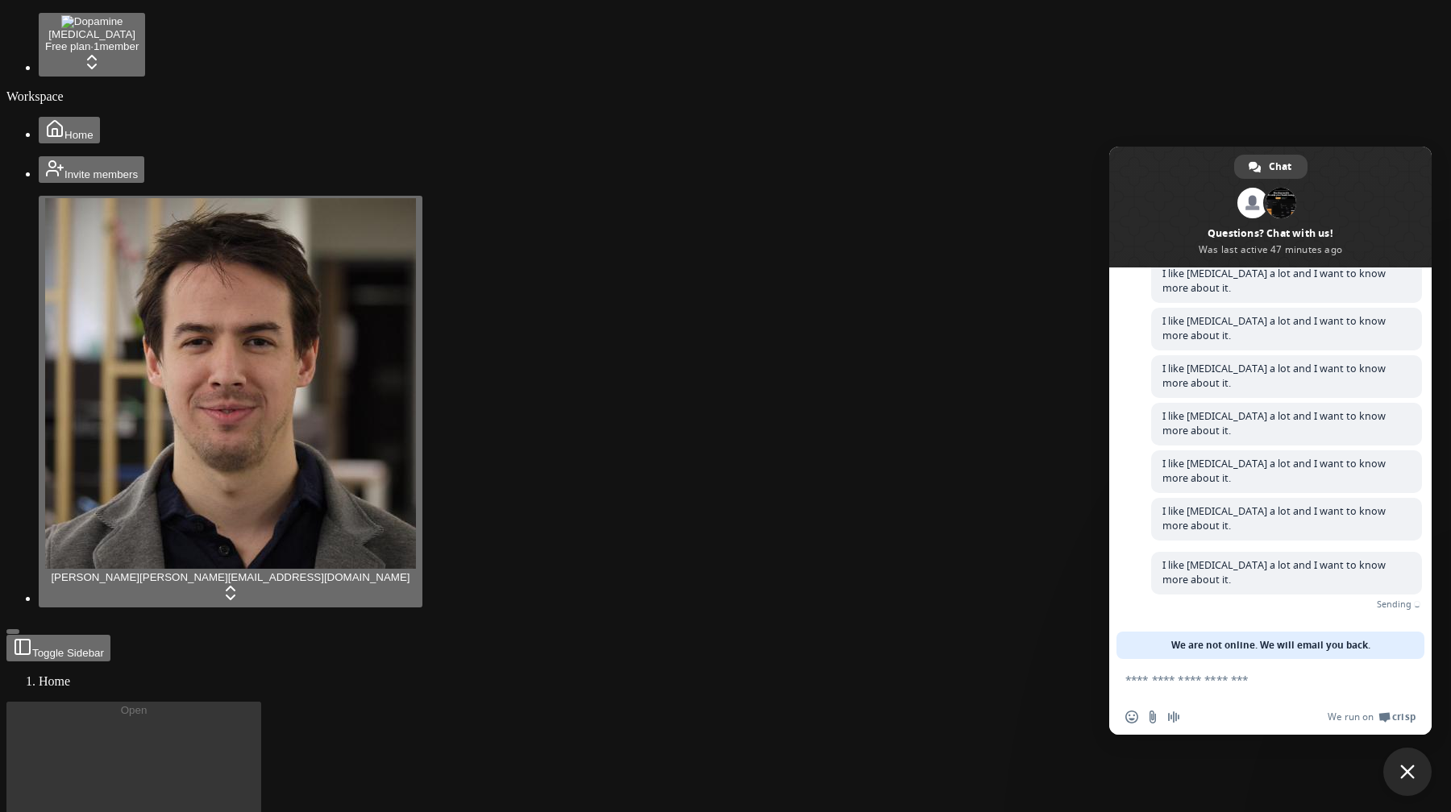
scroll to position [425, 0]
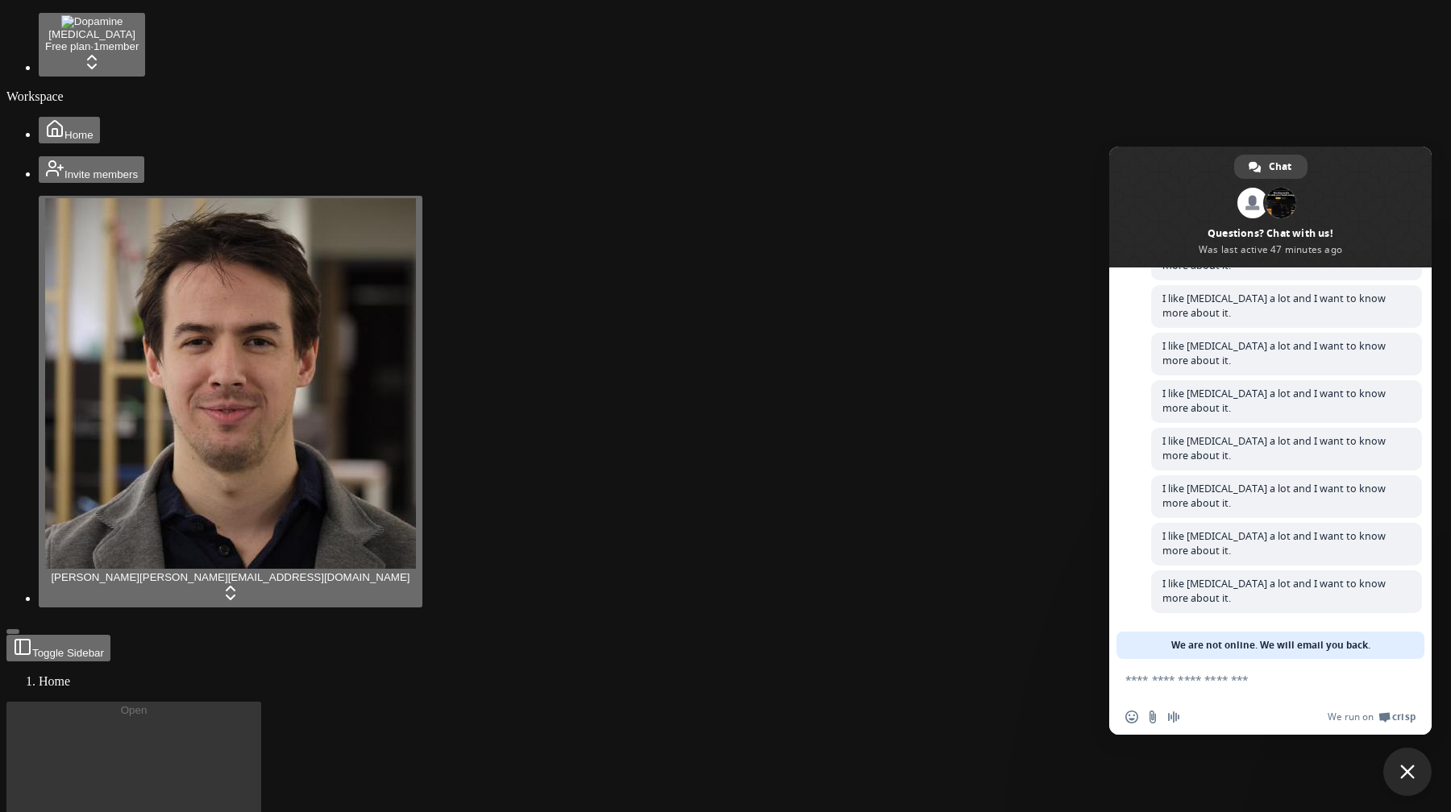
click at [1393, 772] on span "Close chat" at bounding box center [1407, 772] width 48 height 48
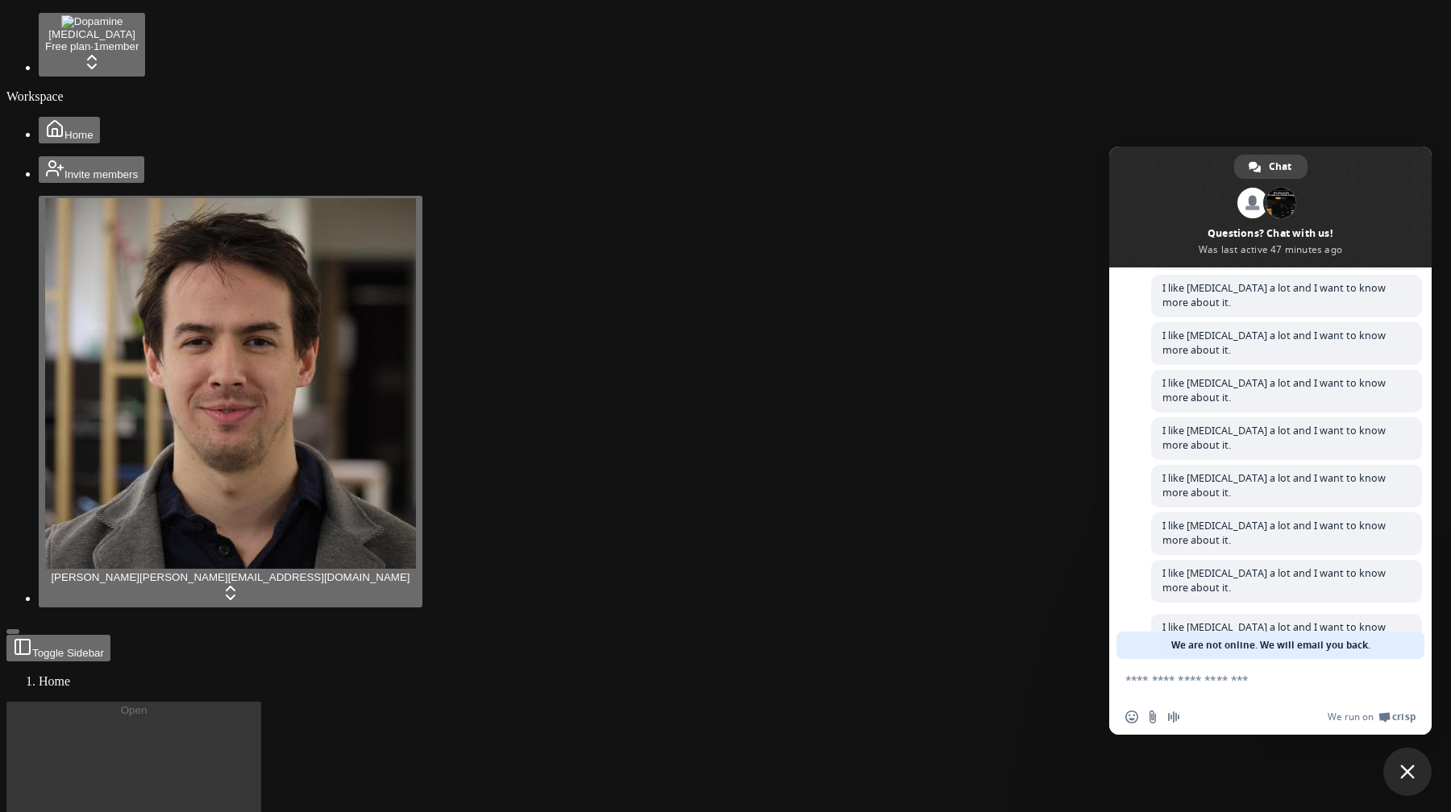
scroll to position [473, 0]
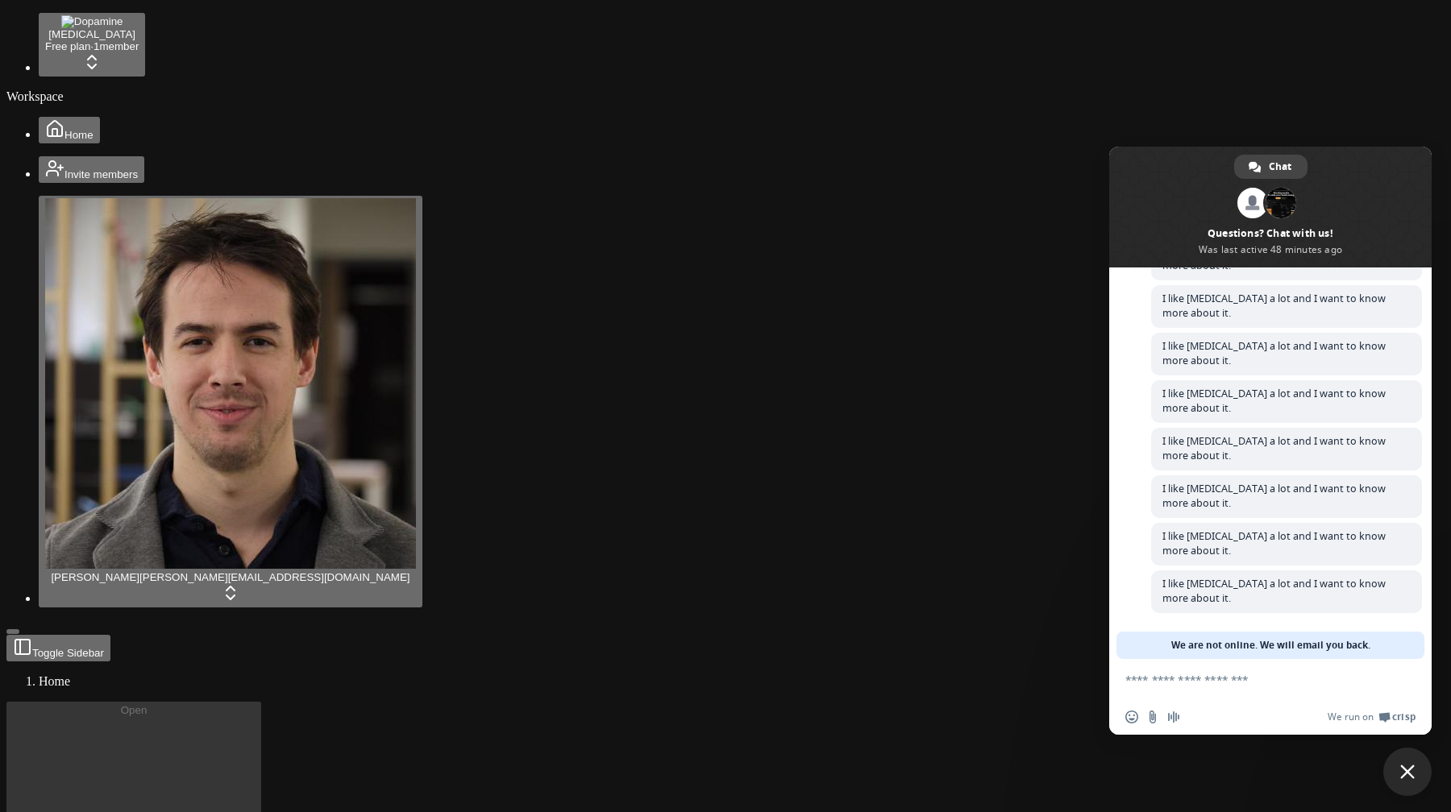
click at [1414, 787] on span "Close chat" at bounding box center [1407, 772] width 48 height 48
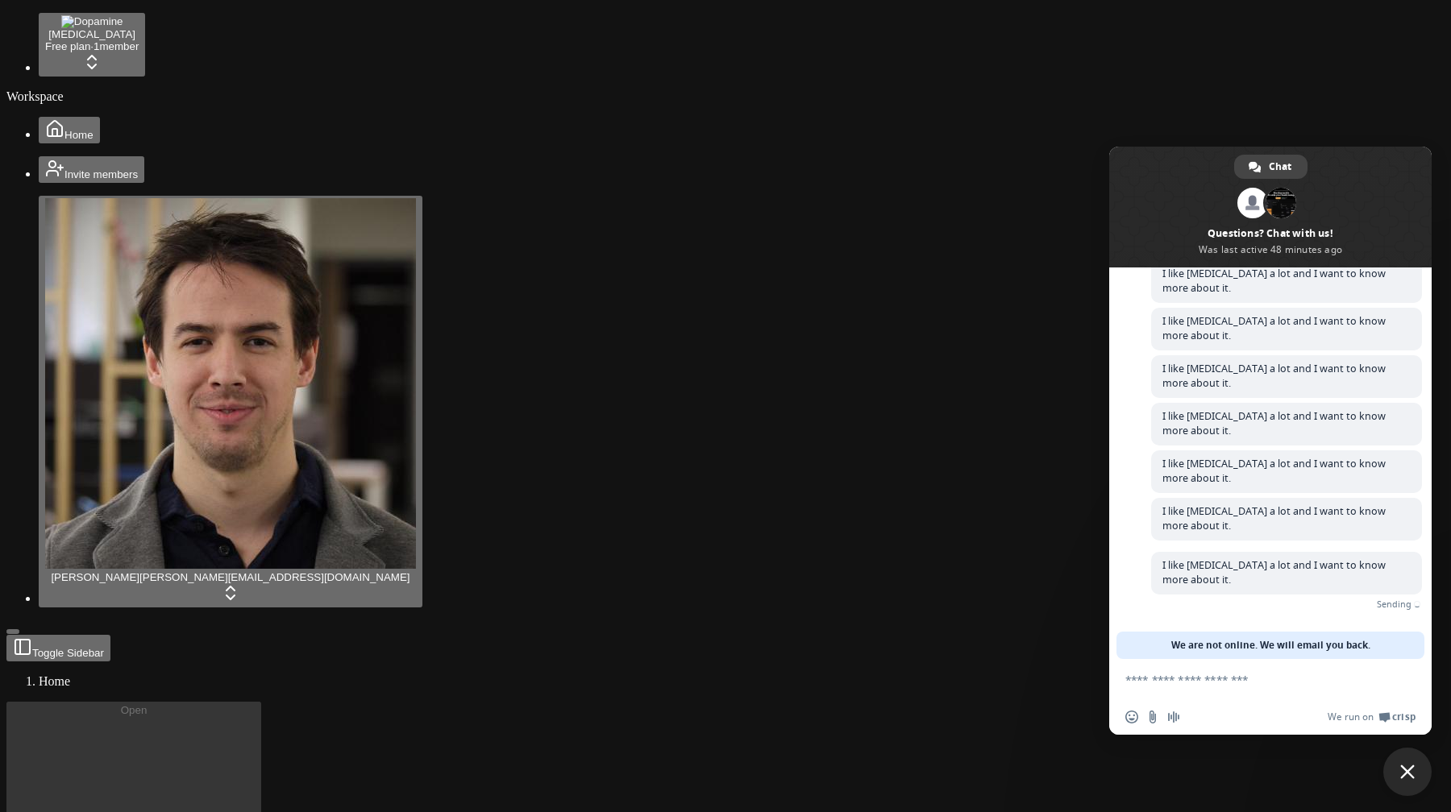
scroll to position [521, 0]
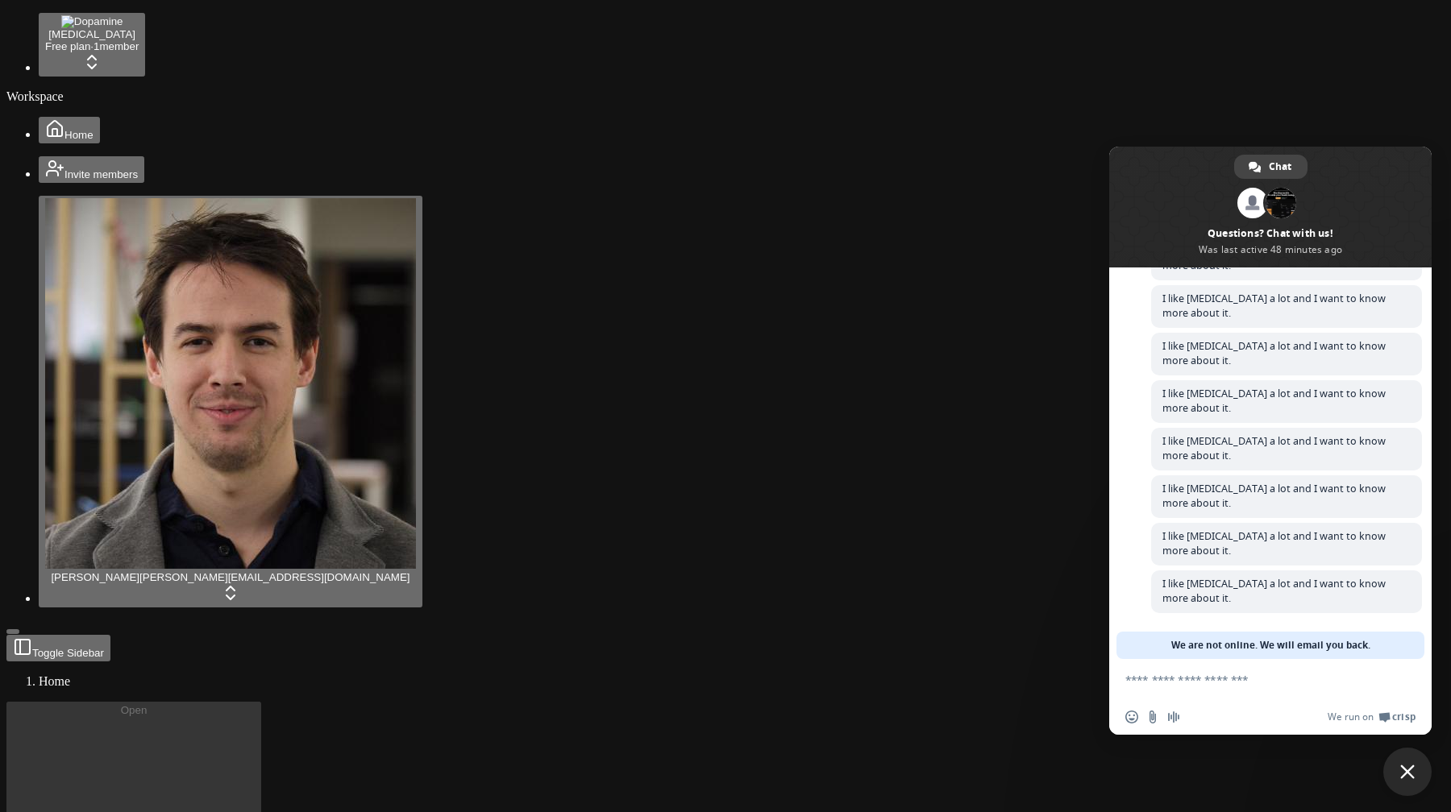
click at [1404, 779] on span "Close chat" at bounding box center [1407, 772] width 48 height 48
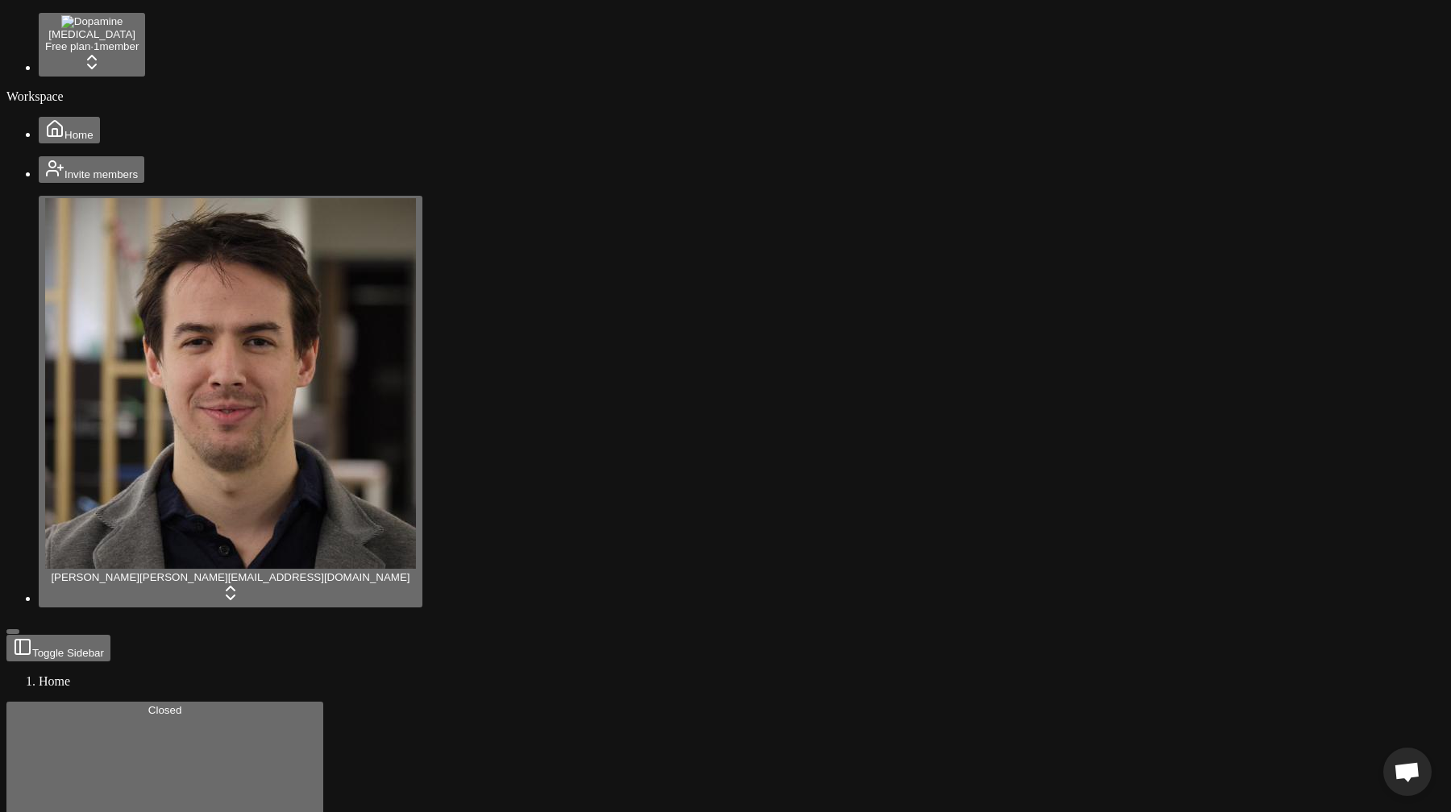
click at [19, 629] on button "Toggle Sidebar" at bounding box center [12, 631] width 13 height 5
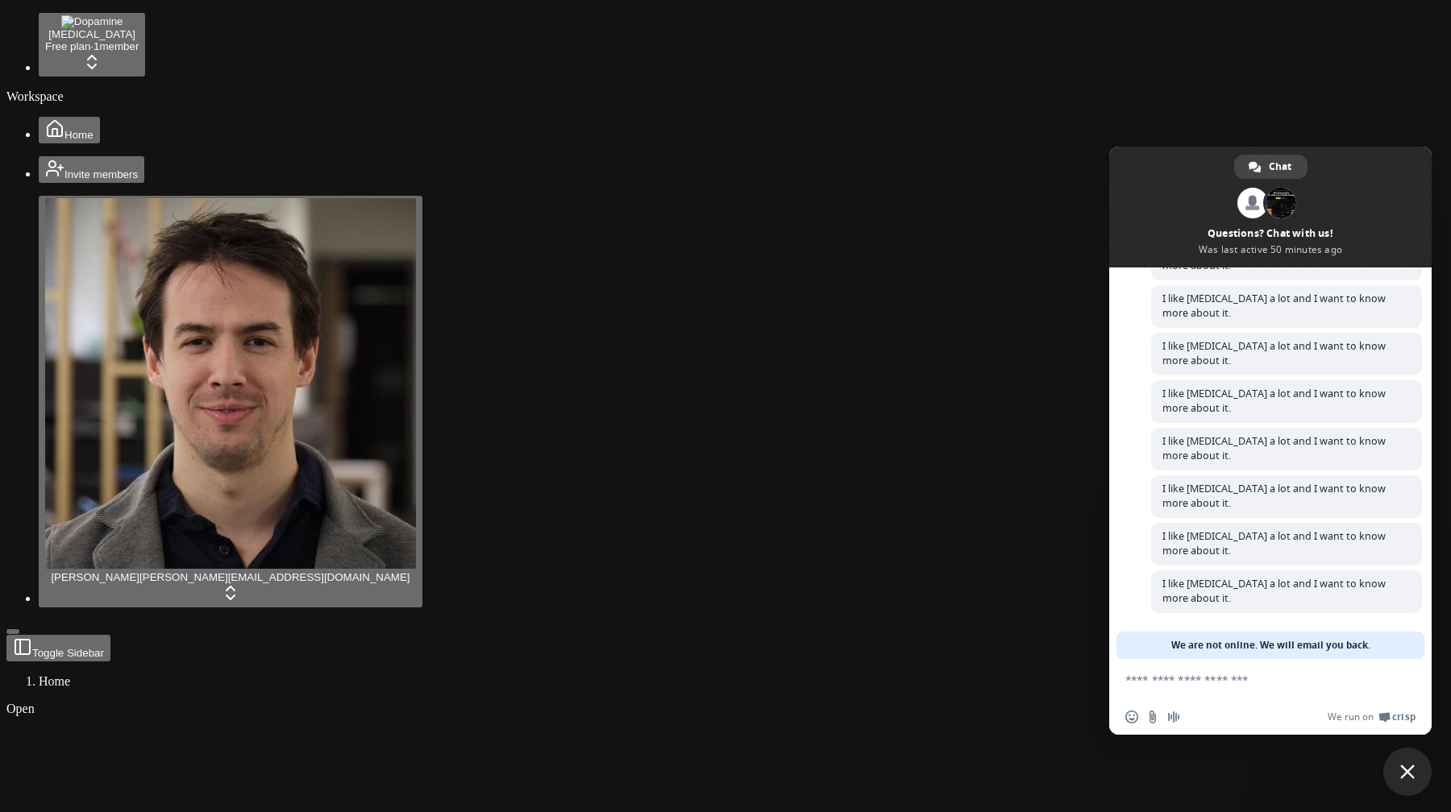
click at [1412, 763] on span "Close chat" at bounding box center [1407, 772] width 48 height 48
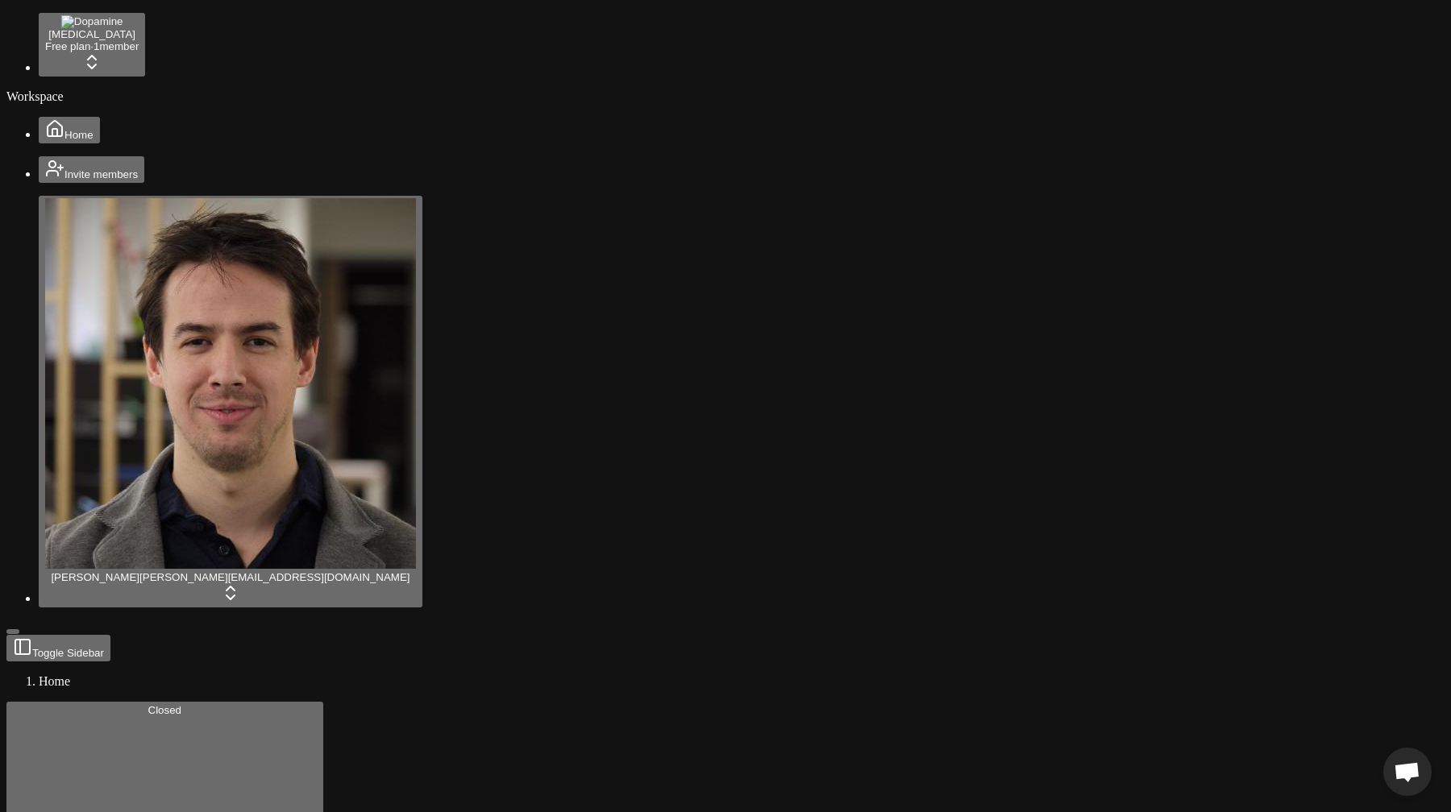
click at [1412, 763] on span "Open chat" at bounding box center [1406, 773] width 27 height 23
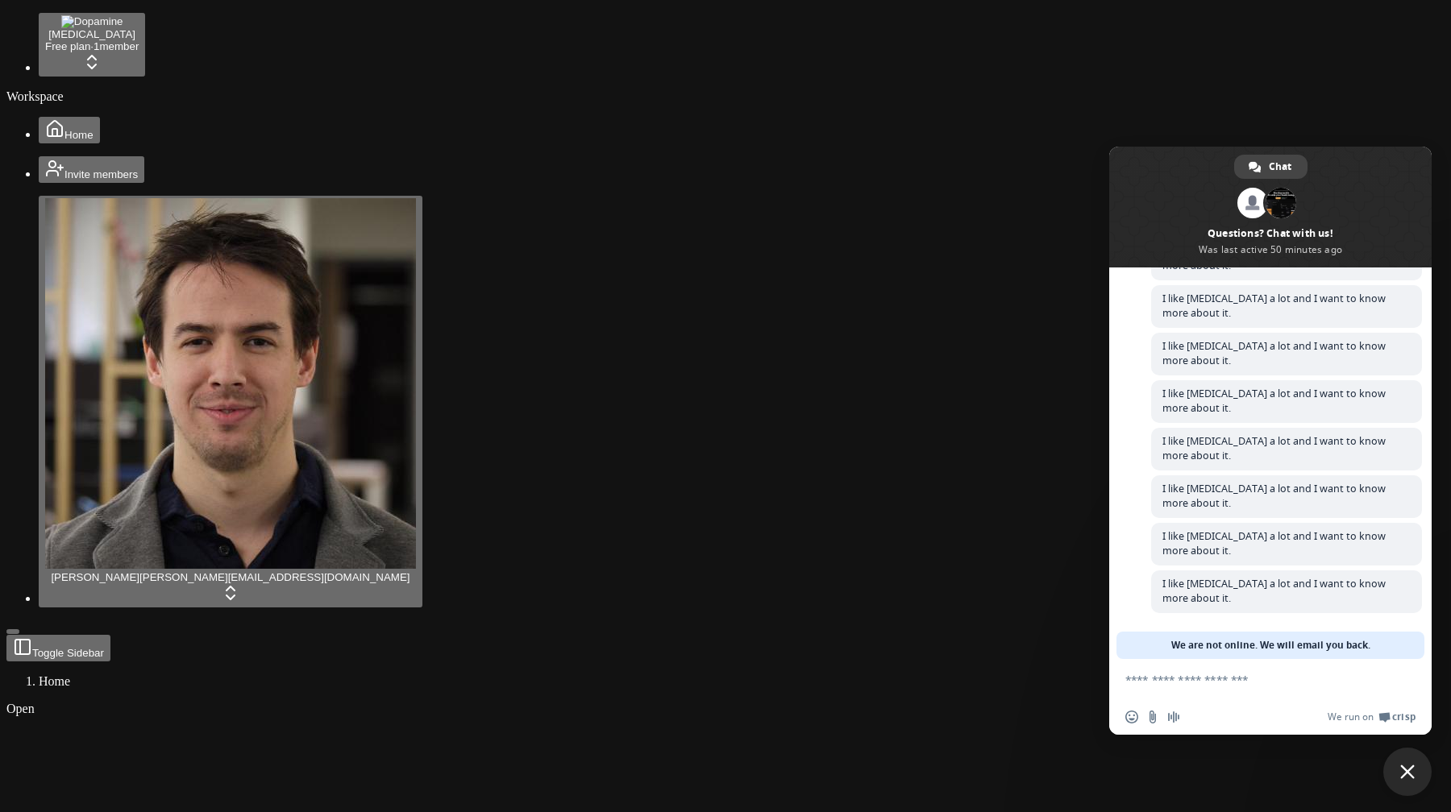
click at [1412, 763] on span "Close chat" at bounding box center [1407, 772] width 48 height 48
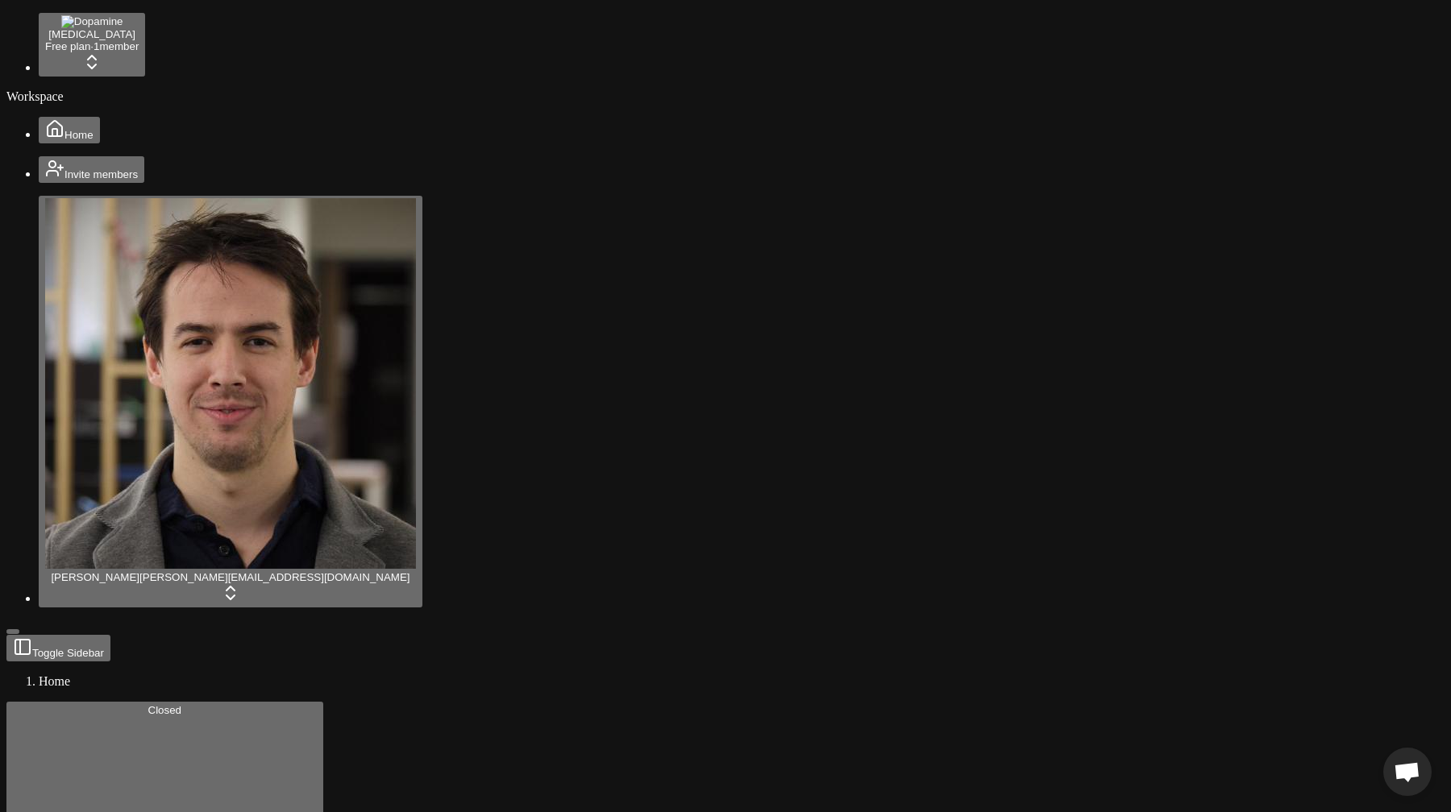
scroll to position [585, 0]
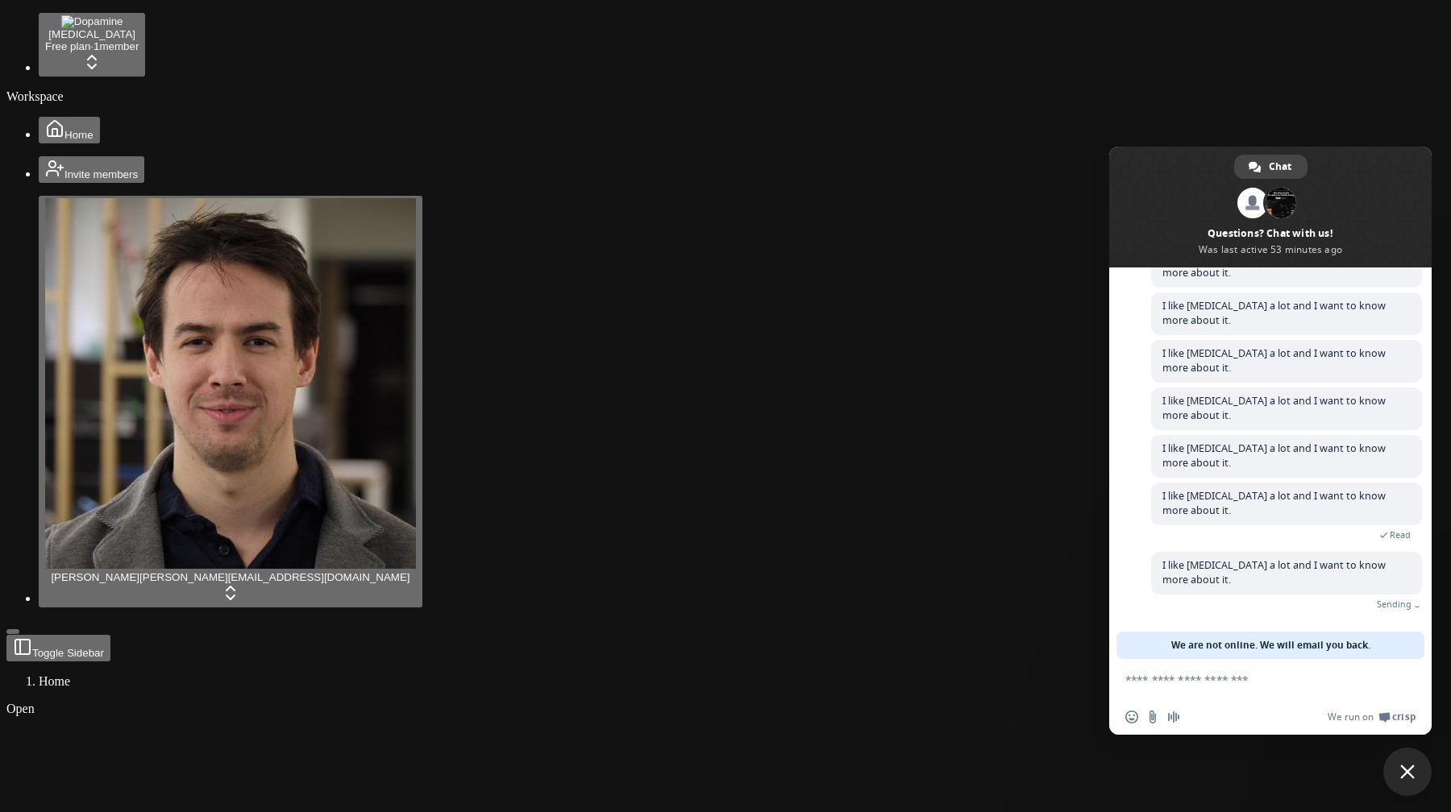
scroll to position [618, 0]
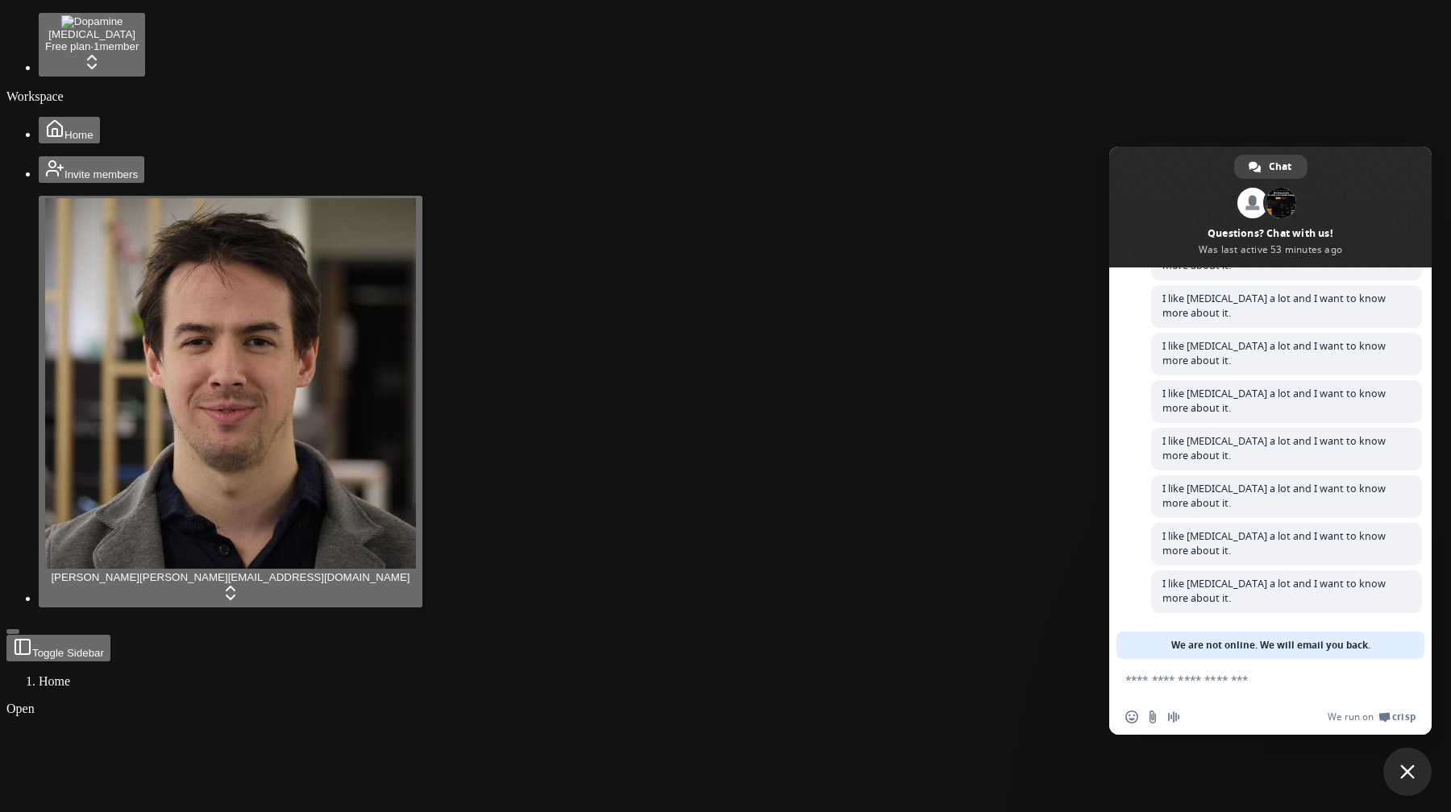
click at [1406, 776] on span "Close chat" at bounding box center [1407, 772] width 15 height 15
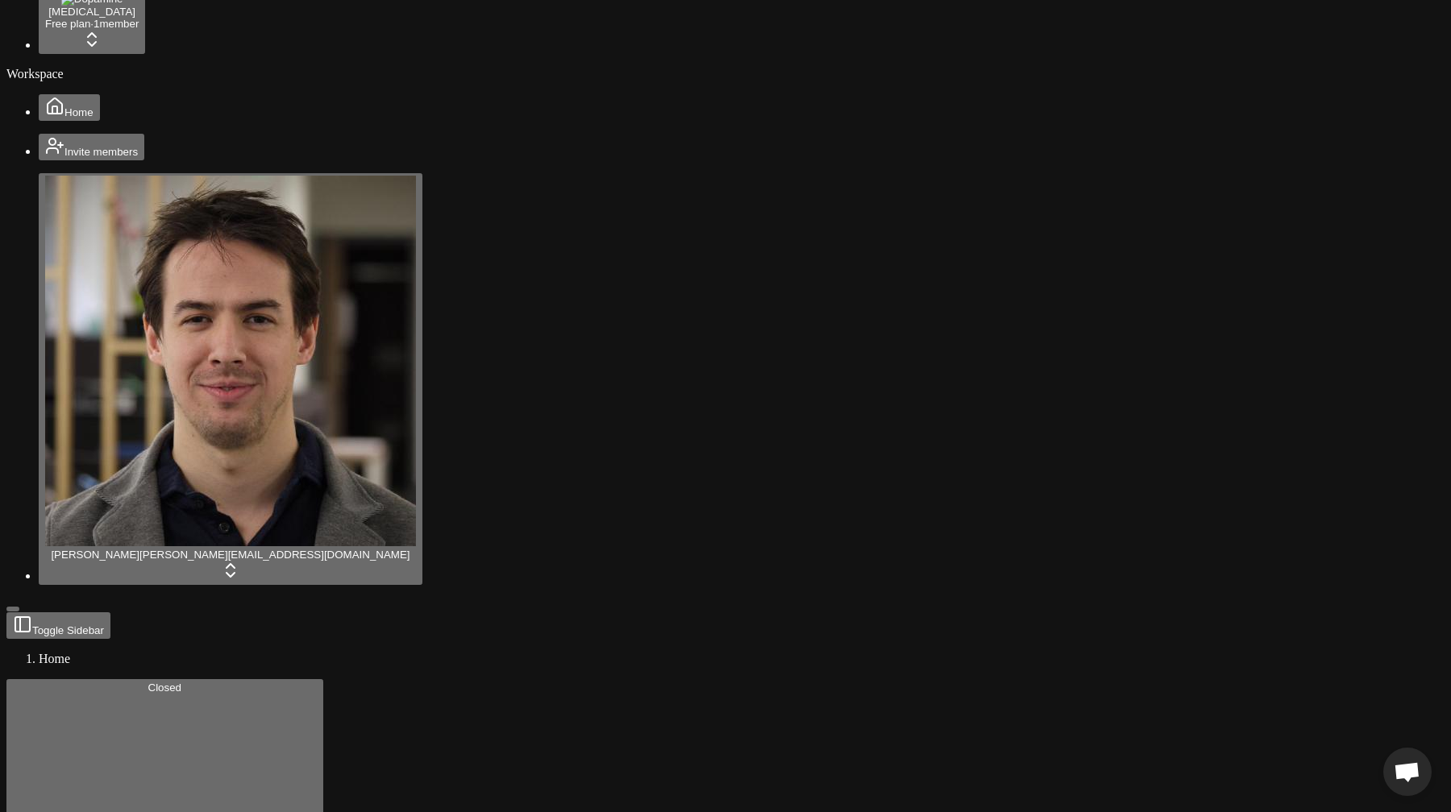
scroll to position [0, 0]
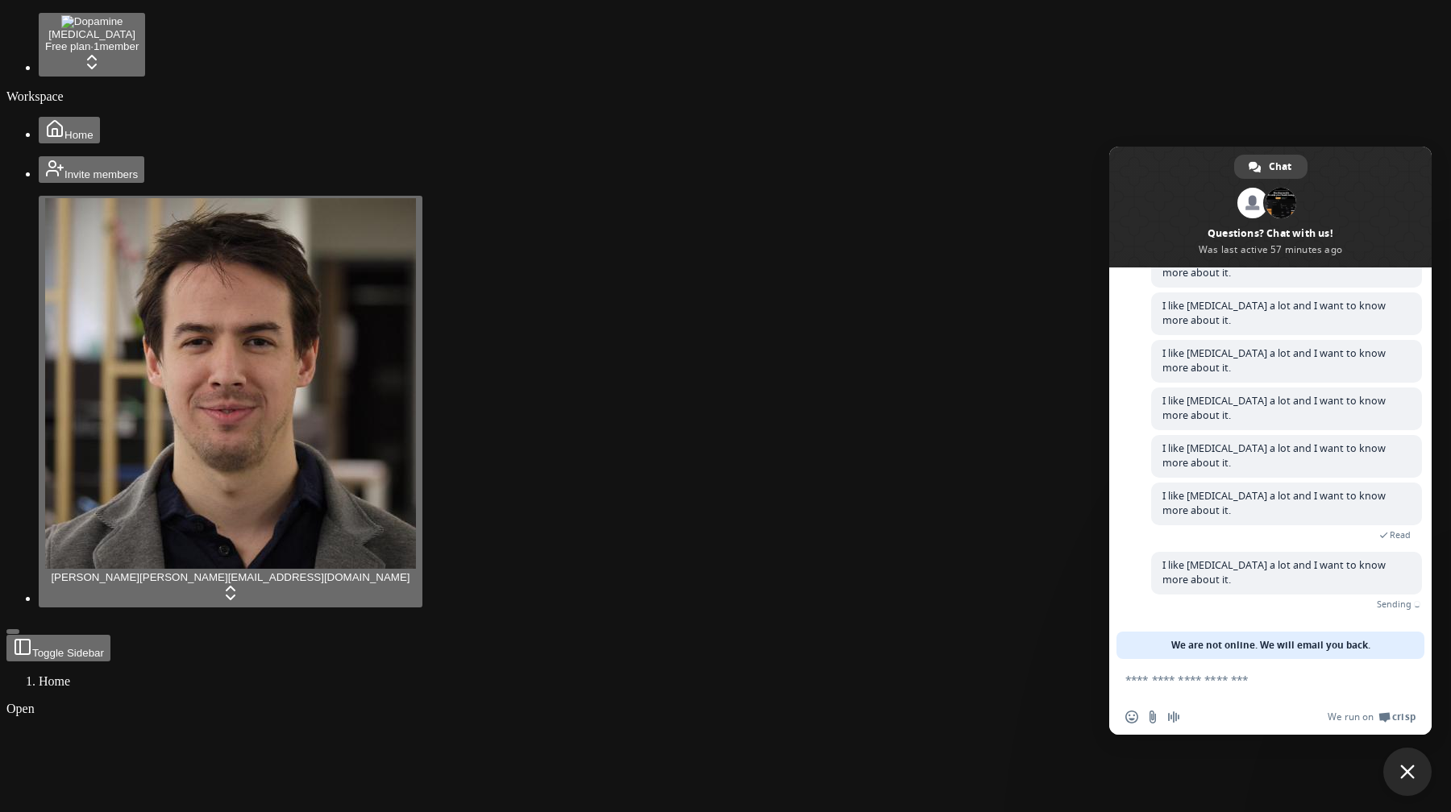
scroll to position [666, 0]
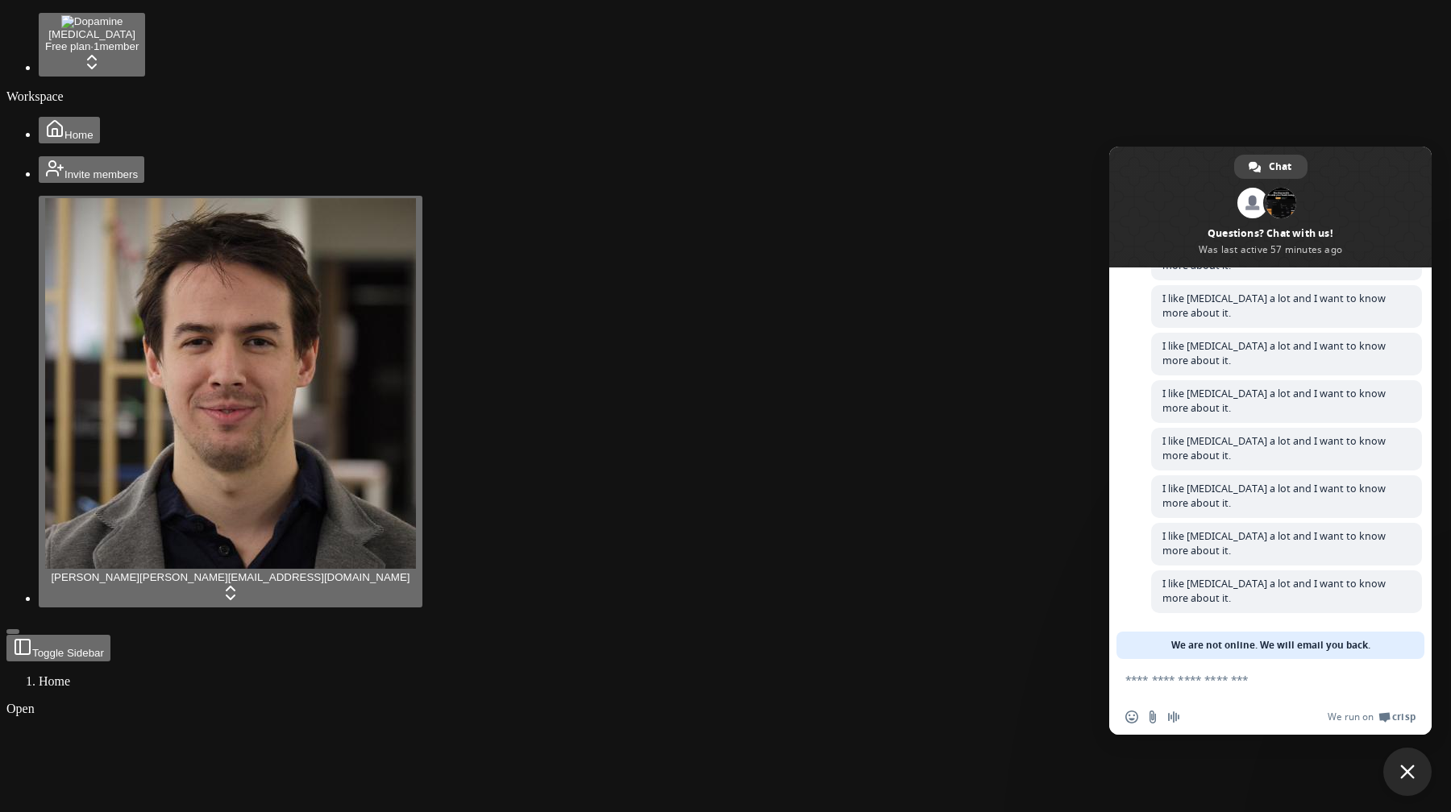
click at [1408, 770] on span "Close chat" at bounding box center [1407, 772] width 15 height 15
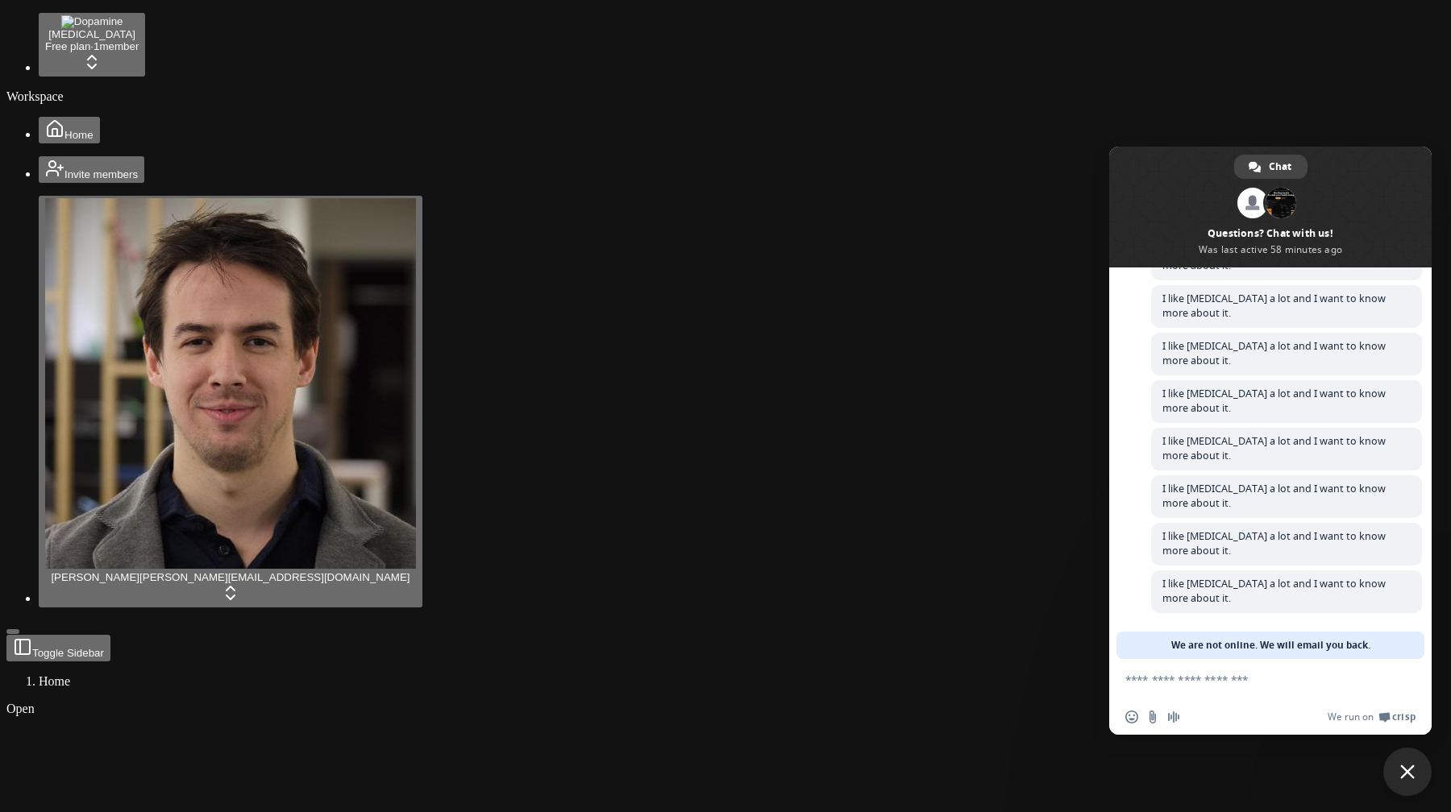
scroll to position [715, 0]
click at [1404, 770] on span "Close chat" at bounding box center [1407, 772] width 15 height 15
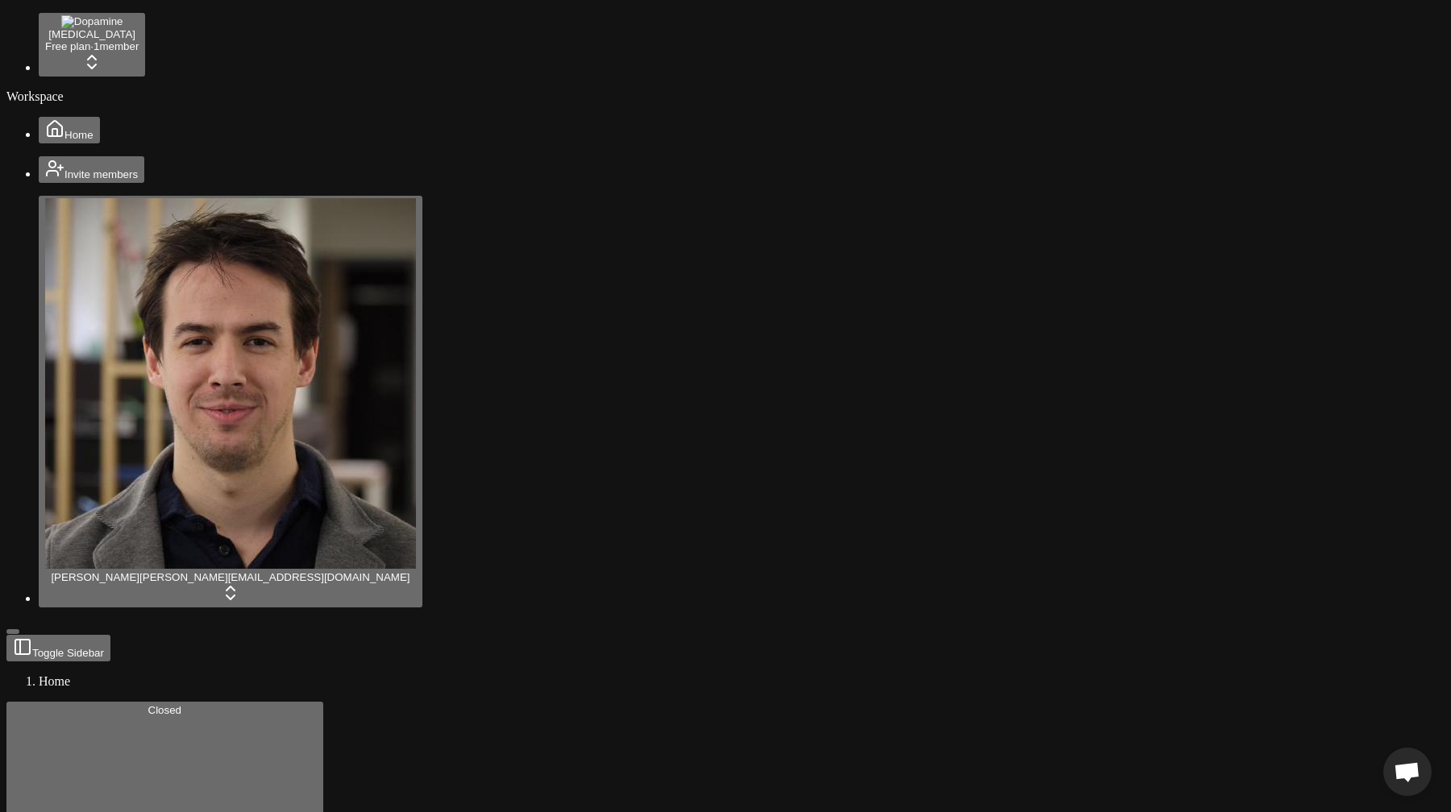
scroll to position [730, 0]
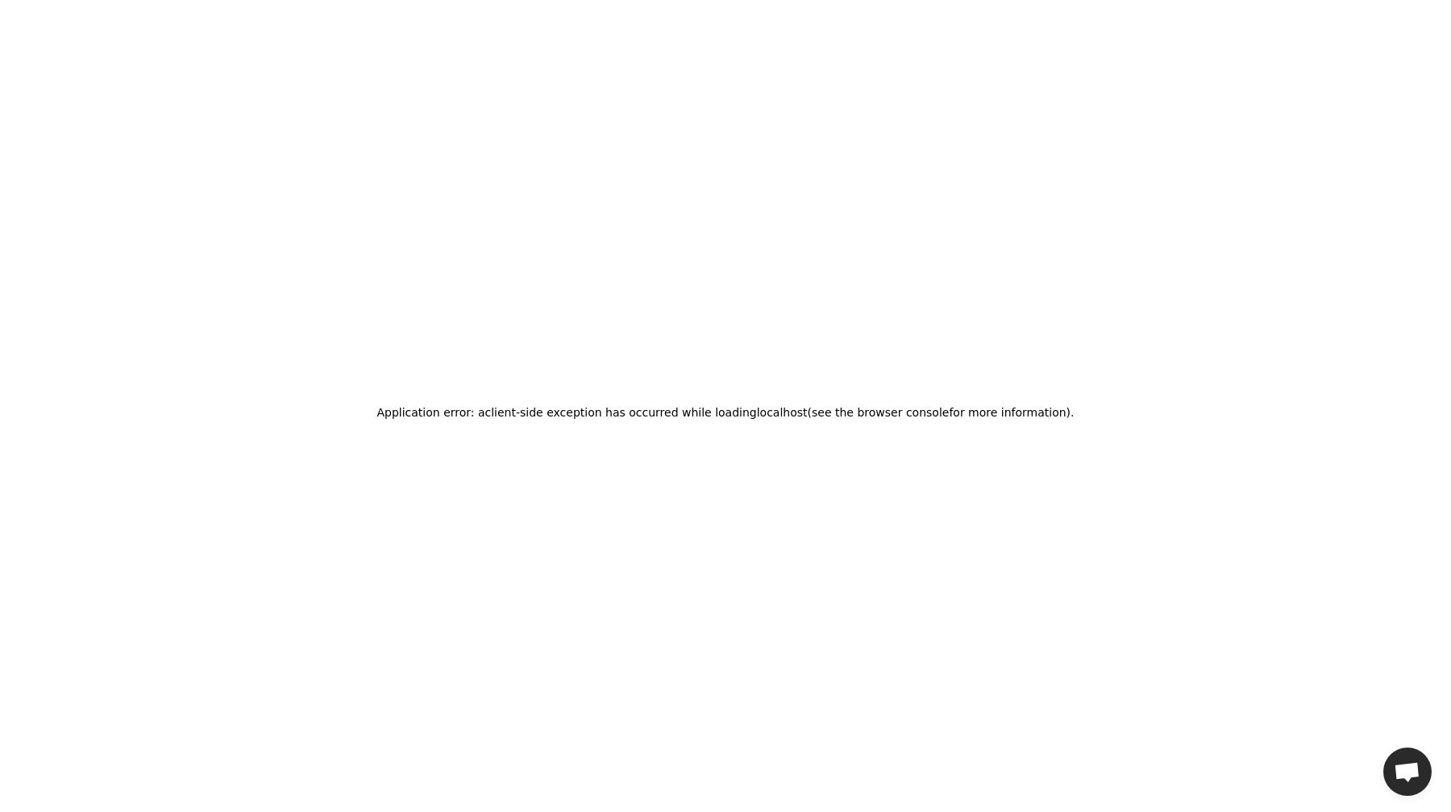
scroll to position [724, 0]
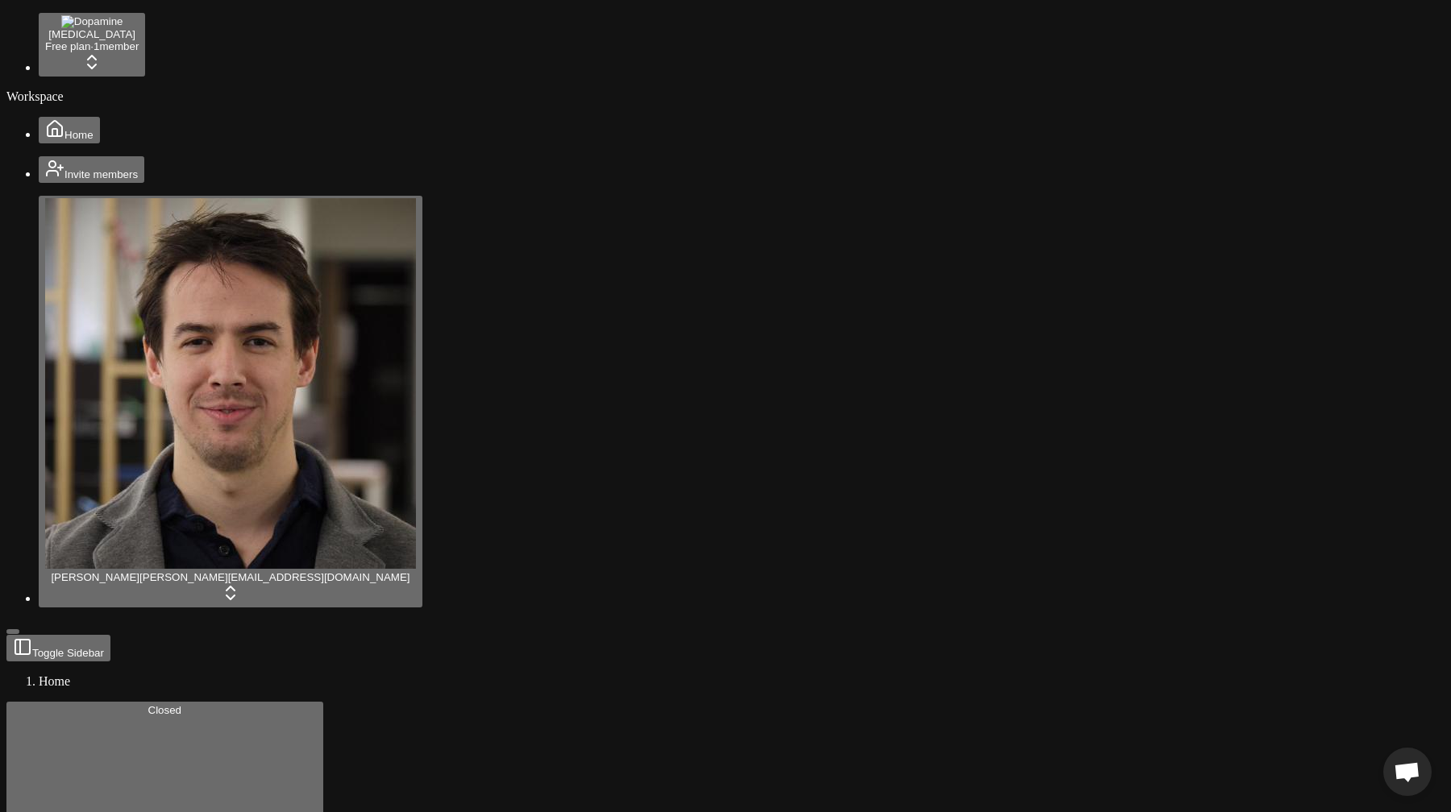
scroll to position [724, 0]
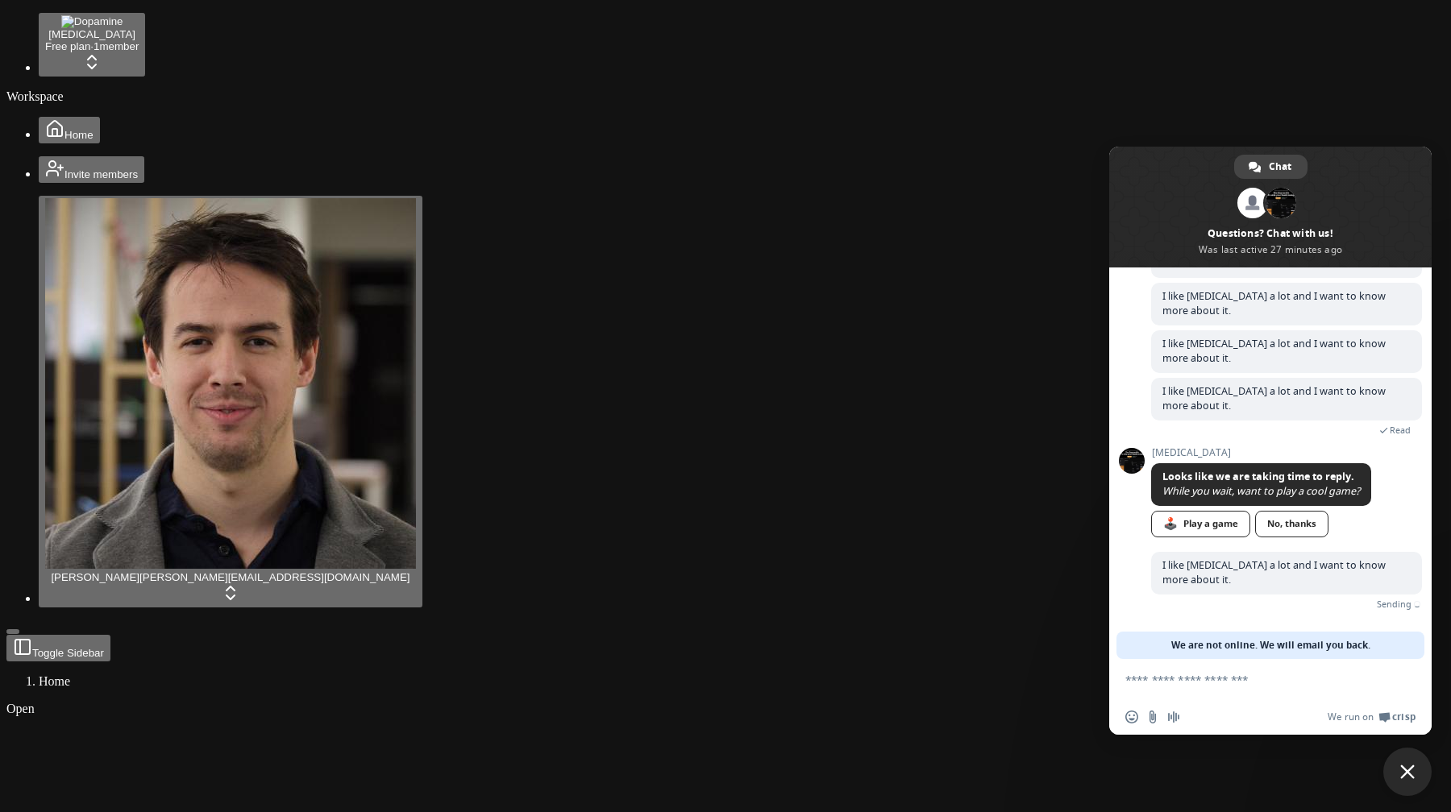
scroll to position [779, 0]
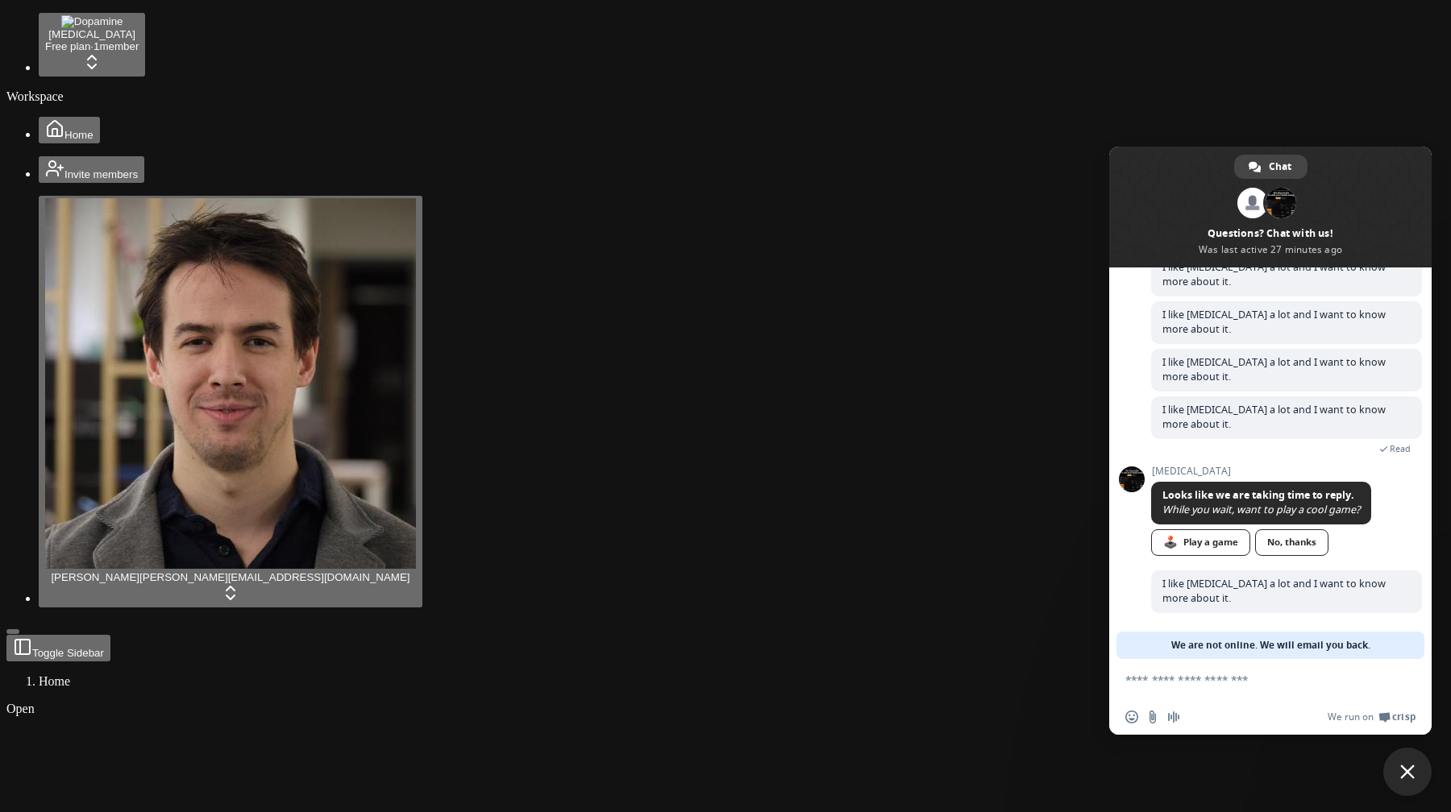
click at [1410, 764] on span "Close chat" at bounding box center [1407, 772] width 48 height 48
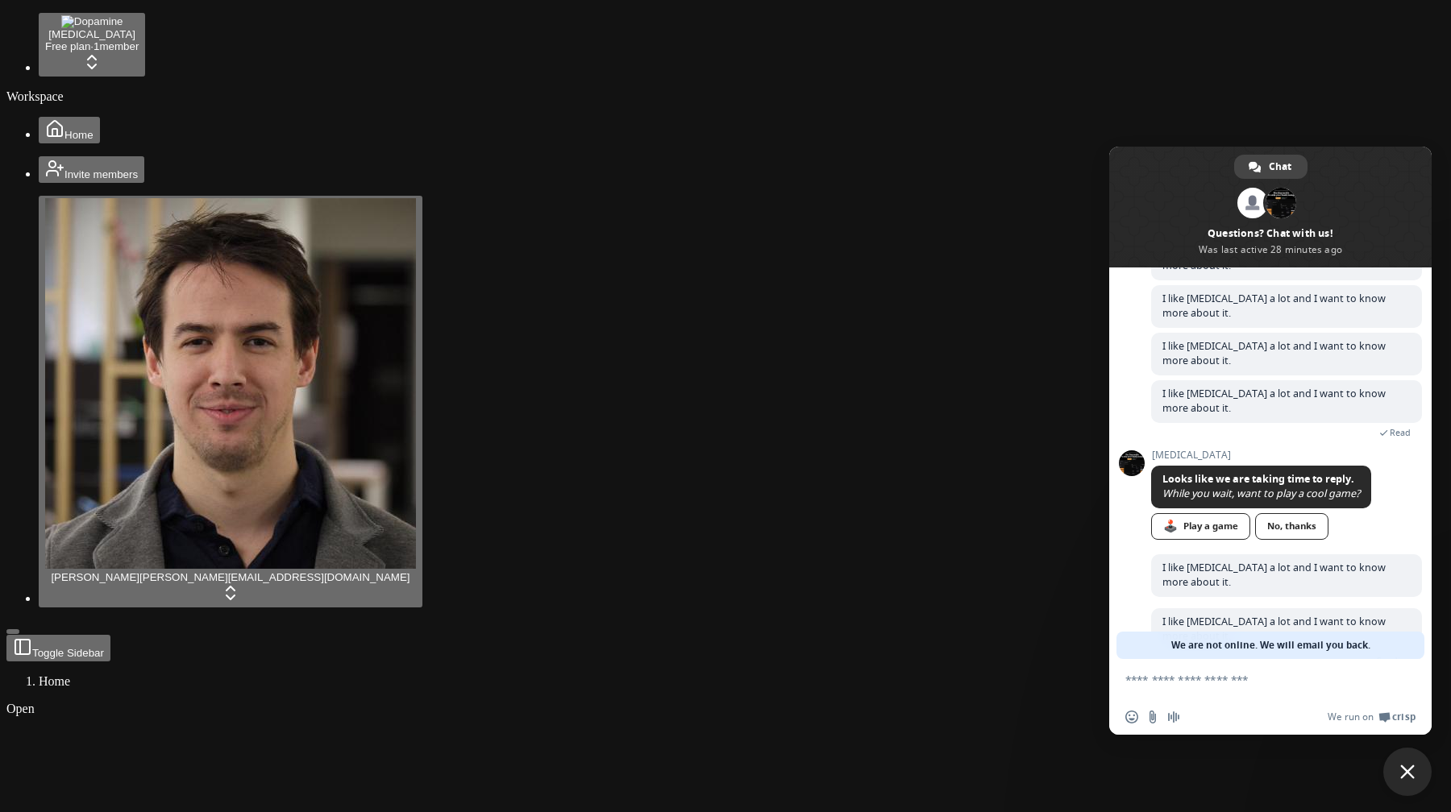
scroll to position [827, 0]
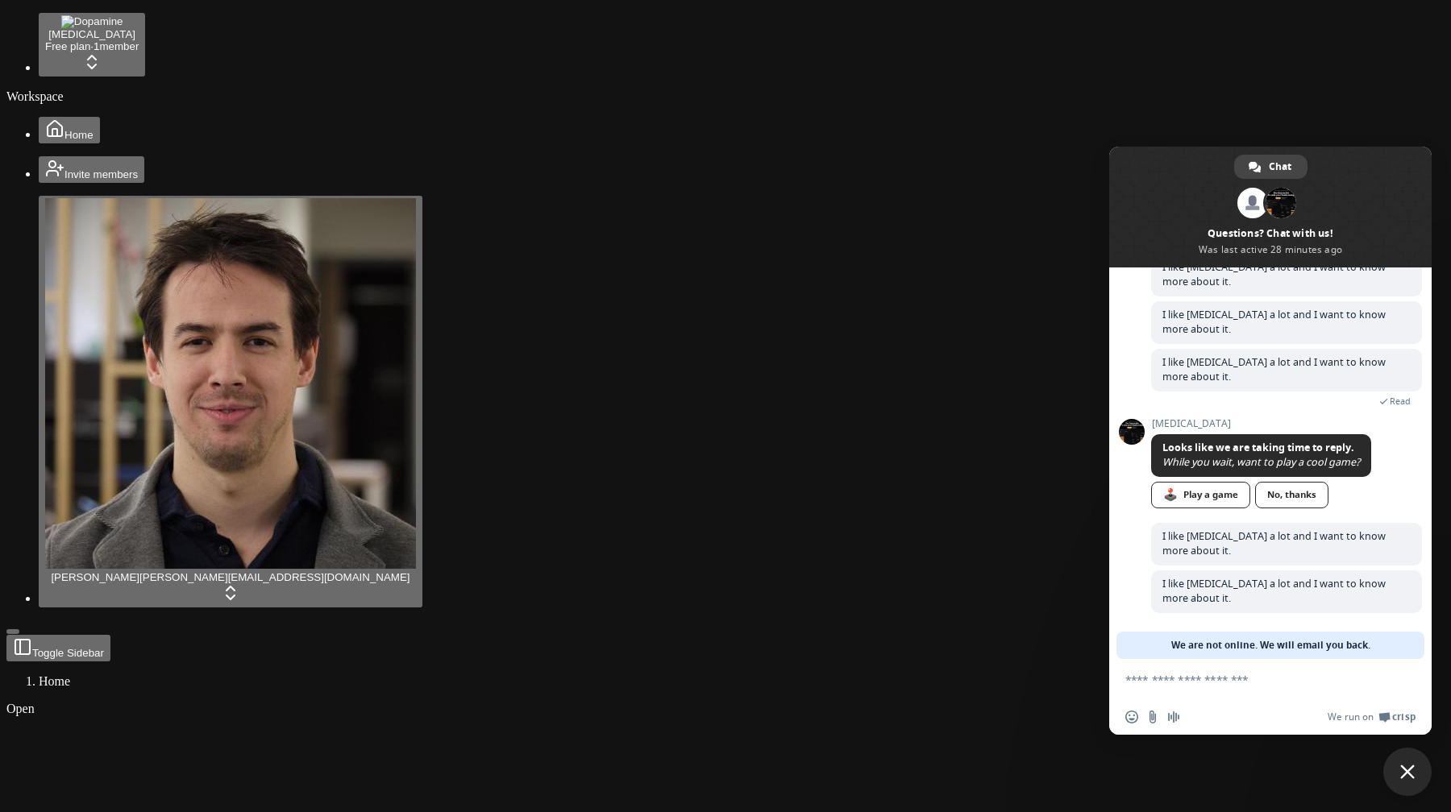
click at [1407, 772] on span "Close chat" at bounding box center [1407, 772] width 15 height 15
